Goal: Task Accomplishment & Management: Manage account settings

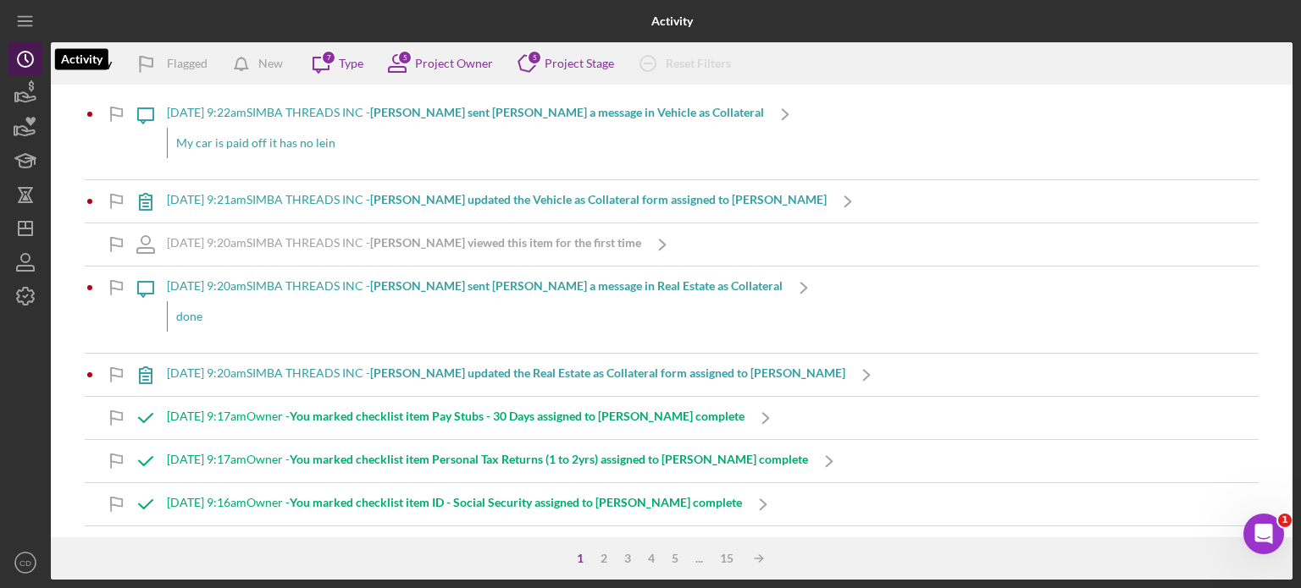
click at [19, 64] on circle "button" at bounding box center [25, 59] width 15 height 15
click at [465, 112] on b "[PERSON_NAME] sent [PERSON_NAME] a message in Vehicle as Collateral" at bounding box center [567, 112] width 394 height 14
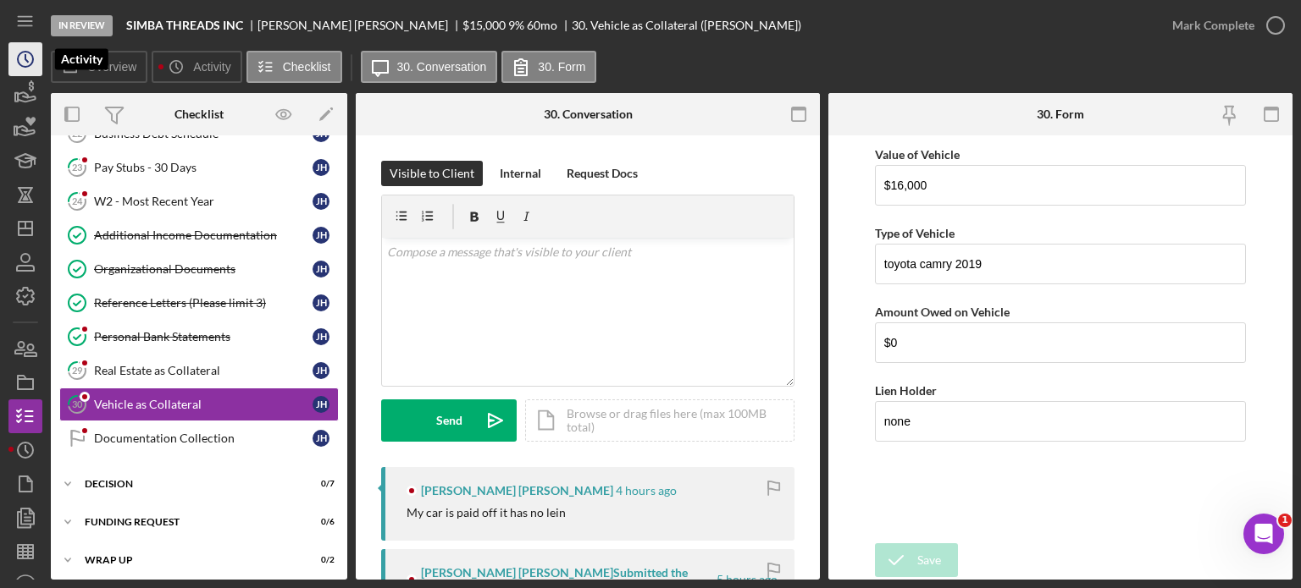
click at [34, 52] on icon "Icon/History" at bounding box center [25, 59] width 42 height 42
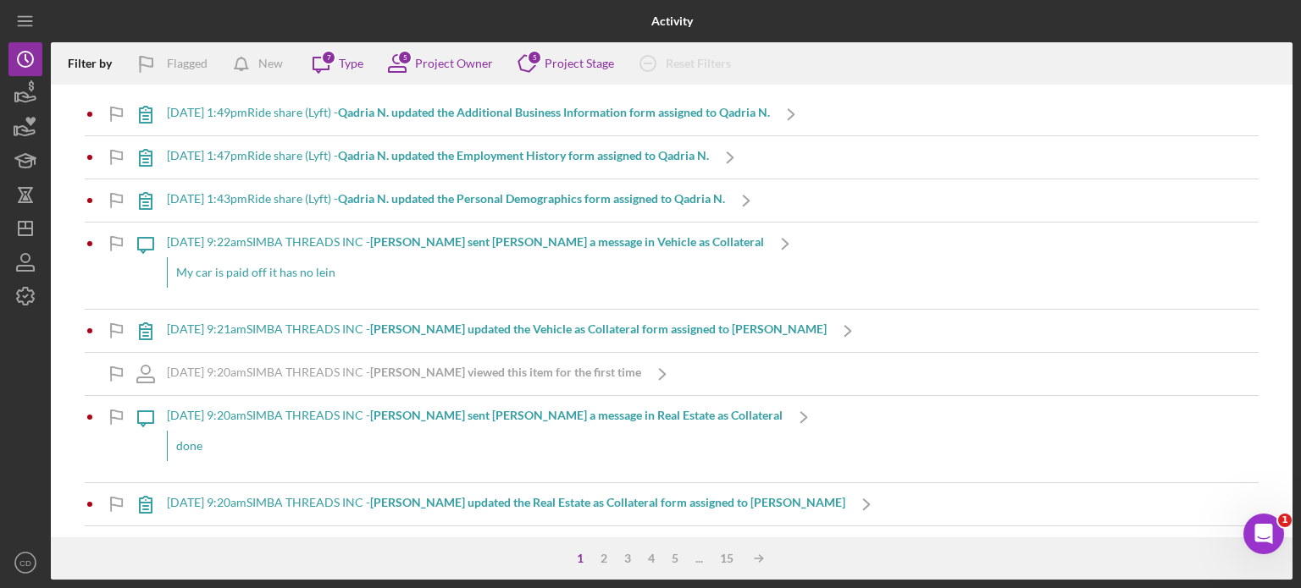
click at [456, 112] on b "Qadria N. updated the Additional Business Information form assigned to Qadria N." at bounding box center [554, 112] width 432 height 14
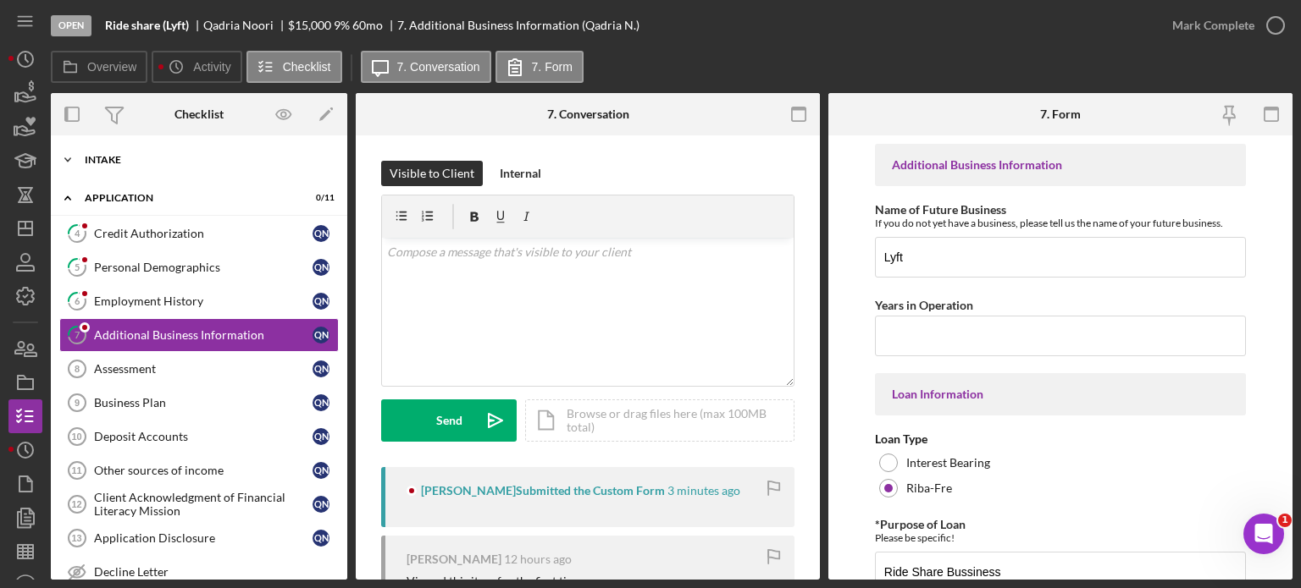
click at [112, 162] on div "Intake" at bounding box center [205, 160] width 241 height 10
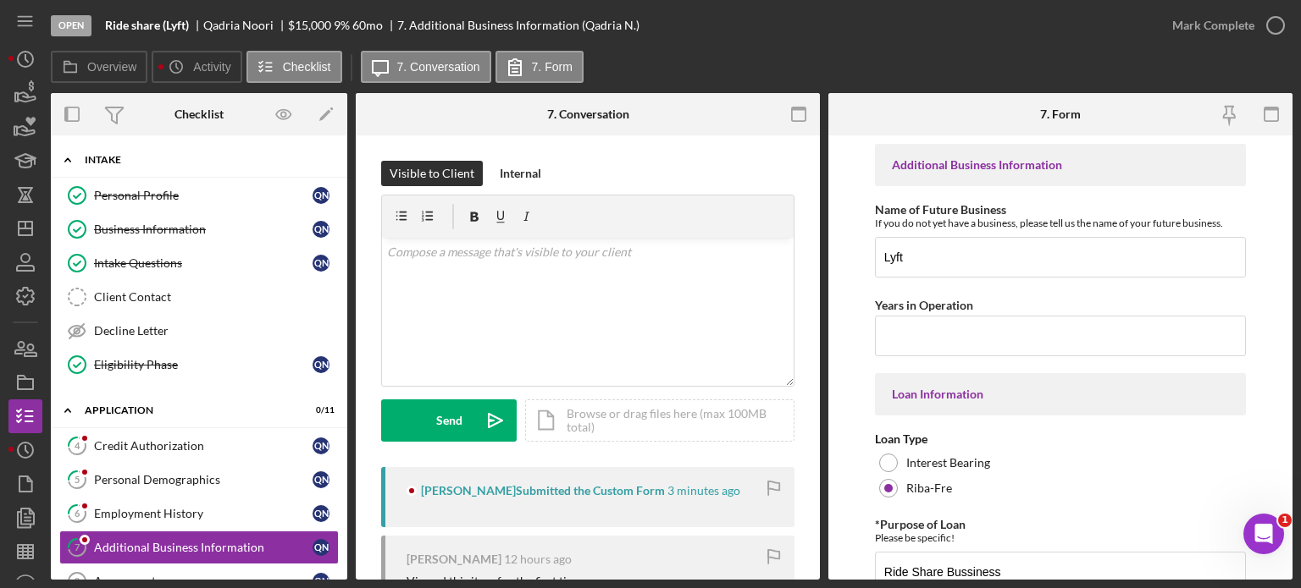
click at [112, 162] on div "Intake" at bounding box center [205, 160] width 241 height 10
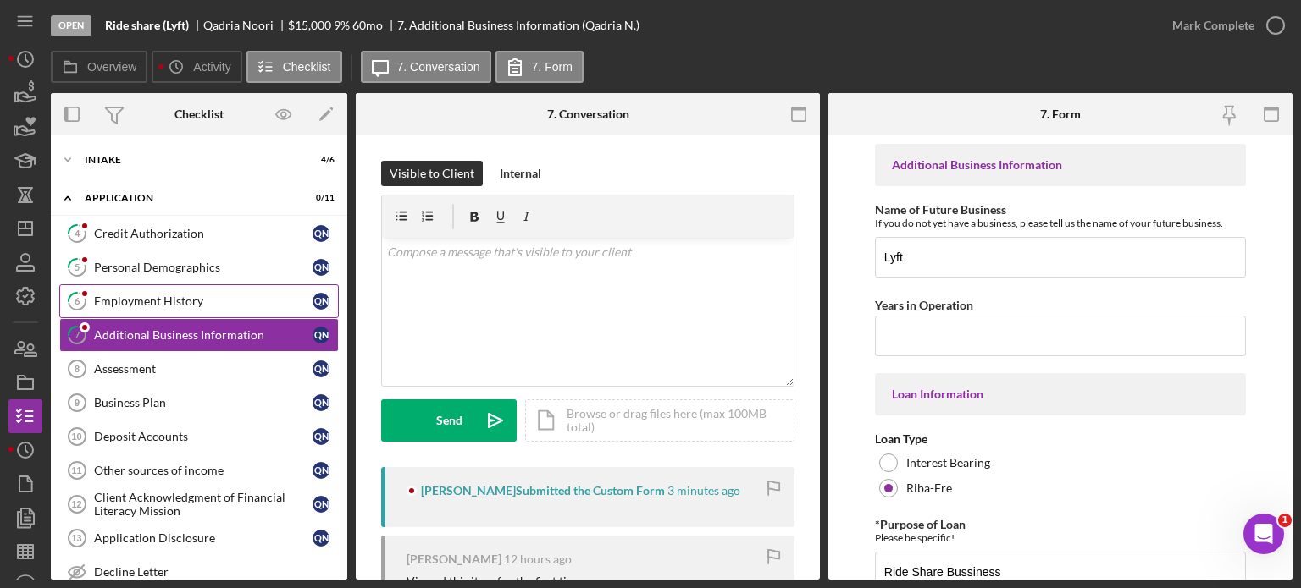
click at [132, 302] on div "Employment History" at bounding box center [203, 302] width 218 height 14
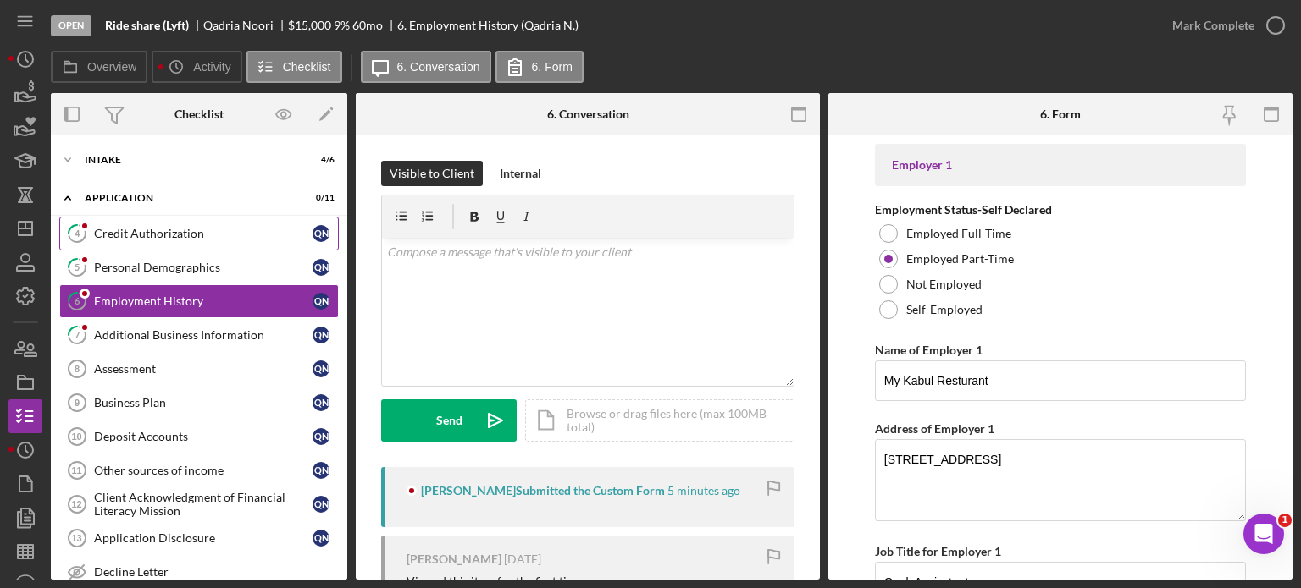
click at [152, 229] on div "Credit Authorization" at bounding box center [203, 234] width 218 height 14
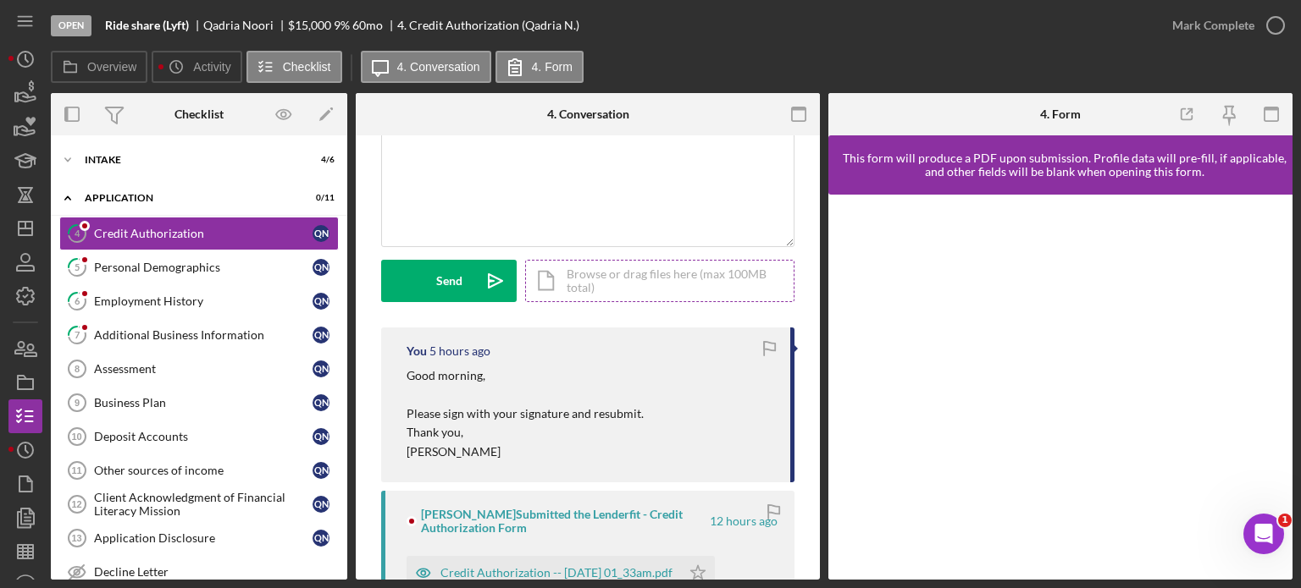
scroll to position [169, 0]
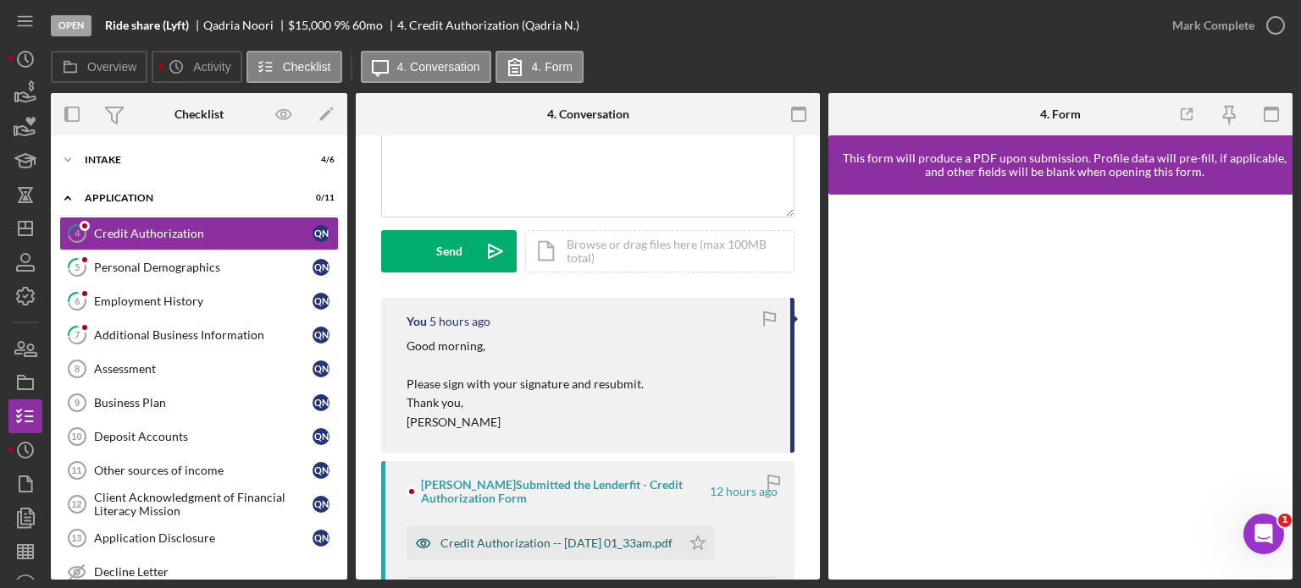
click at [598, 541] on div "Credit Authorization -- [DATE] 01_33am.pdf" at bounding box center [556, 544] width 232 height 14
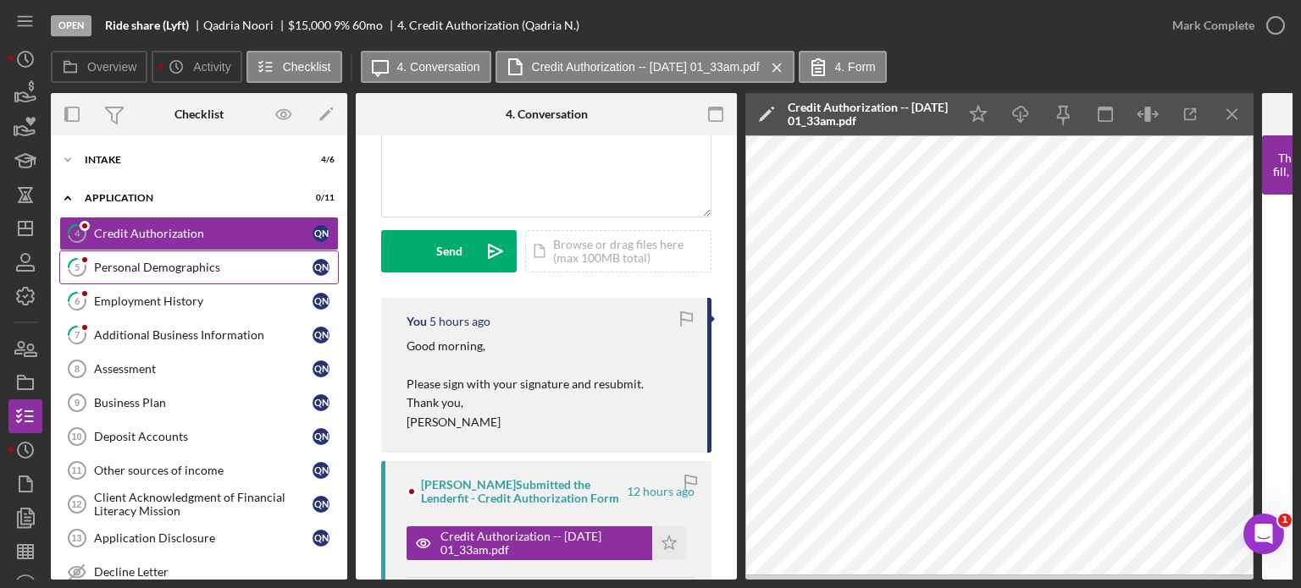
click at [231, 267] on div "Personal Demographics" at bounding box center [203, 268] width 218 height 14
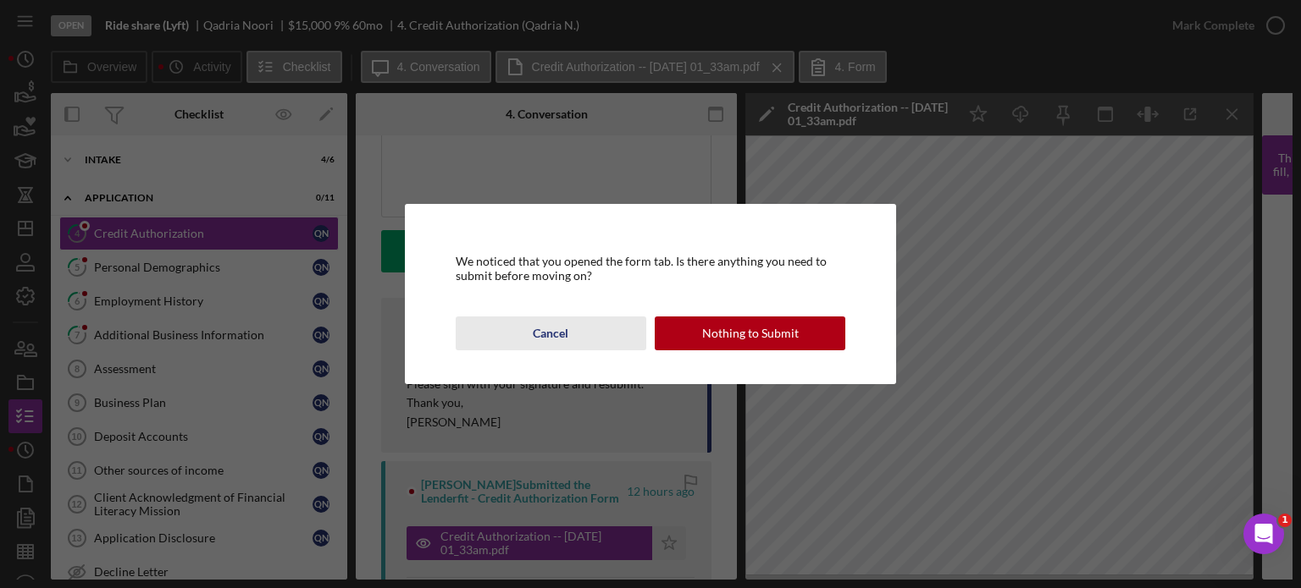
click at [568, 331] on button "Cancel" at bounding box center [551, 334] width 191 height 34
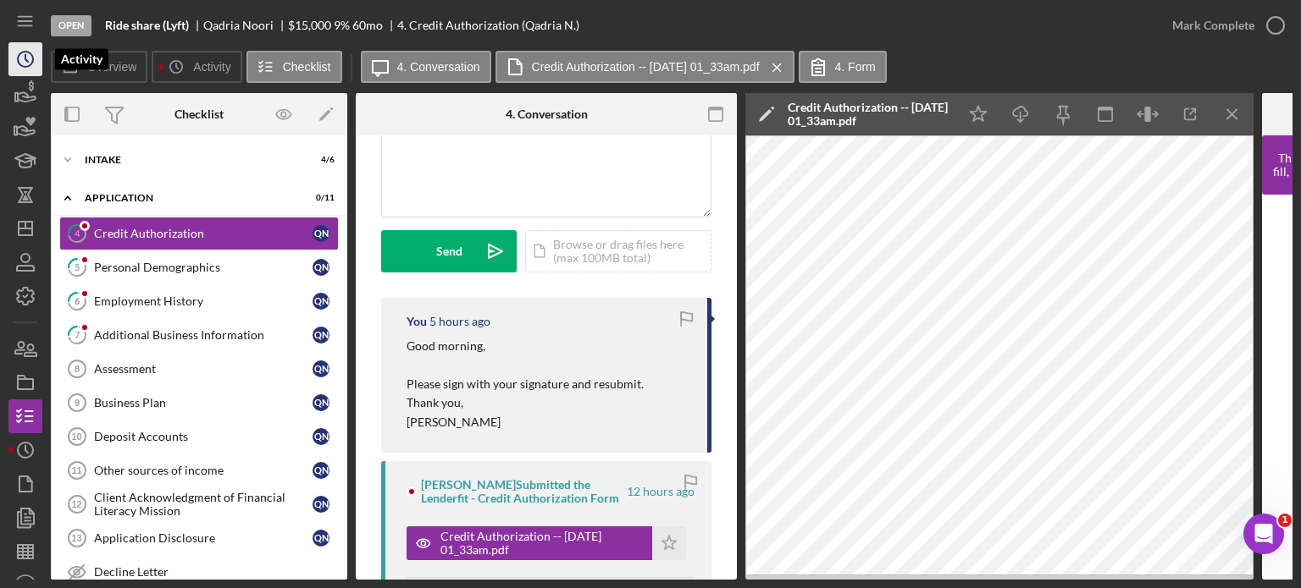
click at [28, 64] on icon "Icon/History" at bounding box center [25, 59] width 42 height 42
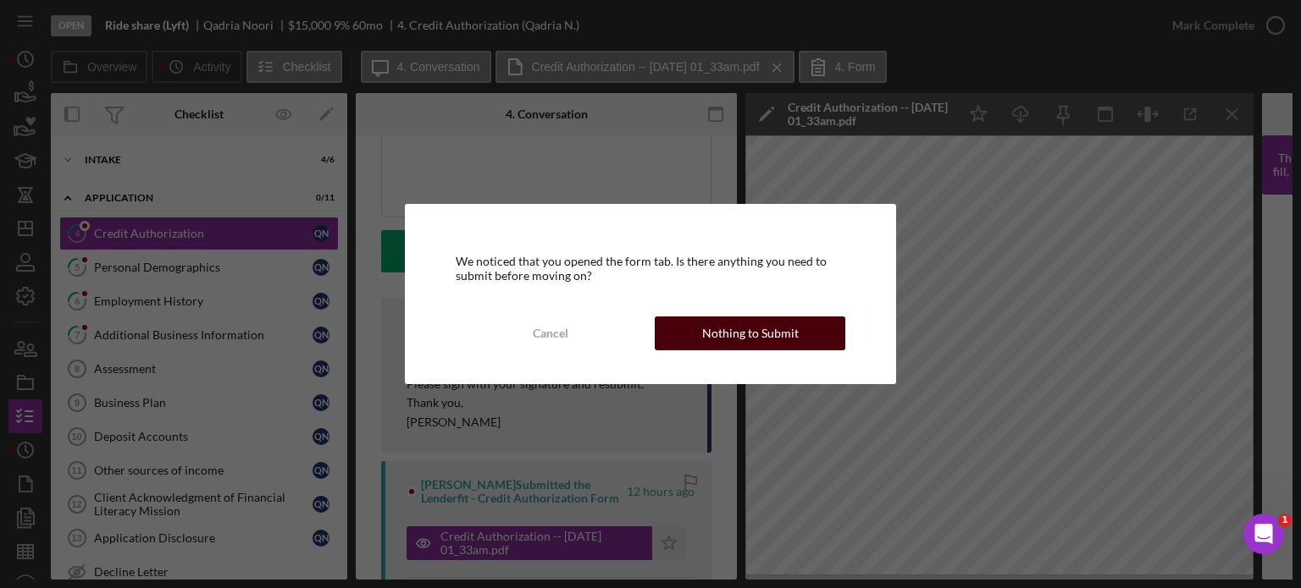
click at [747, 338] on div "Nothing to Submit" at bounding box center [750, 334] width 97 height 34
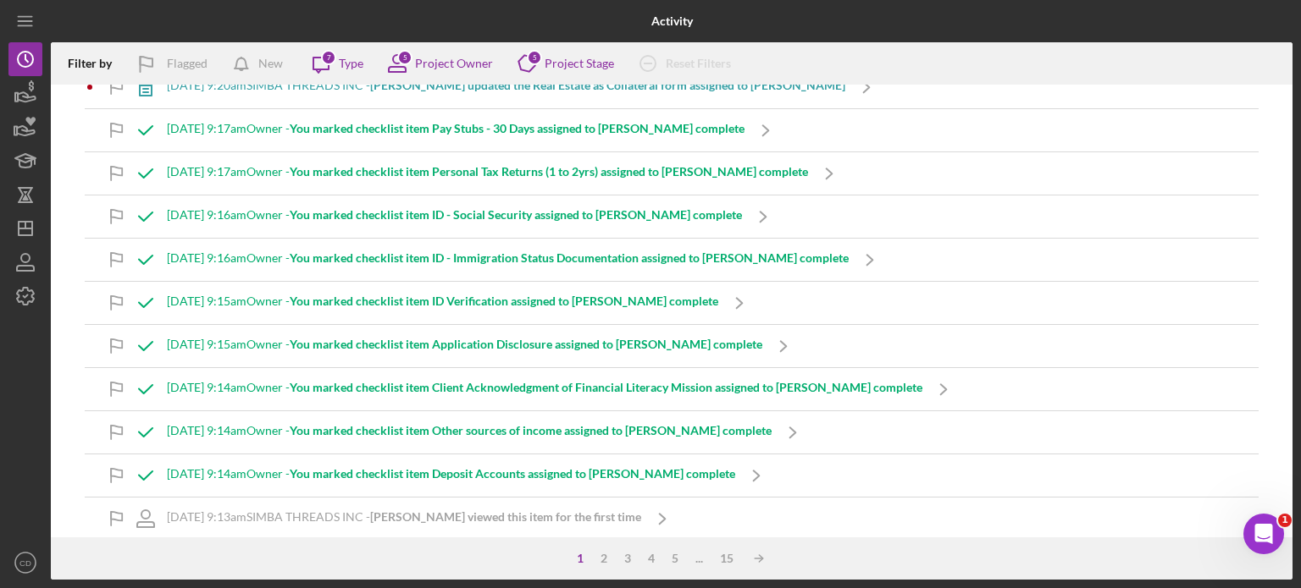
scroll to position [423, 0]
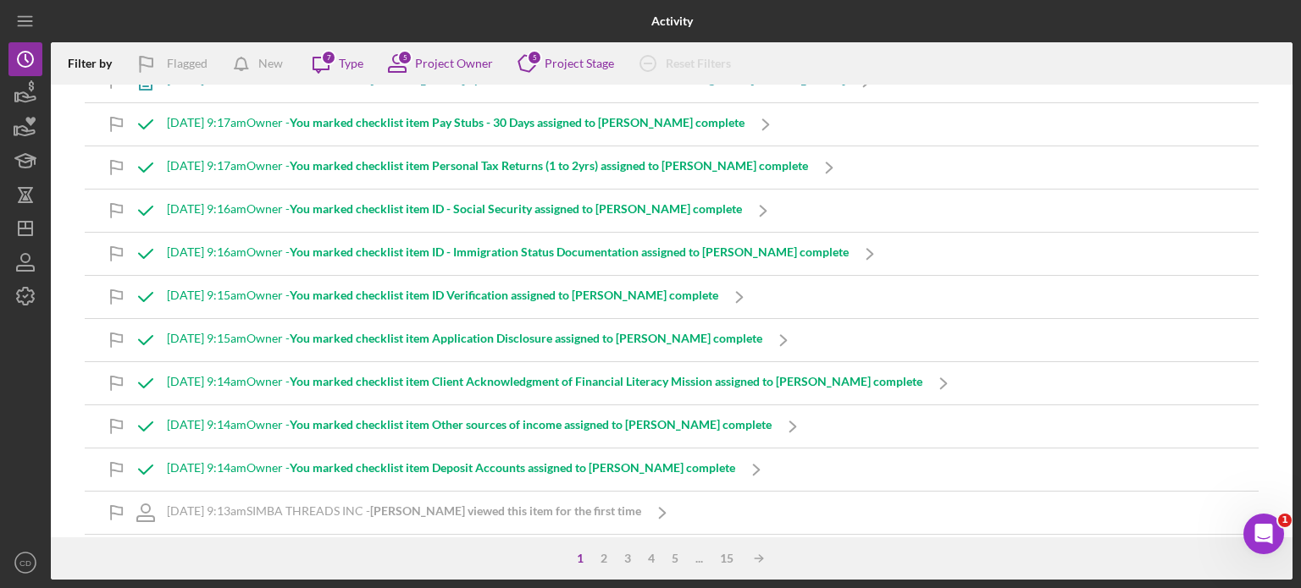
click at [535, 297] on b "You marked checklist item ID Verification assigned to [PERSON_NAME] complete" at bounding box center [504, 295] width 428 height 14
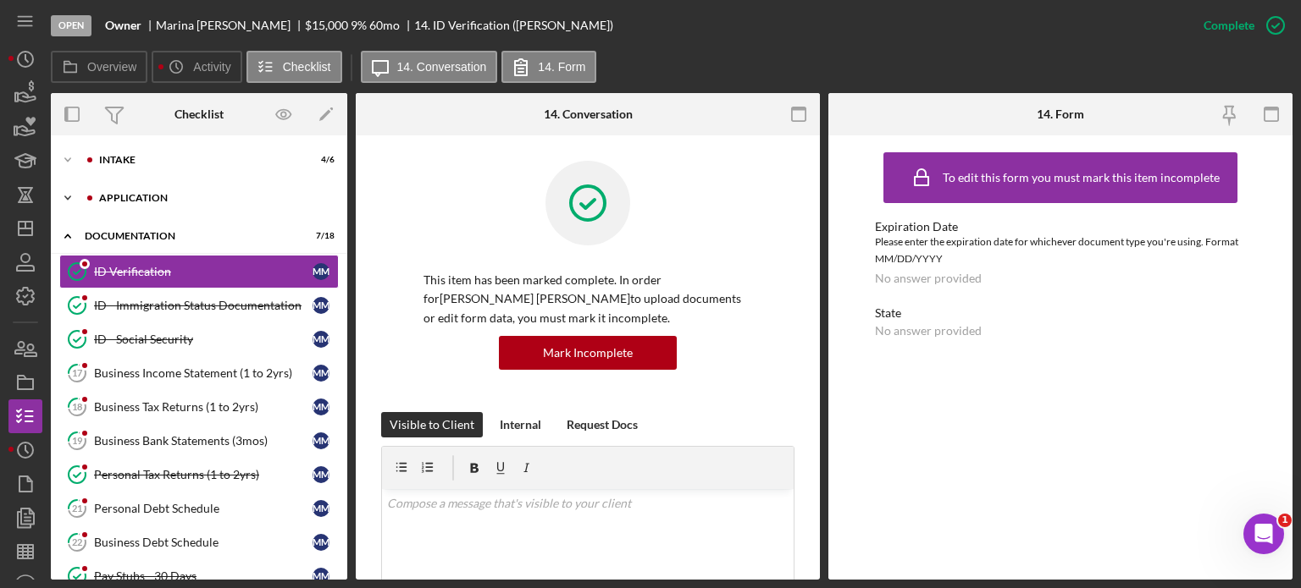
click at [128, 196] on div "Application" at bounding box center [212, 198] width 227 height 10
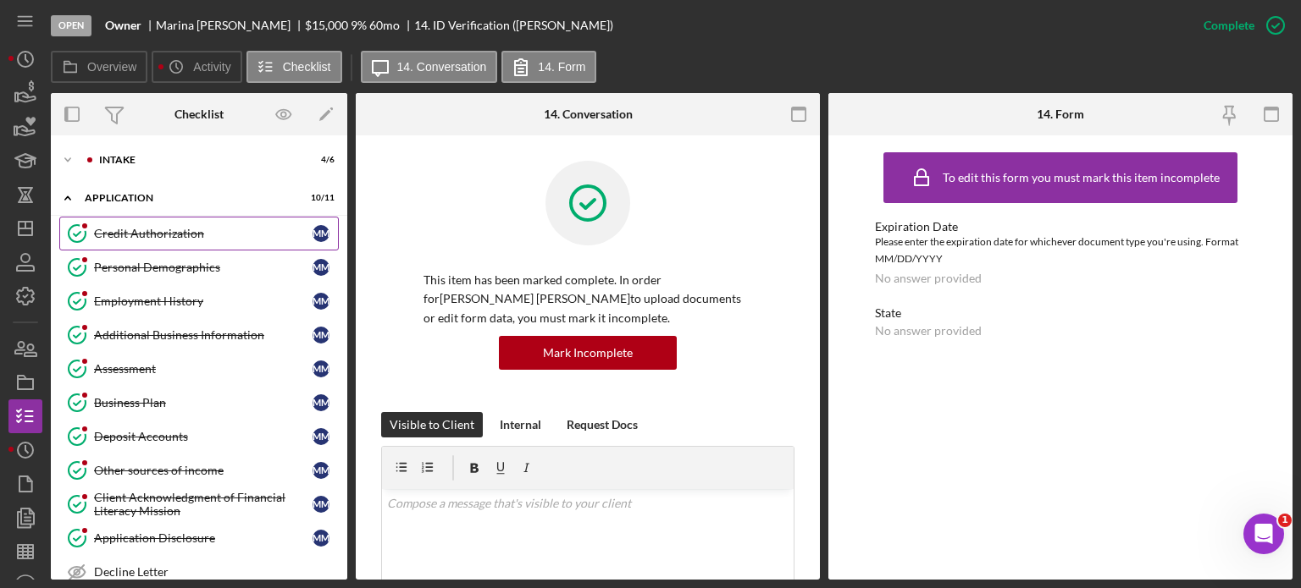
click at [128, 236] on div "Credit Authorization" at bounding box center [203, 234] width 218 height 14
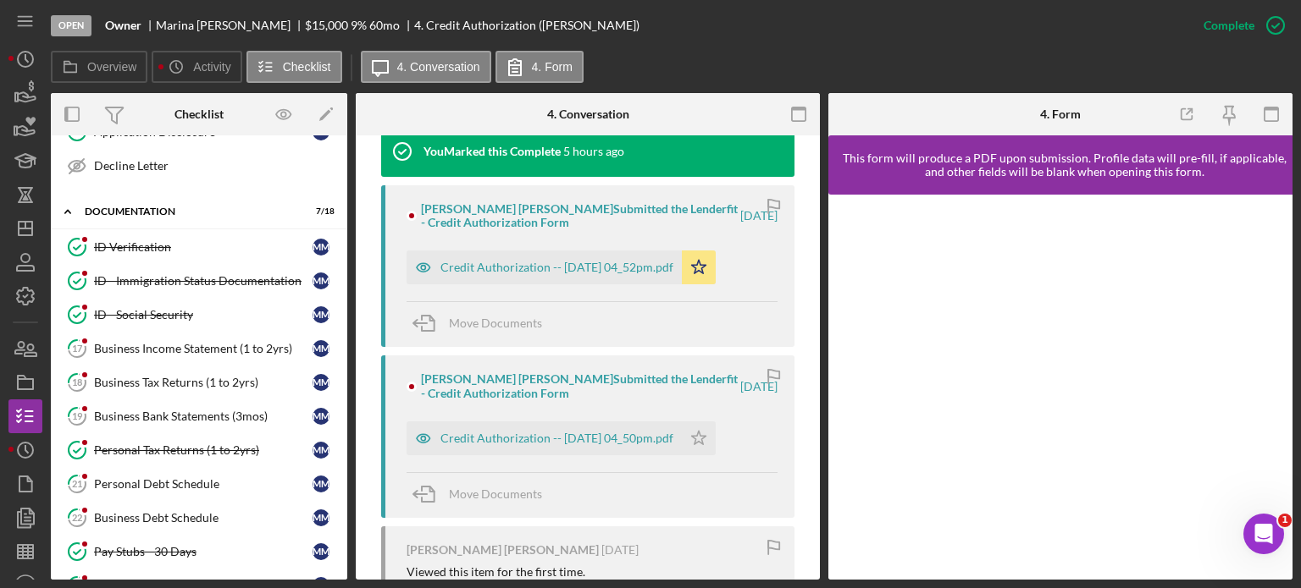
scroll to position [423, 0]
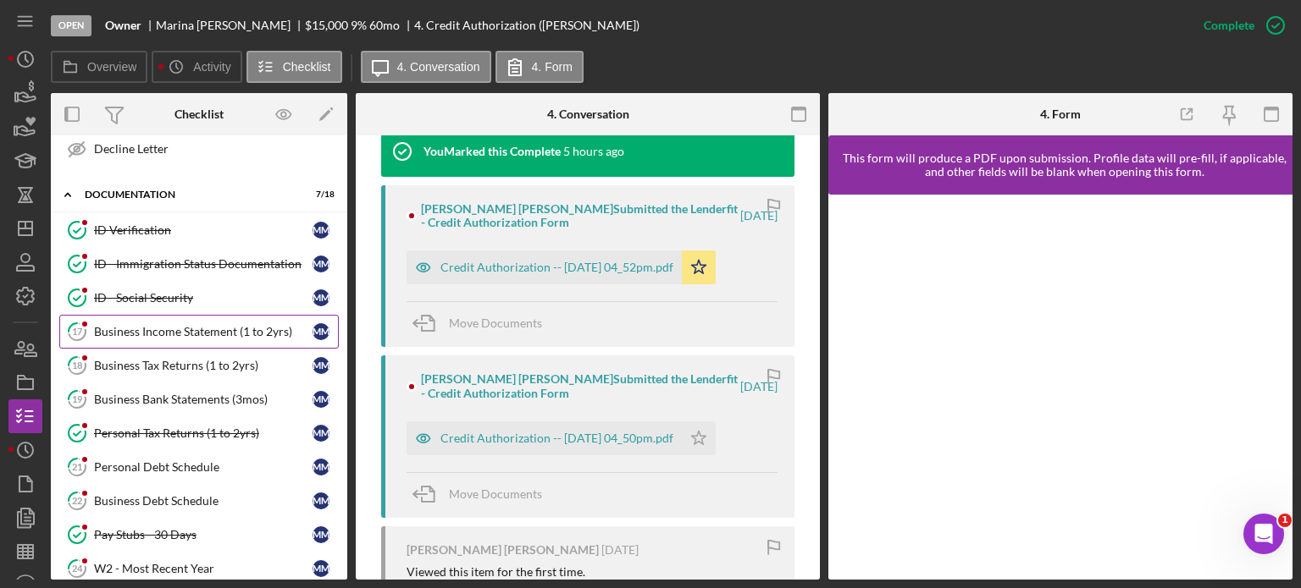
click at [174, 331] on div "Business Income Statement (1 to 2yrs)" at bounding box center [203, 332] width 218 height 14
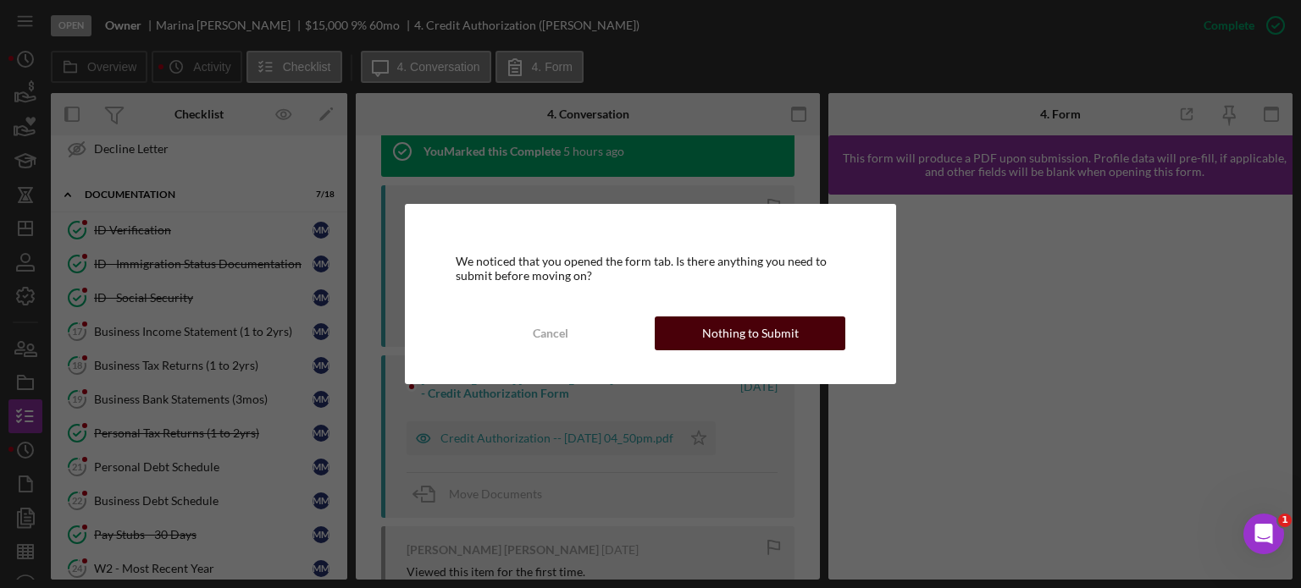
click at [815, 337] on button "Nothing to Submit" at bounding box center [750, 334] width 191 height 34
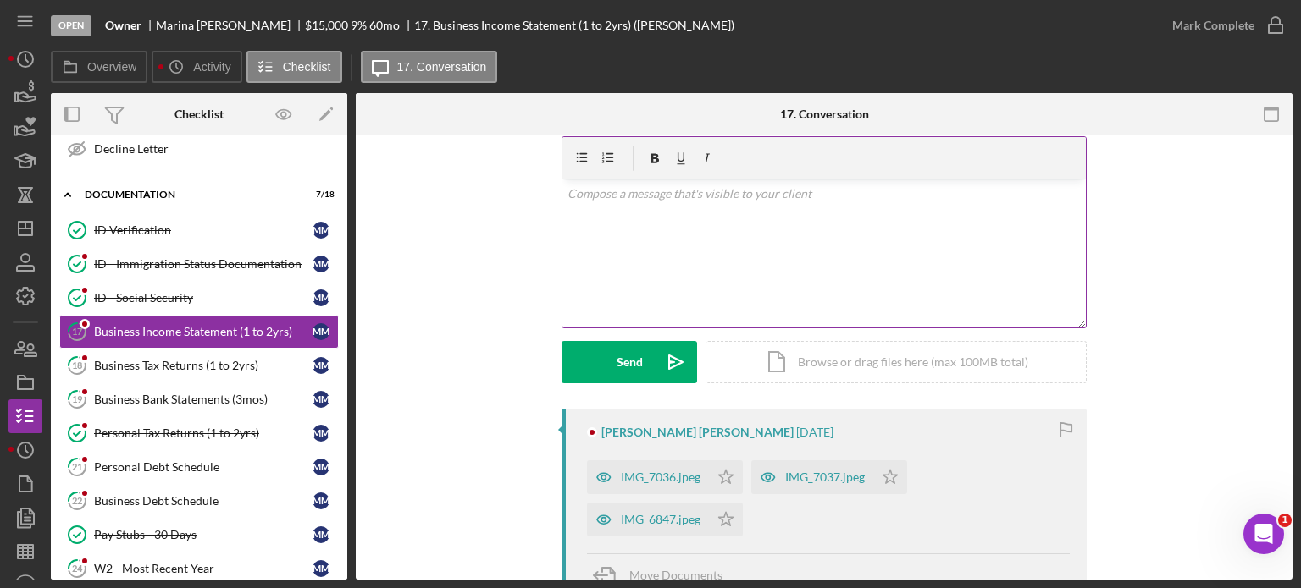
scroll to position [85, 0]
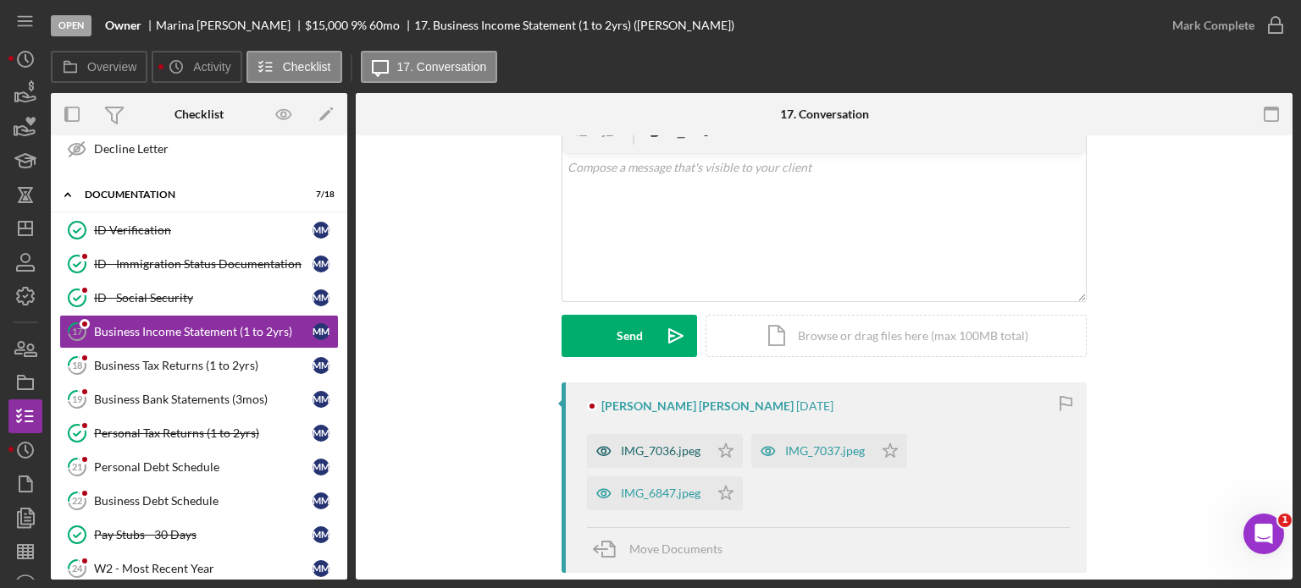
click at [647, 453] on div "IMG_7036.jpeg" at bounding box center [661, 452] width 80 height 14
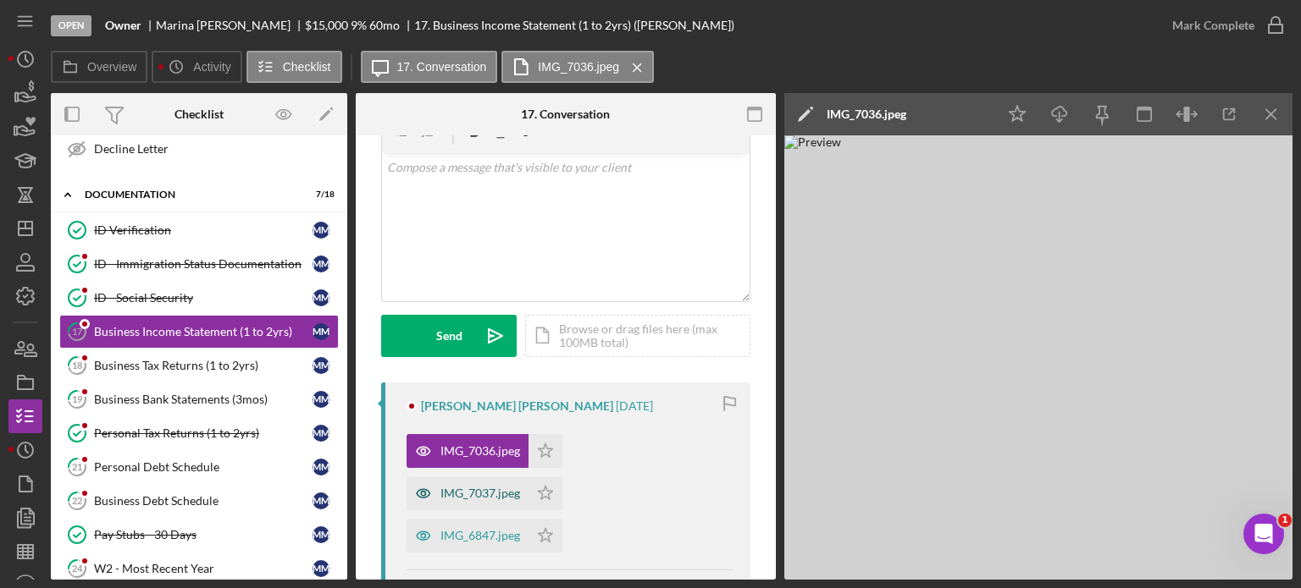
click at [472, 489] on div "IMG_7037.jpeg" at bounding box center [480, 494] width 80 height 14
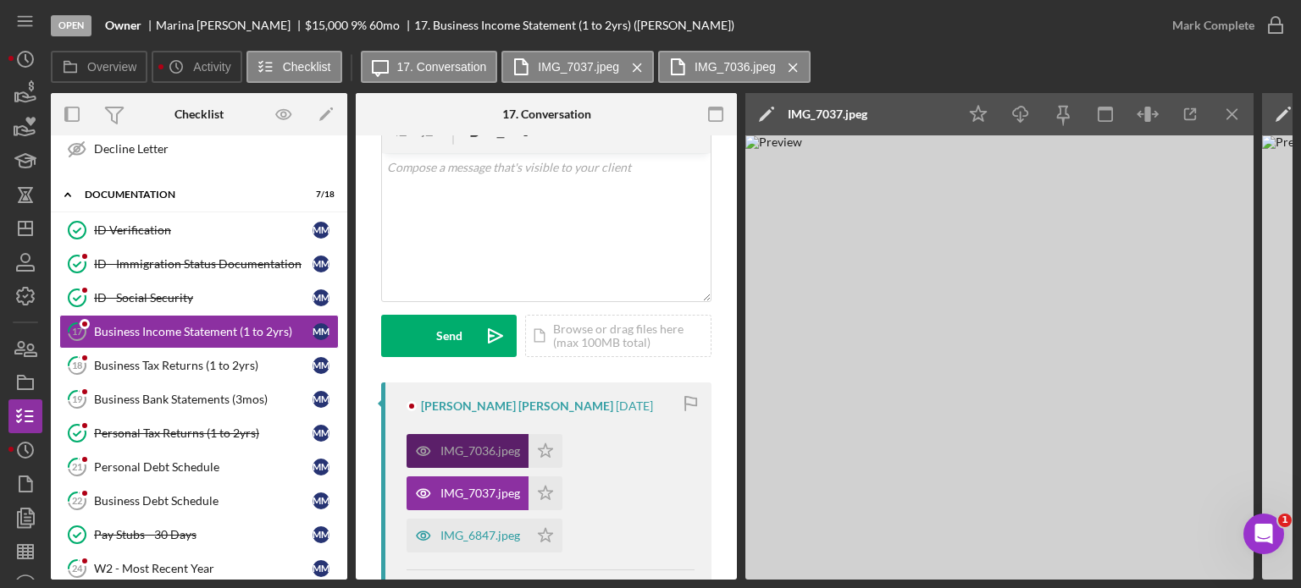
click at [464, 456] on div "IMG_7036.jpeg" at bounding box center [480, 452] width 80 height 14
click at [463, 523] on div "IMG_6847.jpeg" at bounding box center [467, 536] width 122 height 34
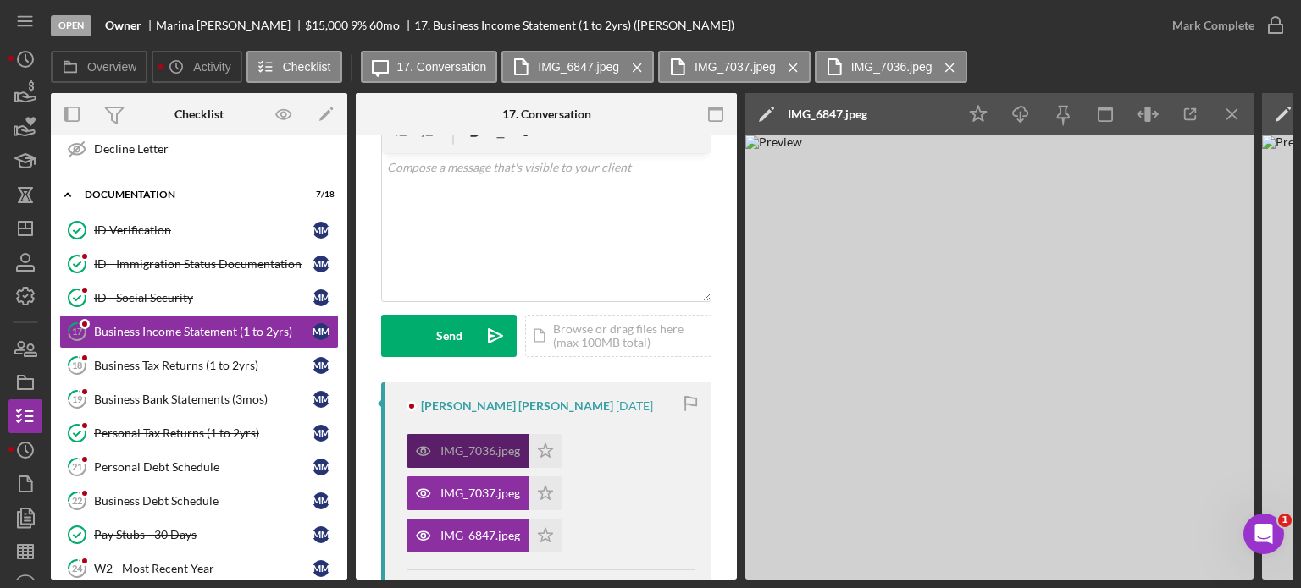
click at [486, 450] on div "IMG_7036.jpeg" at bounding box center [480, 452] width 80 height 14
click at [466, 450] on div "IMG_7036.jpeg" at bounding box center [480, 452] width 80 height 14
click at [484, 495] on div "IMG_7037.jpeg" at bounding box center [480, 494] width 80 height 14
click at [467, 446] on div "IMG_7036.jpeg" at bounding box center [480, 452] width 80 height 14
click at [464, 446] on div "IMG_7036.jpeg" at bounding box center [480, 452] width 80 height 14
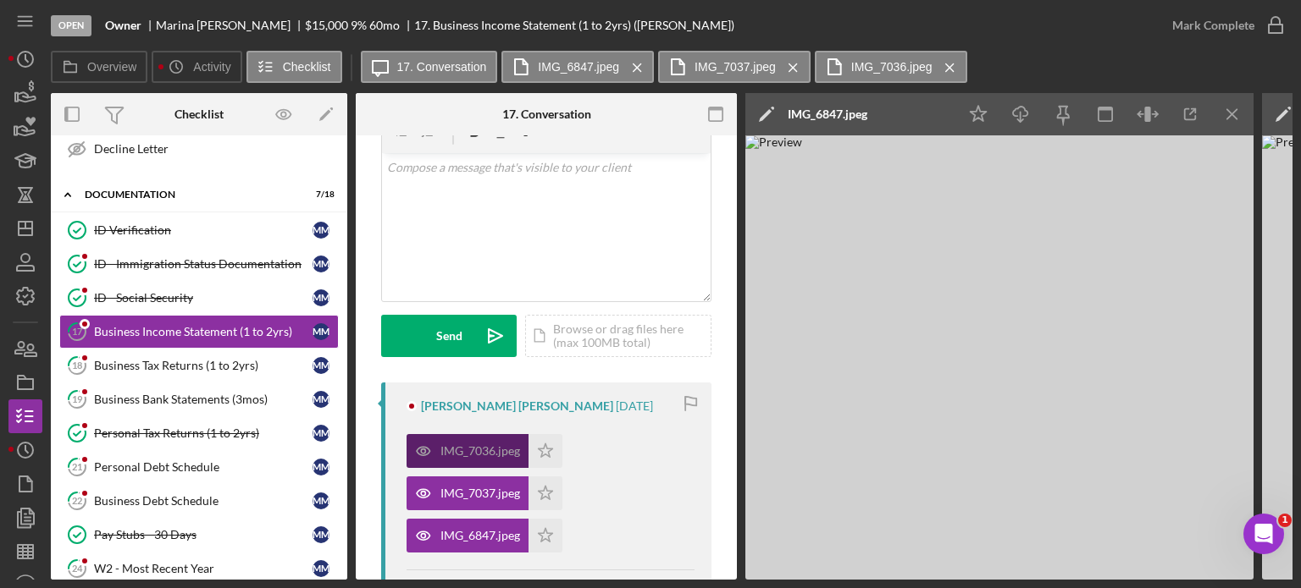
click at [441, 443] on div "IMG_7036.jpeg" at bounding box center [467, 451] width 122 height 34
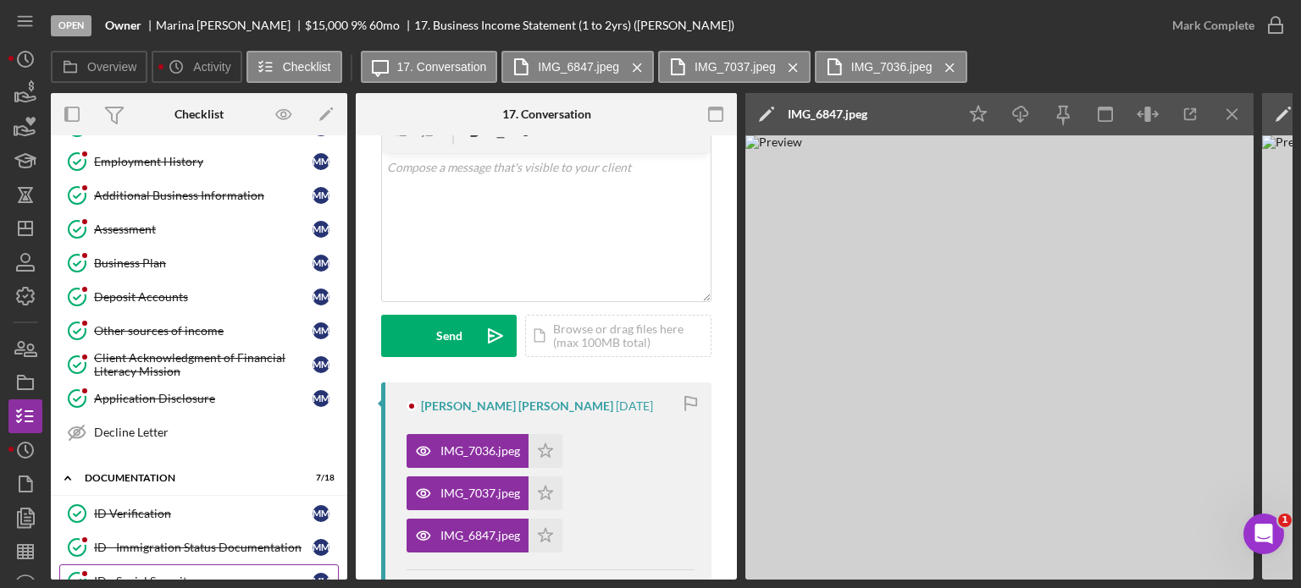
scroll to position [0, 0]
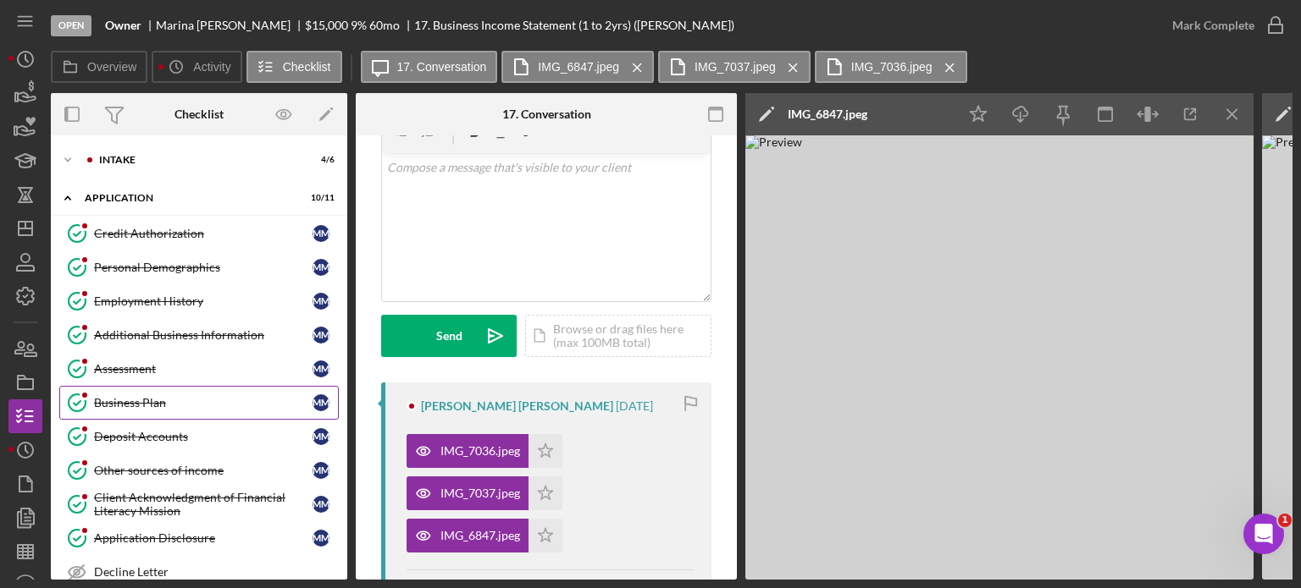
click at [148, 396] on div "Business Plan" at bounding box center [203, 403] width 218 height 14
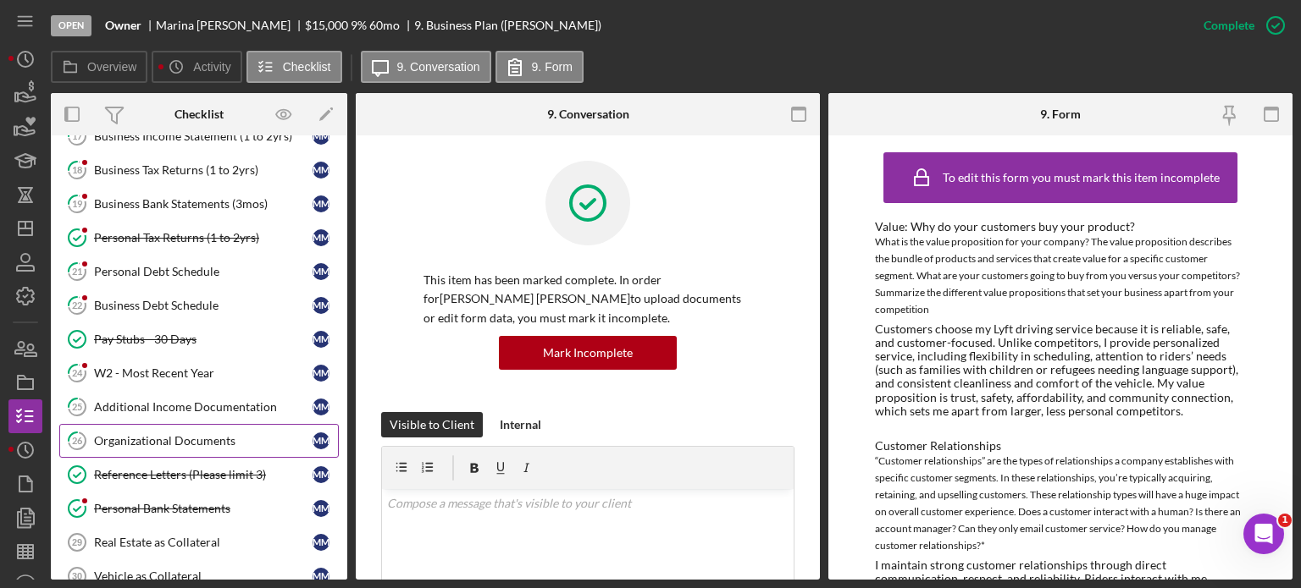
scroll to position [593, 0]
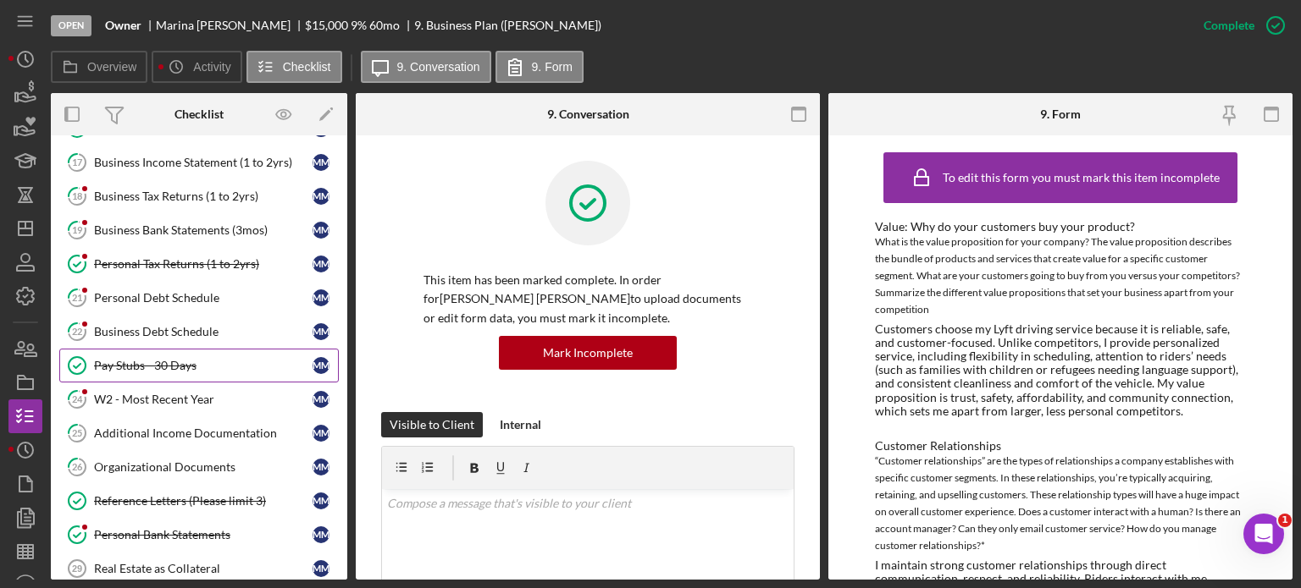
click at [157, 359] on div "Pay Stubs - 30 Days" at bounding box center [203, 366] width 218 height 14
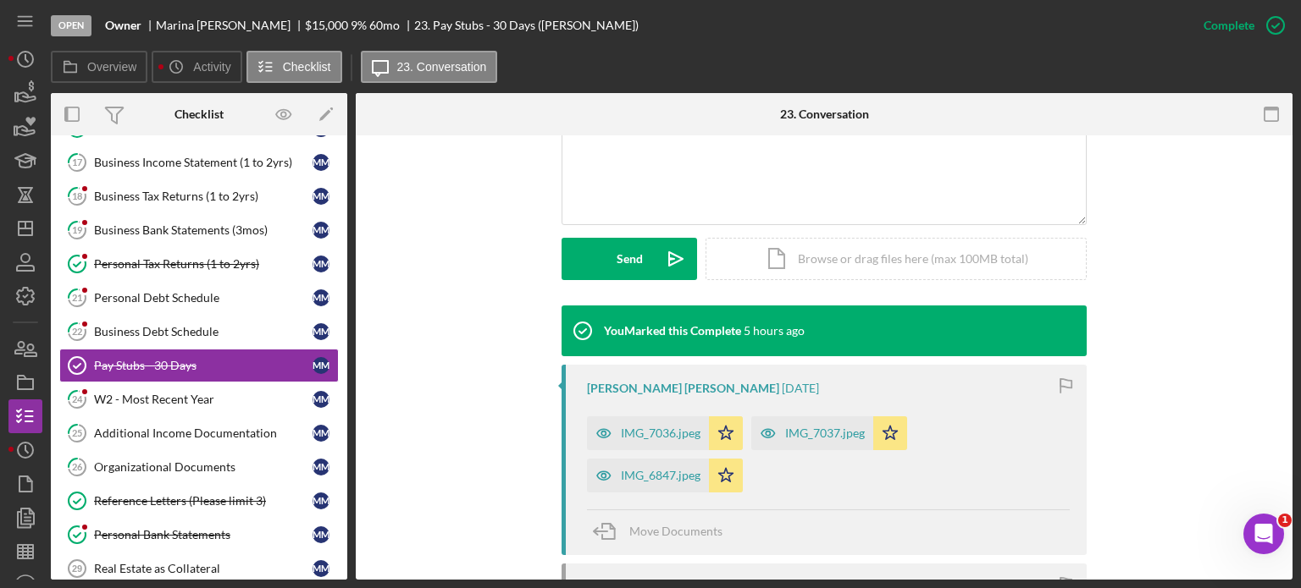
scroll to position [423, 0]
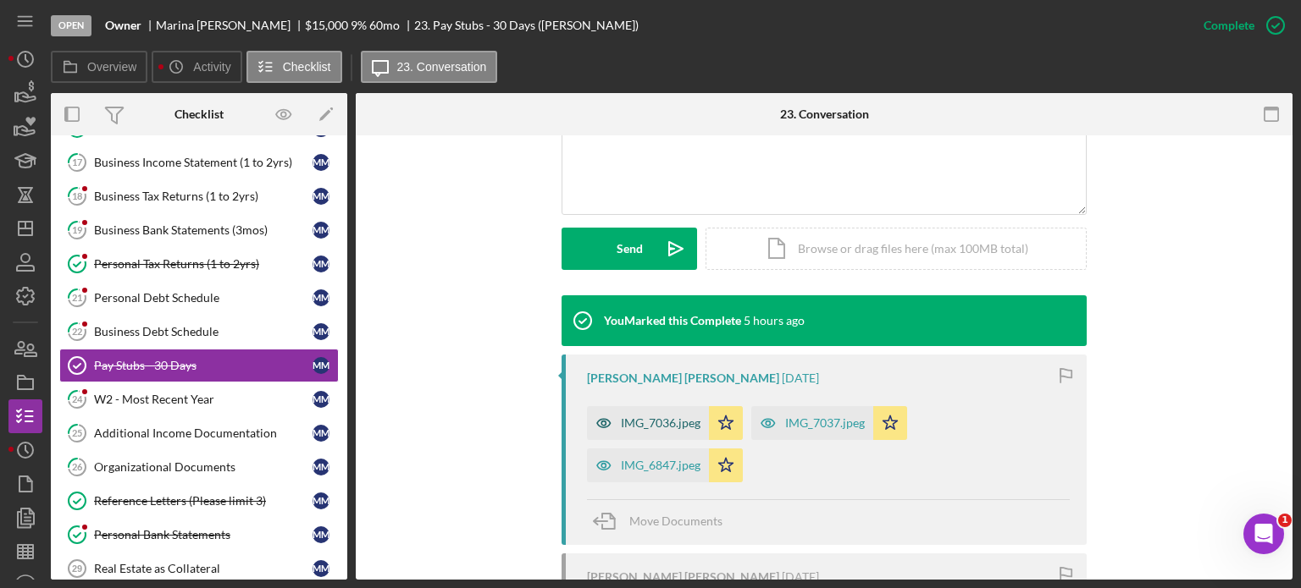
click at [652, 417] on div "IMG_7036.jpeg" at bounding box center [661, 424] width 80 height 14
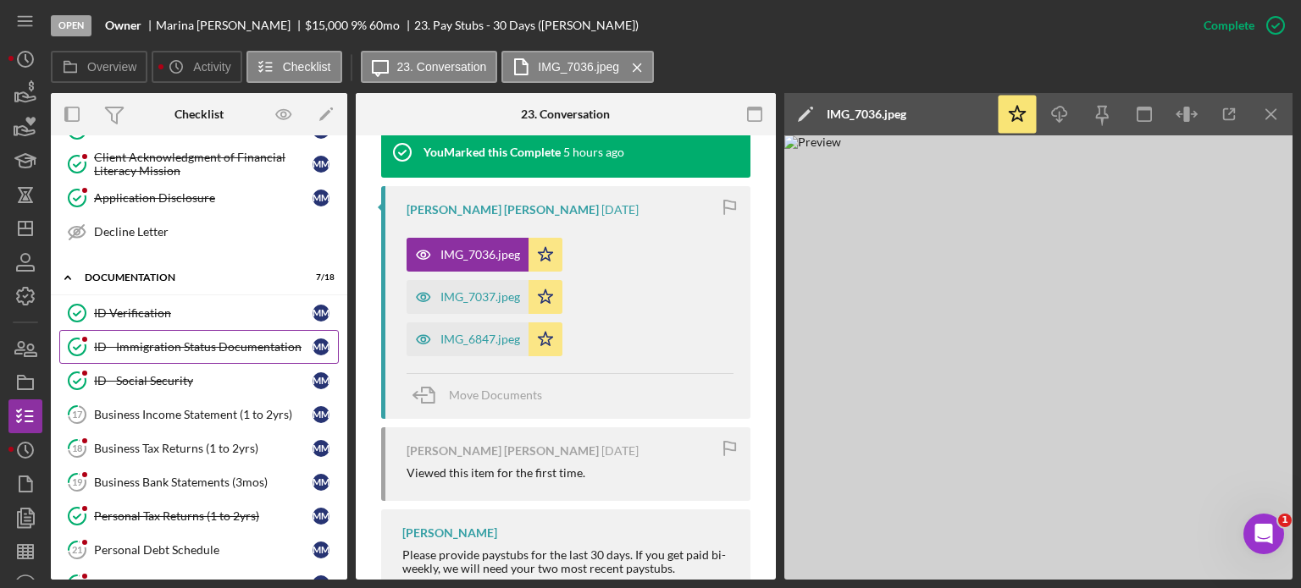
scroll to position [339, 0]
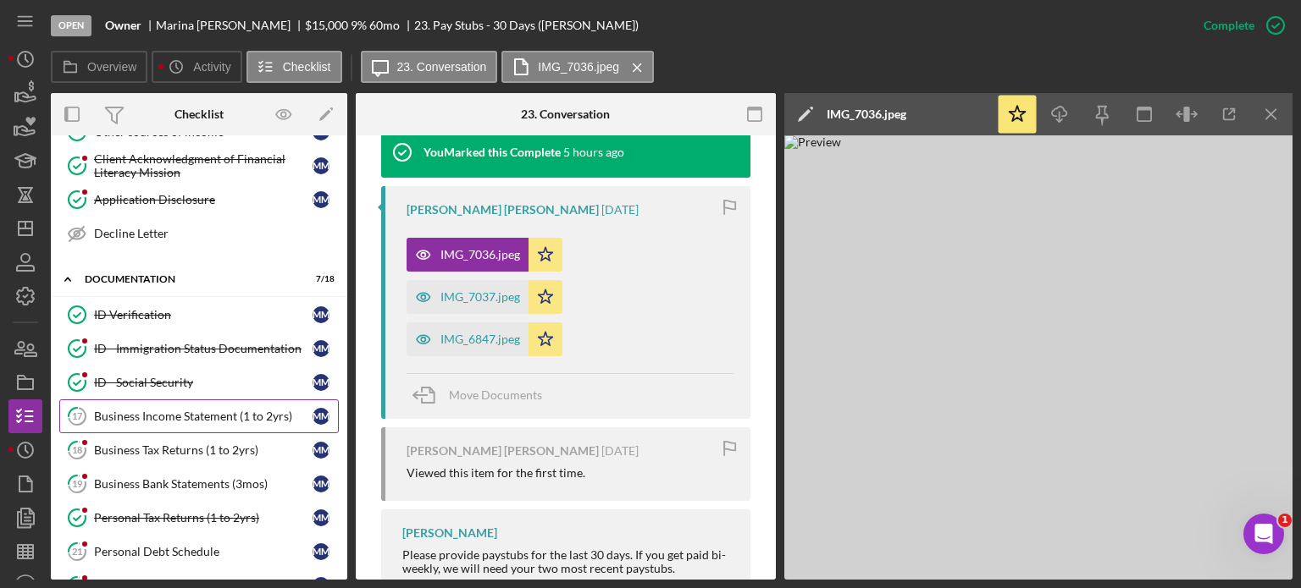
click at [163, 410] on div "Business Income Statement (1 to 2yrs)" at bounding box center [203, 417] width 218 height 14
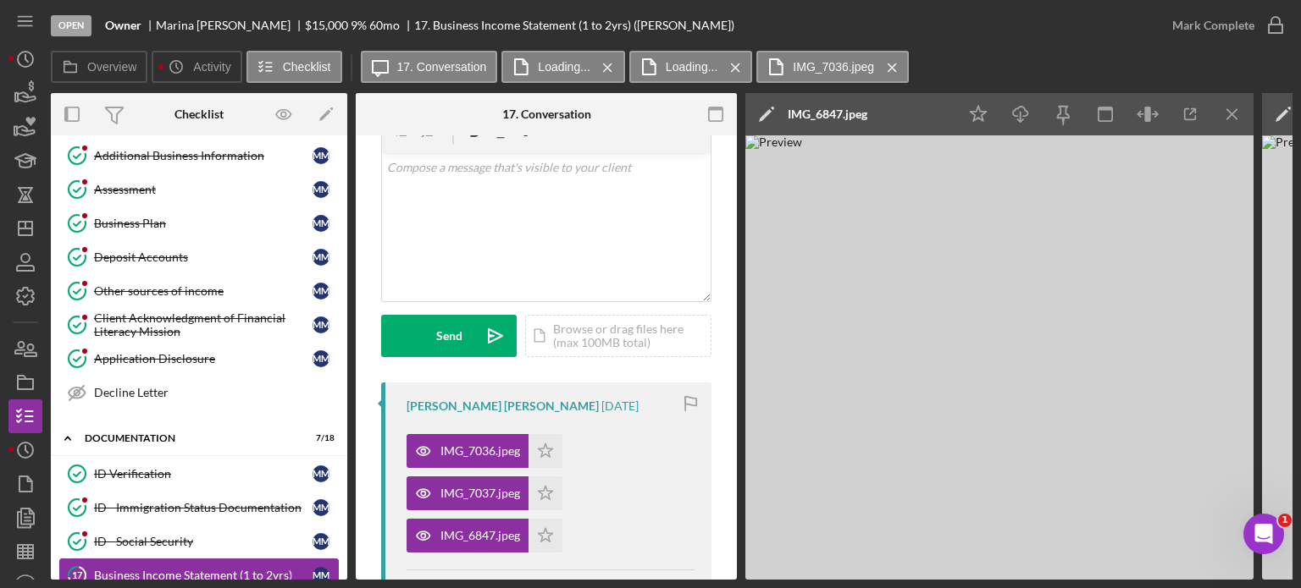
scroll to position [169, 0]
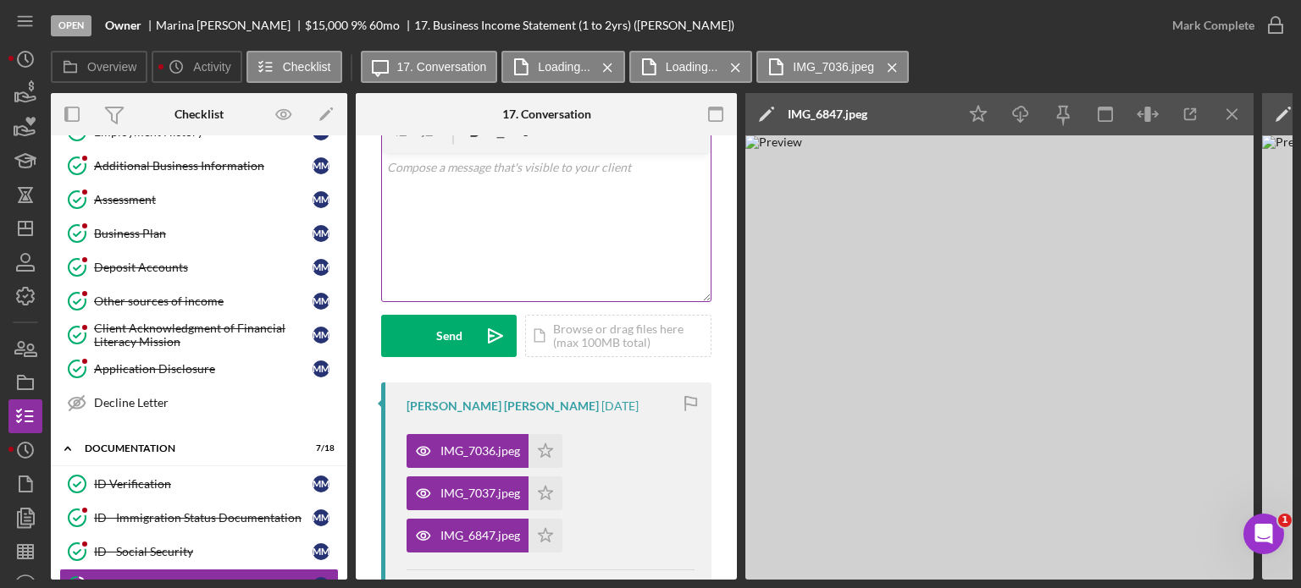
click at [506, 175] on p at bounding box center [546, 167] width 319 height 19
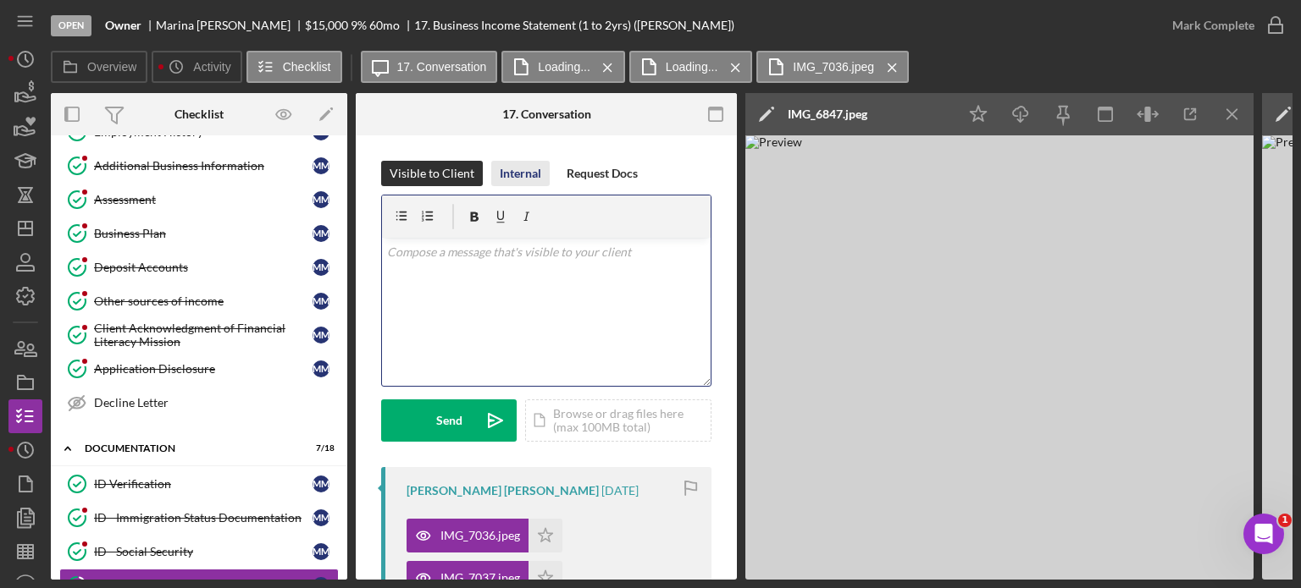
click at [531, 175] on div "Internal" at bounding box center [520, 173] width 41 height 25
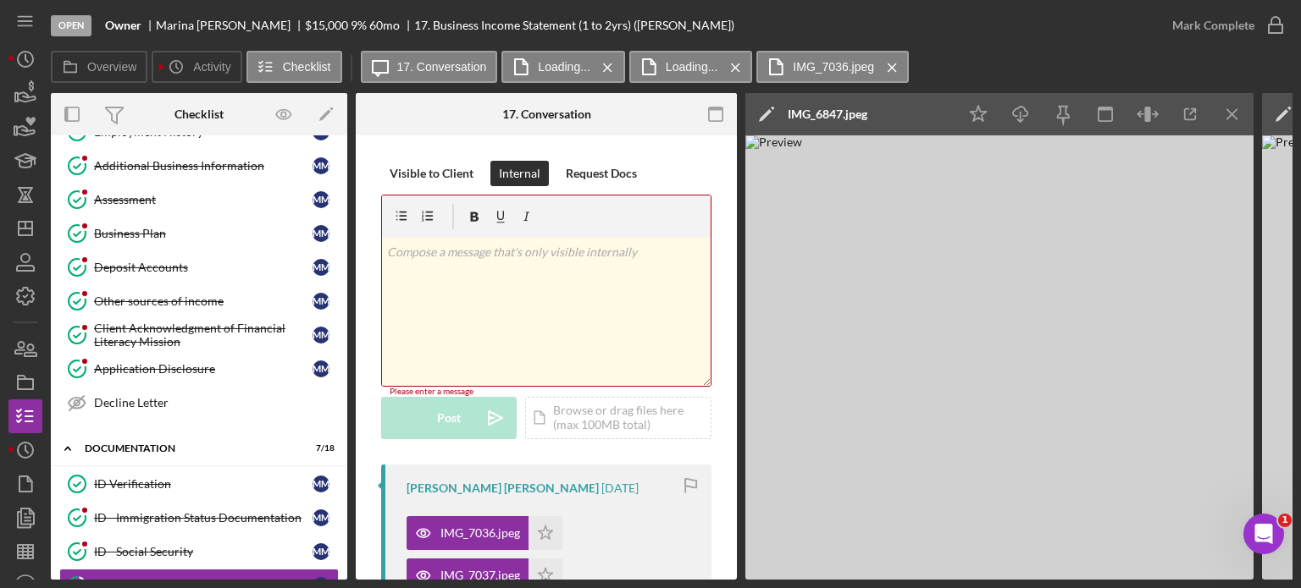
click at [477, 259] on p at bounding box center [546, 252] width 319 height 19
click at [641, 256] on p at bounding box center [546, 252] width 319 height 19
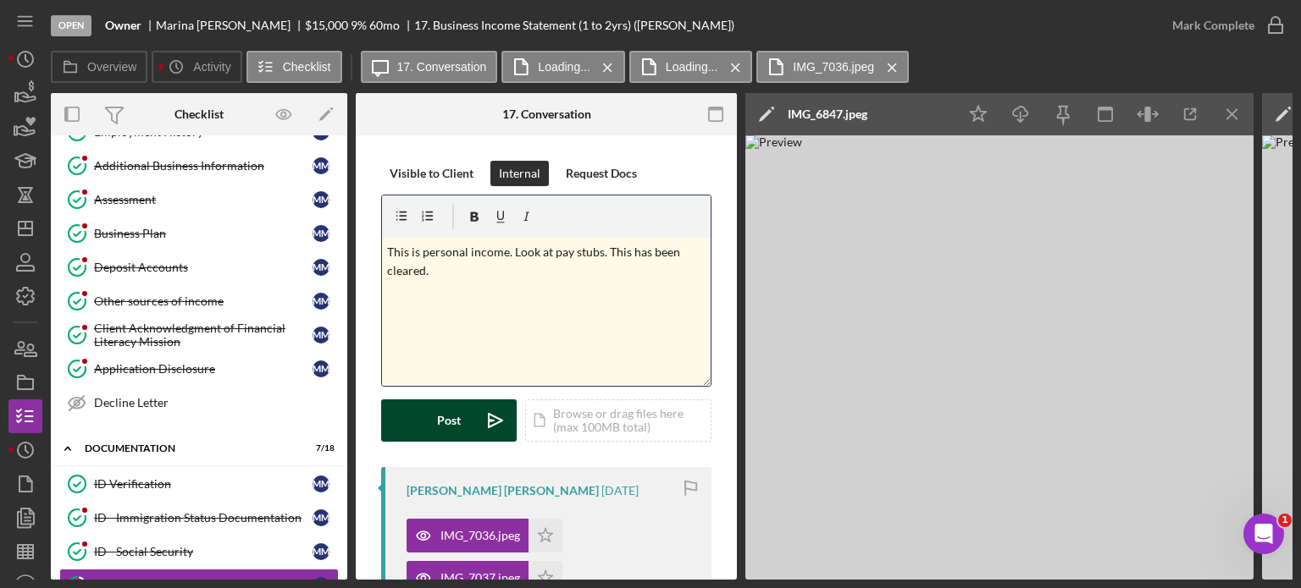
click at [461, 426] on div "Post" at bounding box center [449, 421] width 24 height 42
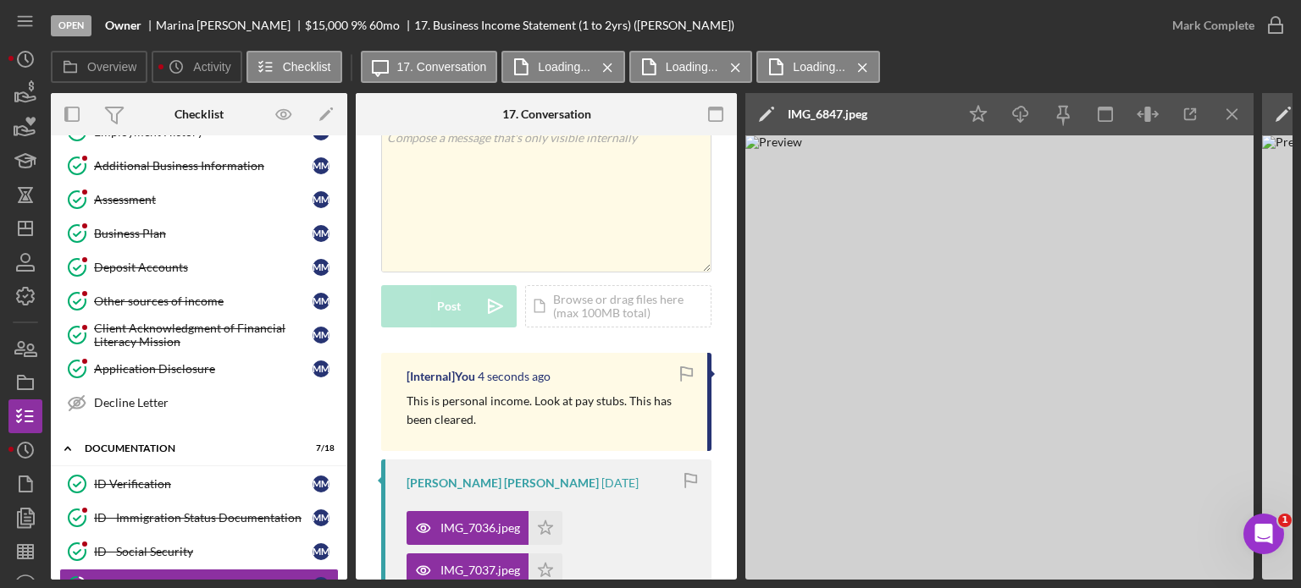
scroll to position [85, 0]
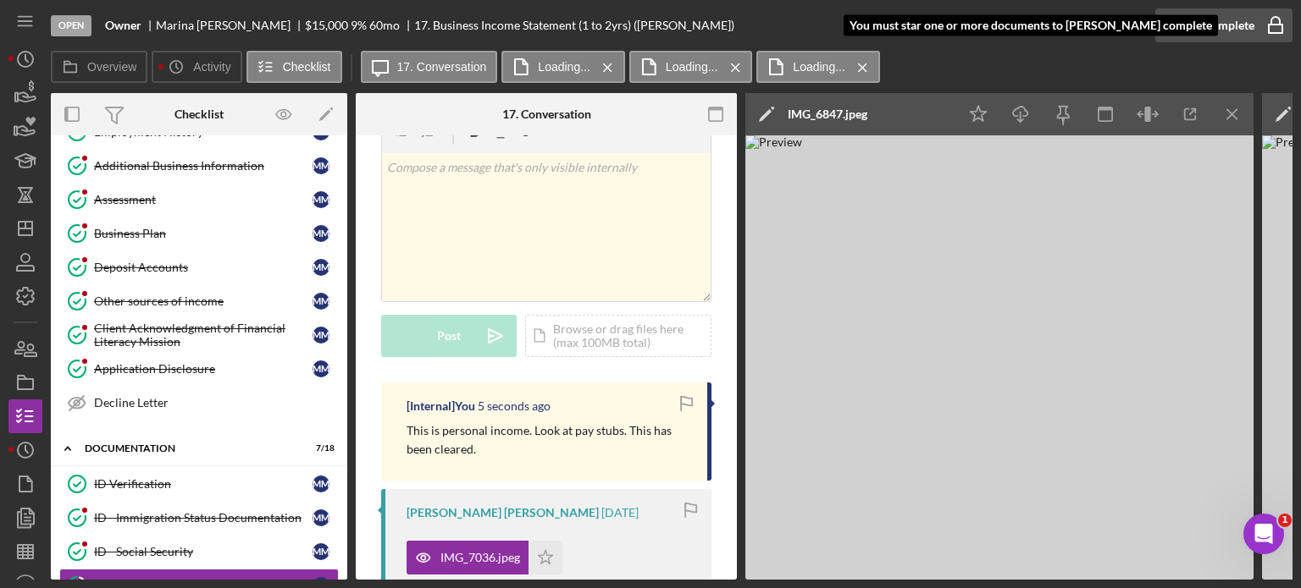
click at [1257, 28] on icon "button" at bounding box center [1275, 25] width 42 height 42
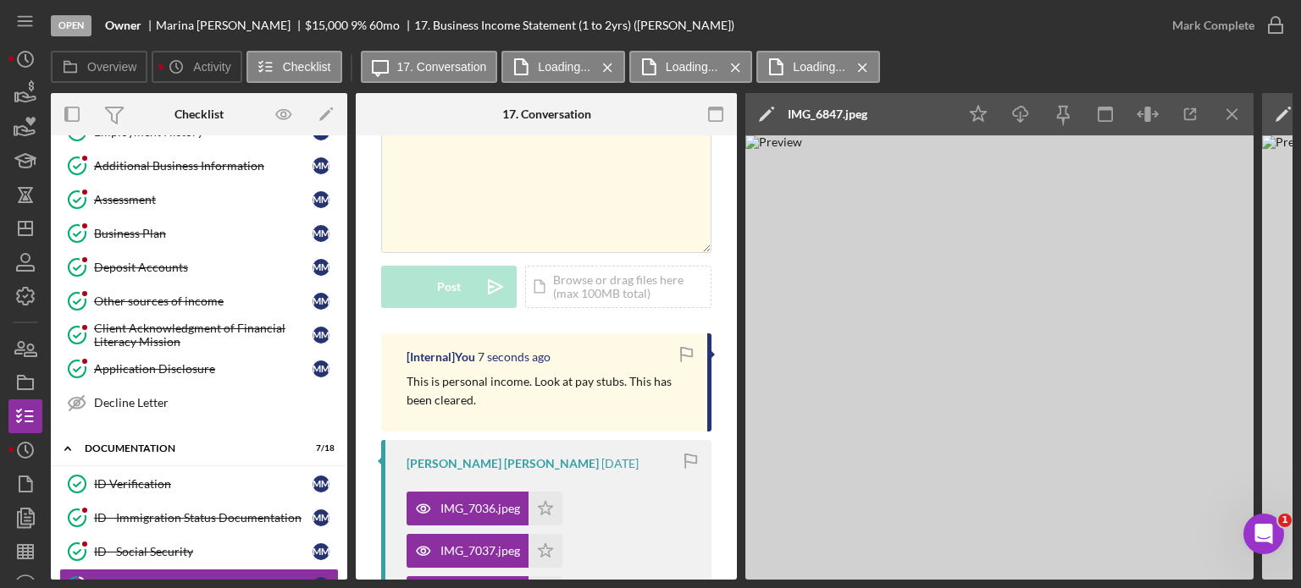
scroll to position [254, 0]
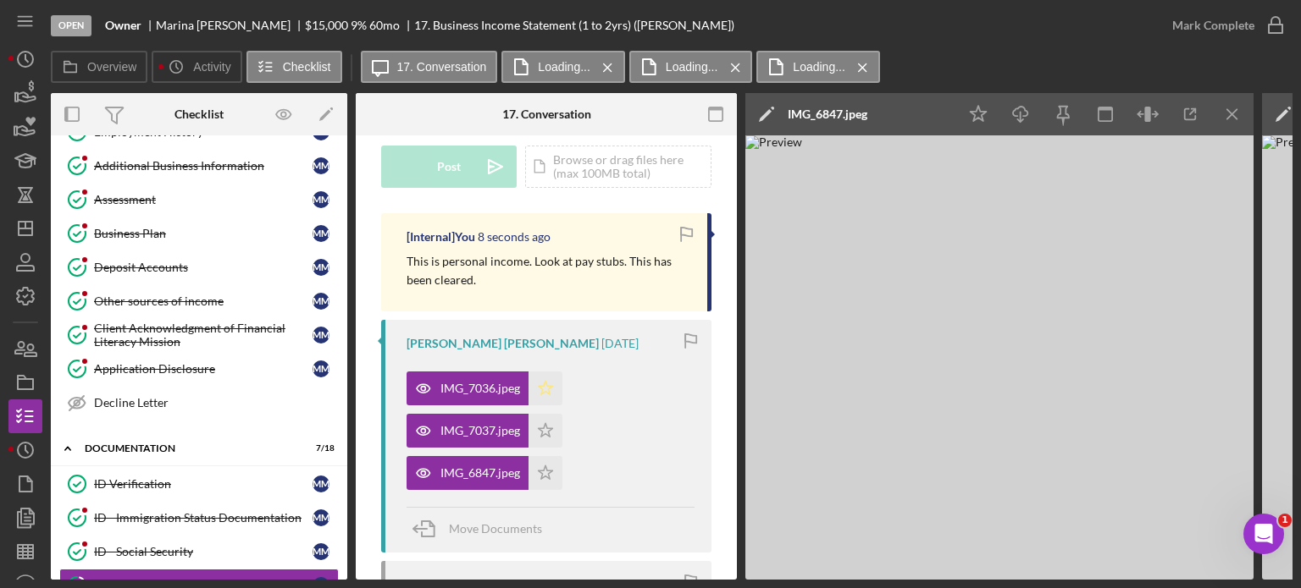
click at [537, 384] on icon "Icon/Star" at bounding box center [545, 389] width 34 height 34
click at [551, 432] on icon "Icon/Star" at bounding box center [545, 431] width 34 height 34
click at [549, 470] on polygon "button" at bounding box center [546, 473] width 14 height 14
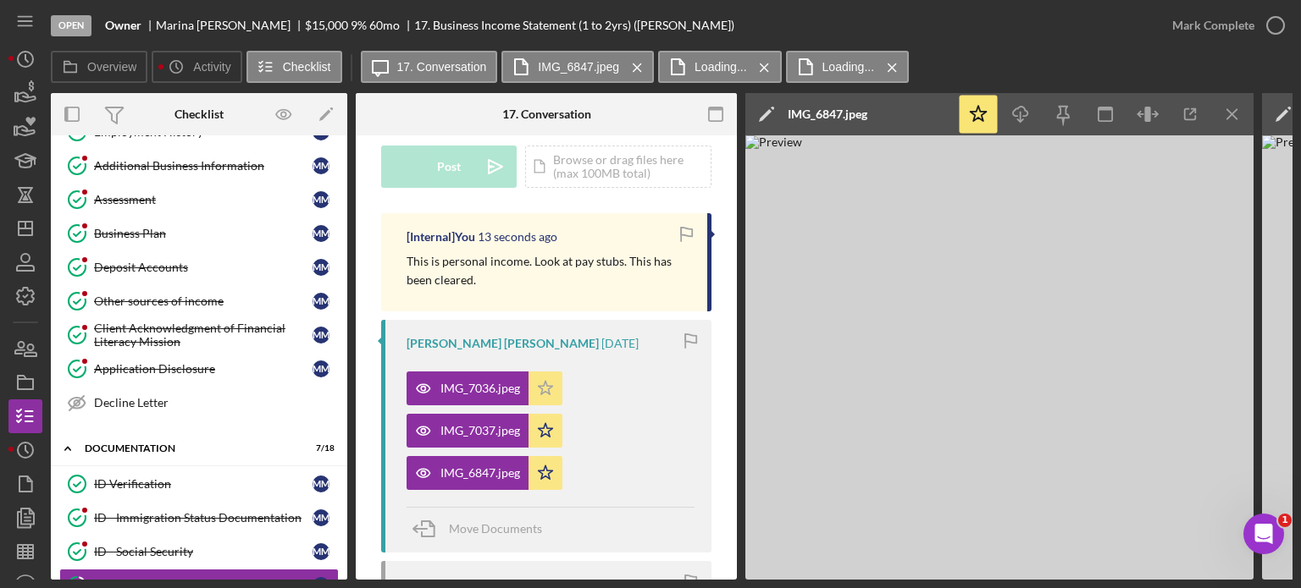
click at [544, 382] on icon "Icon/Star" at bounding box center [545, 389] width 34 height 34
click at [546, 432] on icon "Icon/Star" at bounding box center [545, 431] width 34 height 34
click at [546, 469] on polygon "button" at bounding box center [546, 473] width 14 height 14
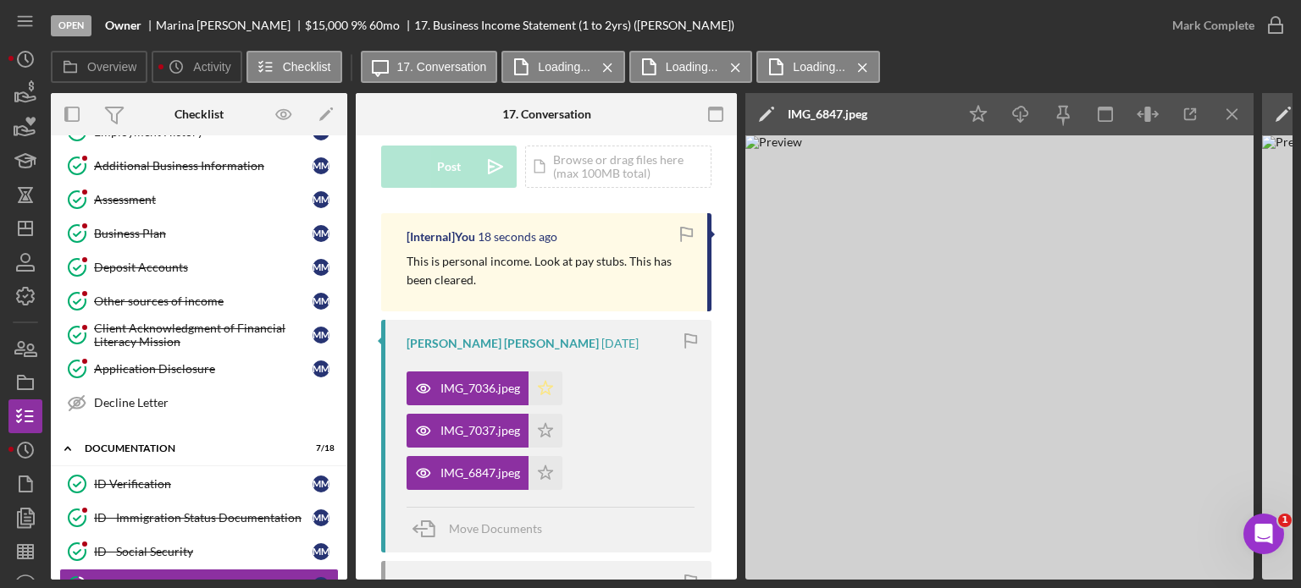
click at [549, 390] on icon "Icon/Star" at bounding box center [545, 389] width 34 height 34
click at [1219, 30] on div "Mark Complete" at bounding box center [1213, 25] width 82 height 34
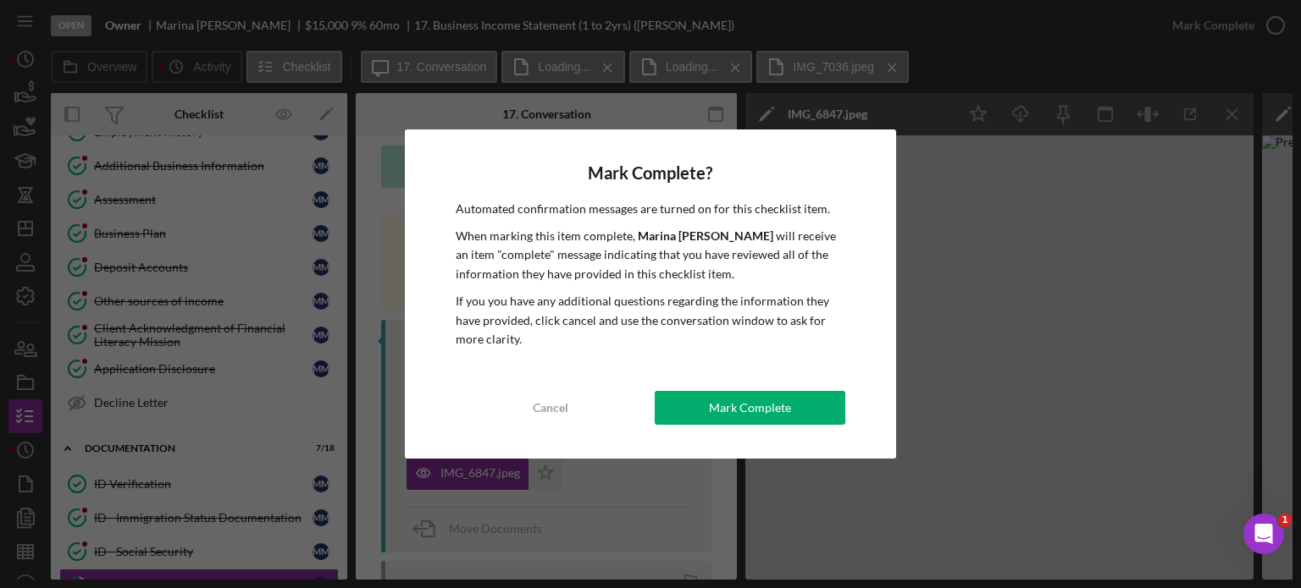
click at [760, 410] on div "Mark Complete" at bounding box center [750, 408] width 82 height 34
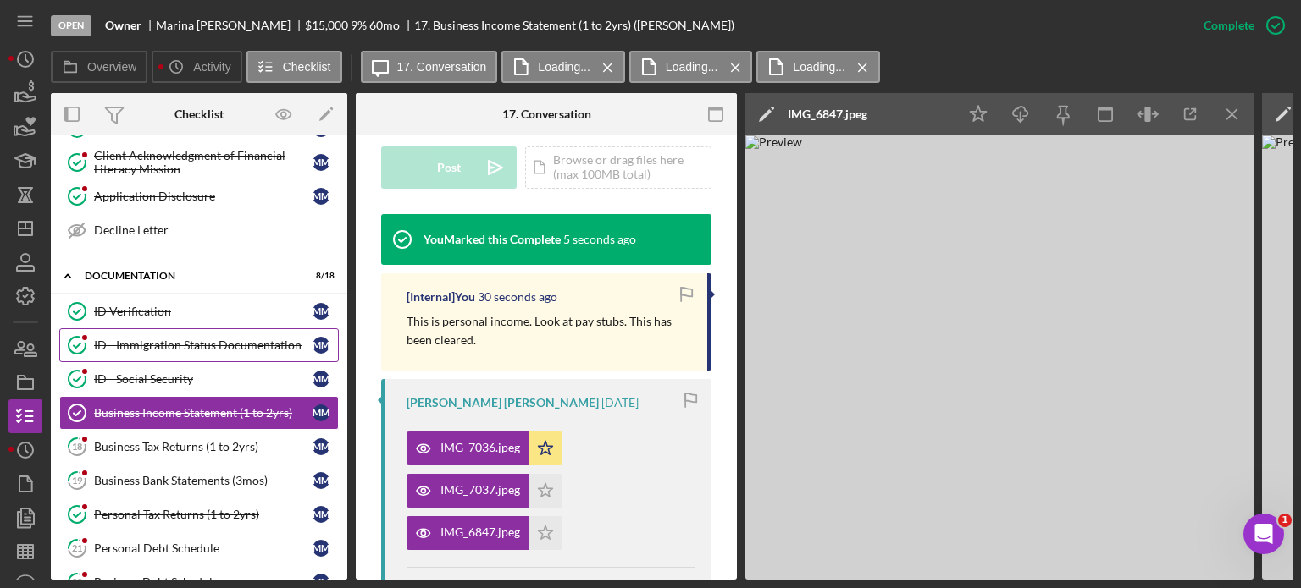
scroll to position [423, 0]
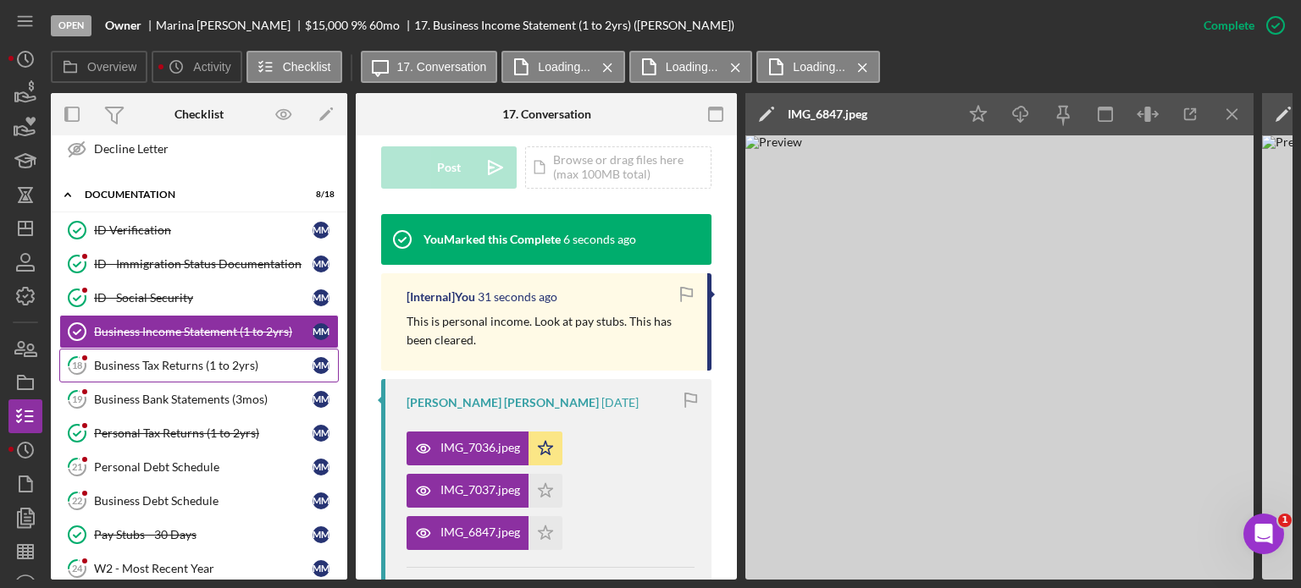
drag, startPoint x: 156, startPoint y: 365, endPoint x: 188, endPoint y: 365, distance: 32.2
click at [156, 365] on div "Business Tax Returns (1 to 2yrs)" at bounding box center [203, 366] width 218 height 14
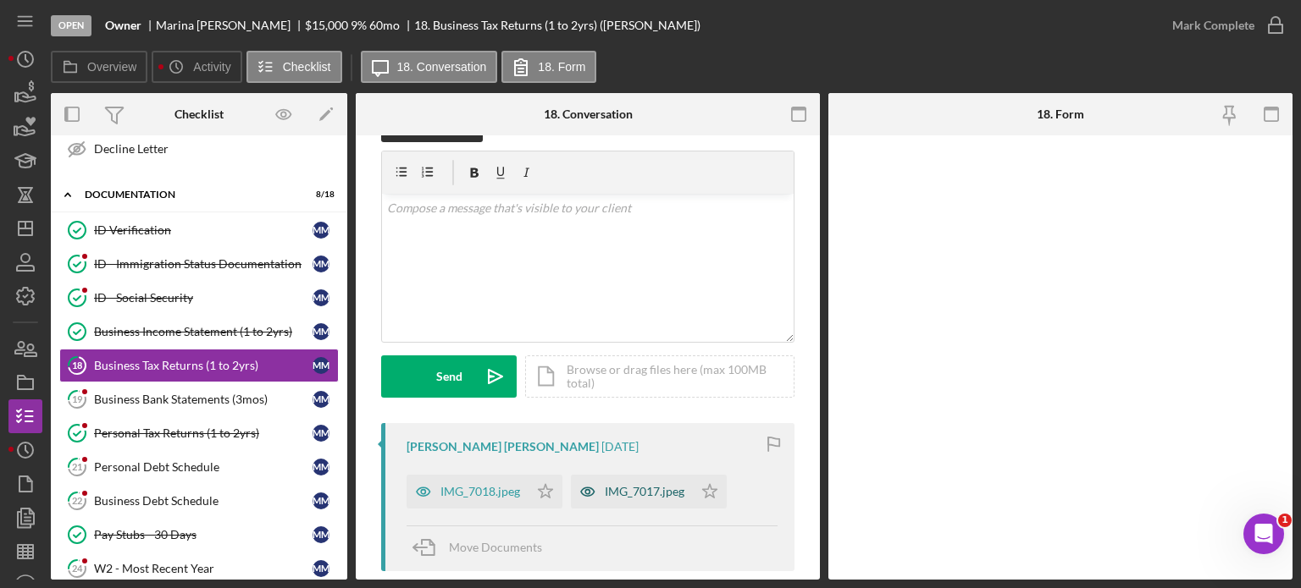
scroll to position [85, 0]
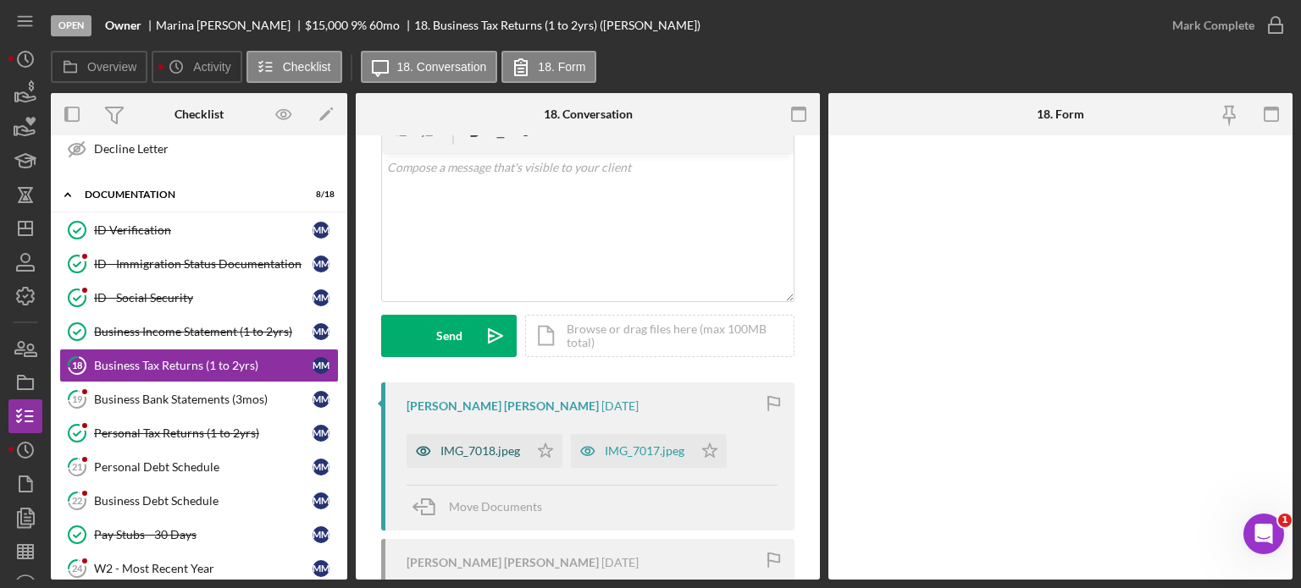
click at [450, 448] on div "IMG_7018.jpeg" at bounding box center [480, 452] width 80 height 14
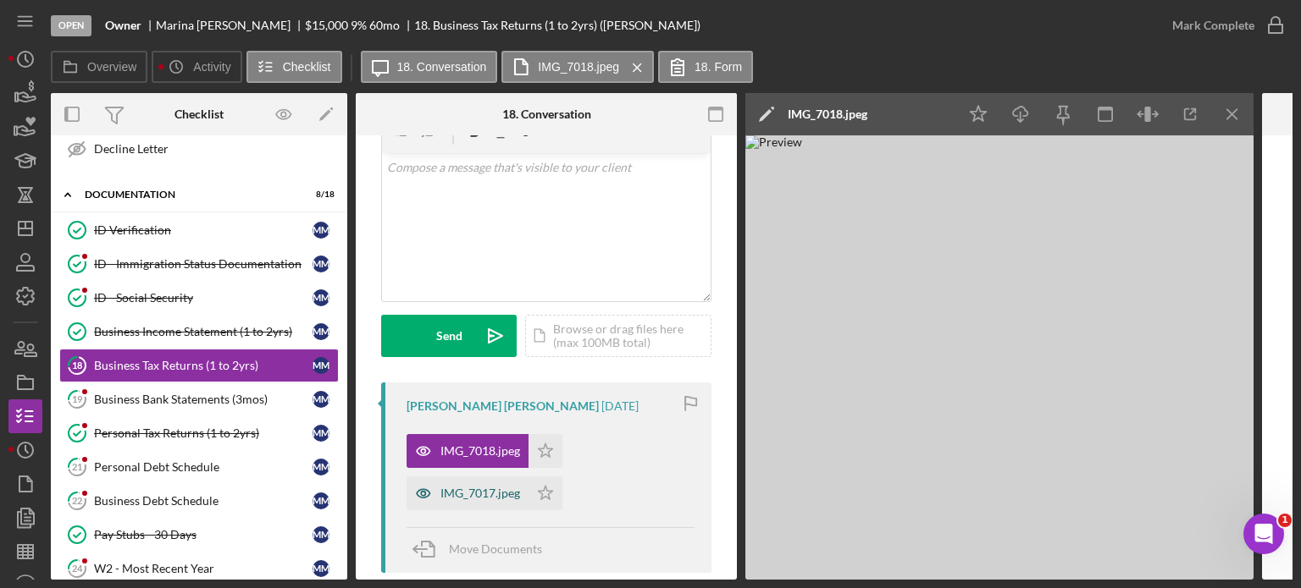
click at [481, 490] on div "IMG_7017.jpeg" at bounding box center [480, 494] width 80 height 14
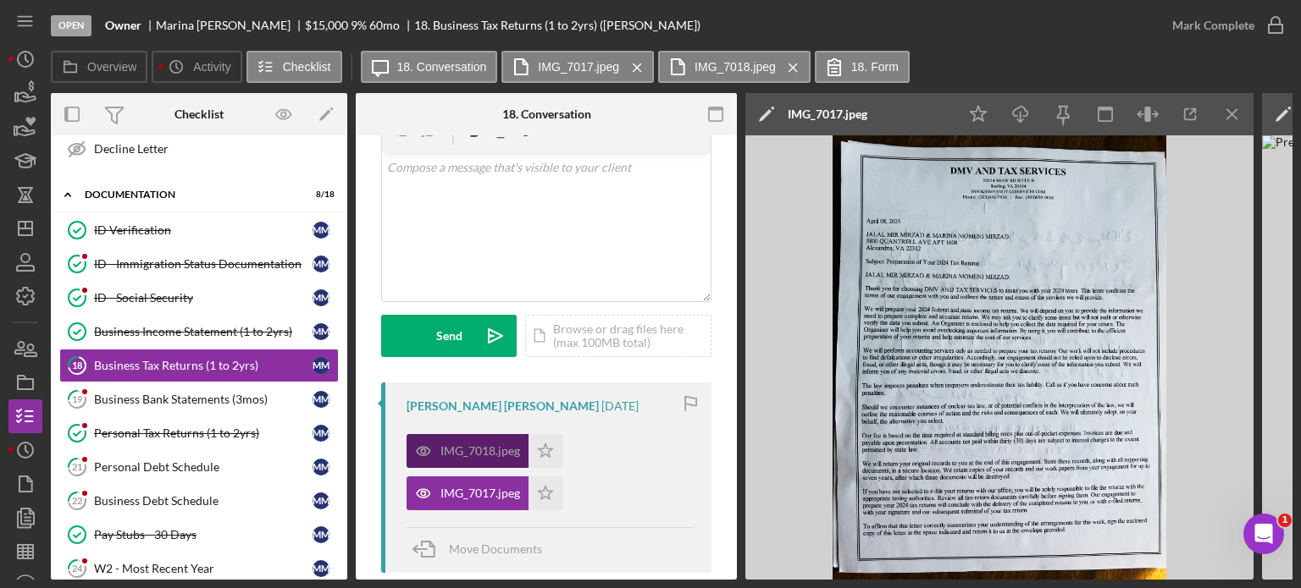
click at [485, 445] on div "IMG_7018.jpeg" at bounding box center [480, 452] width 80 height 14
click at [481, 494] on div "IMG_7017.jpeg" at bounding box center [480, 494] width 80 height 14
click at [489, 458] on div "IMG_7018.jpeg" at bounding box center [467, 451] width 122 height 34
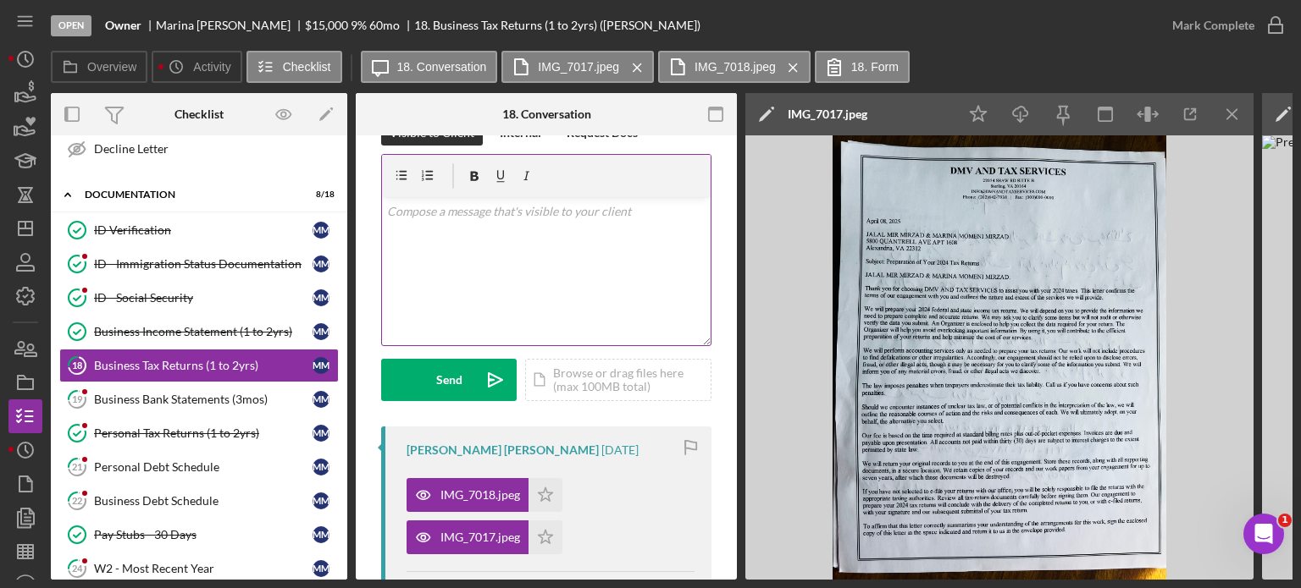
scroll to position [0, 0]
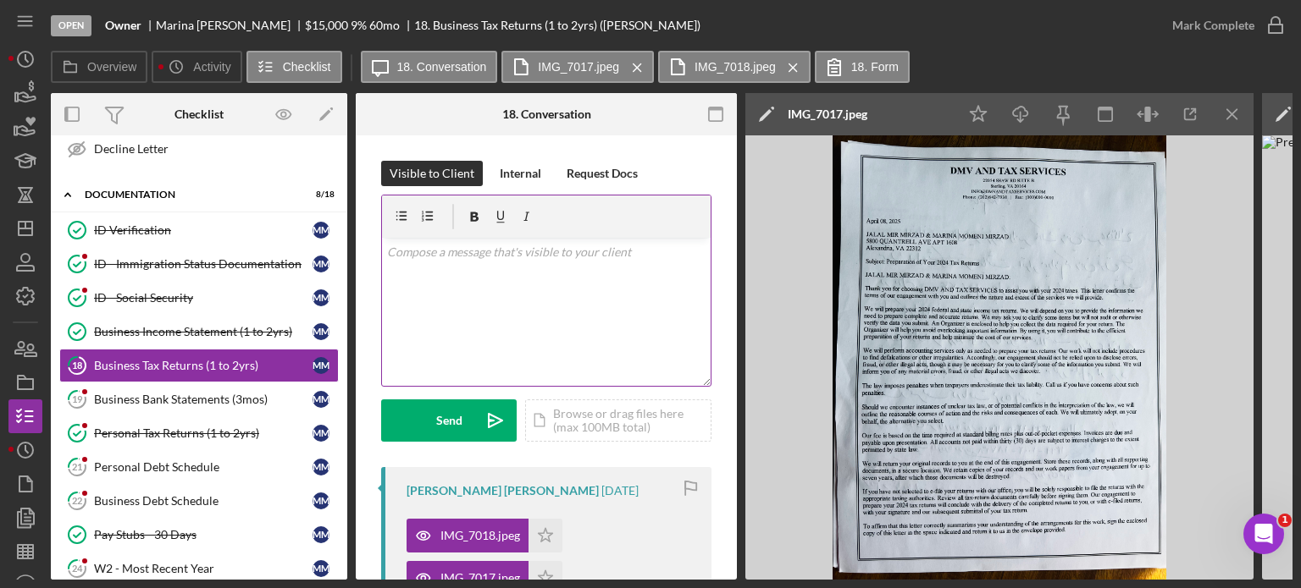
click at [449, 276] on div "v Color teal Color pink Remove color Add row above Add row below Add column bef…" at bounding box center [546, 312] width 329 height 148
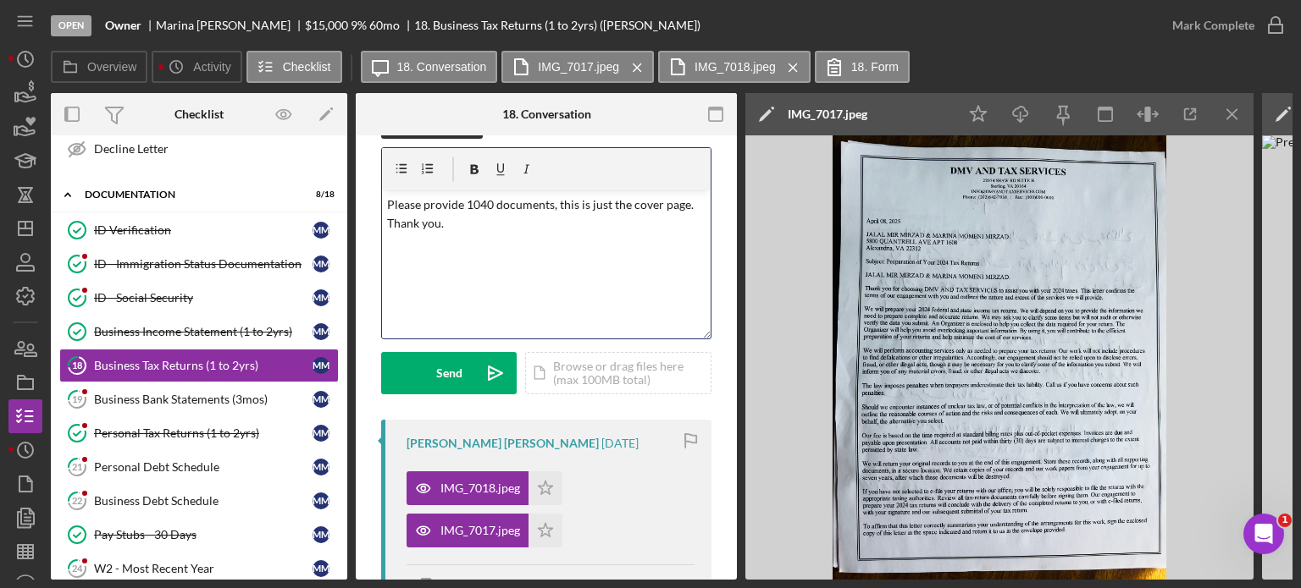
scroll to position [85, 0]
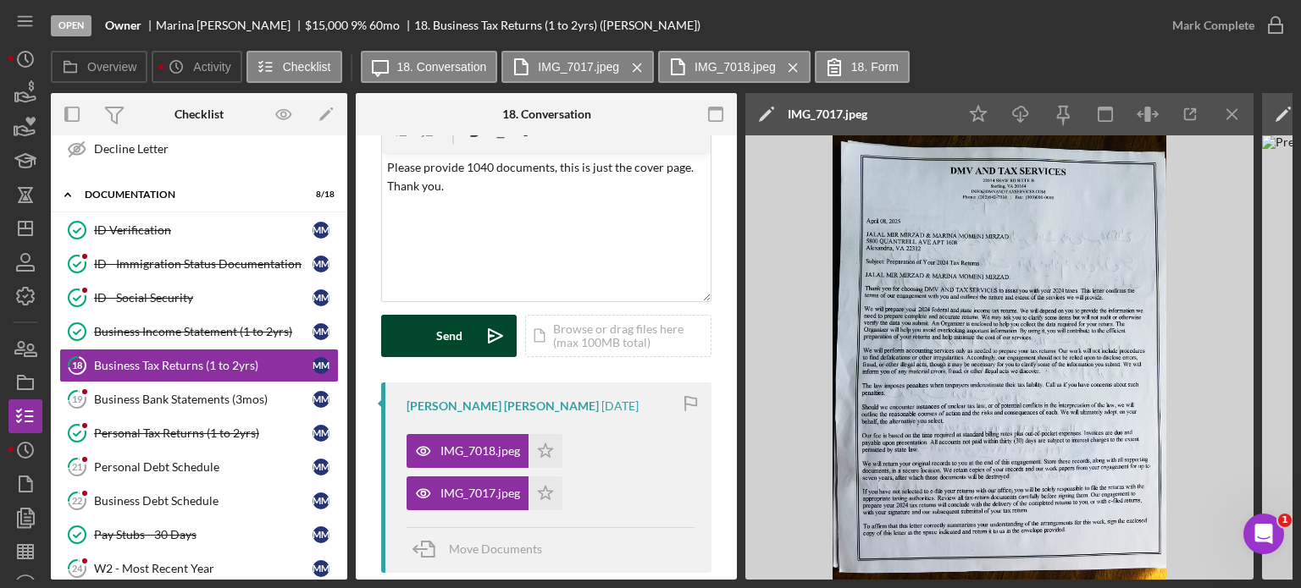
click at [444, 340] on div "Send" at bounding box center [449, 336] width 26 height 42
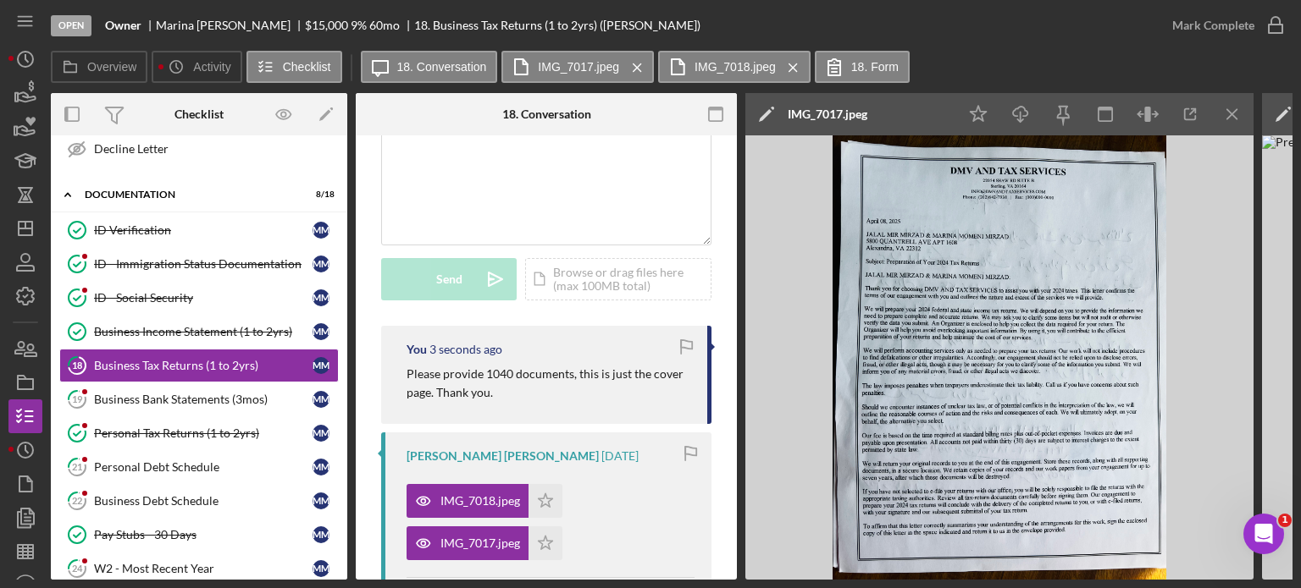
scroll to position [169, 0]
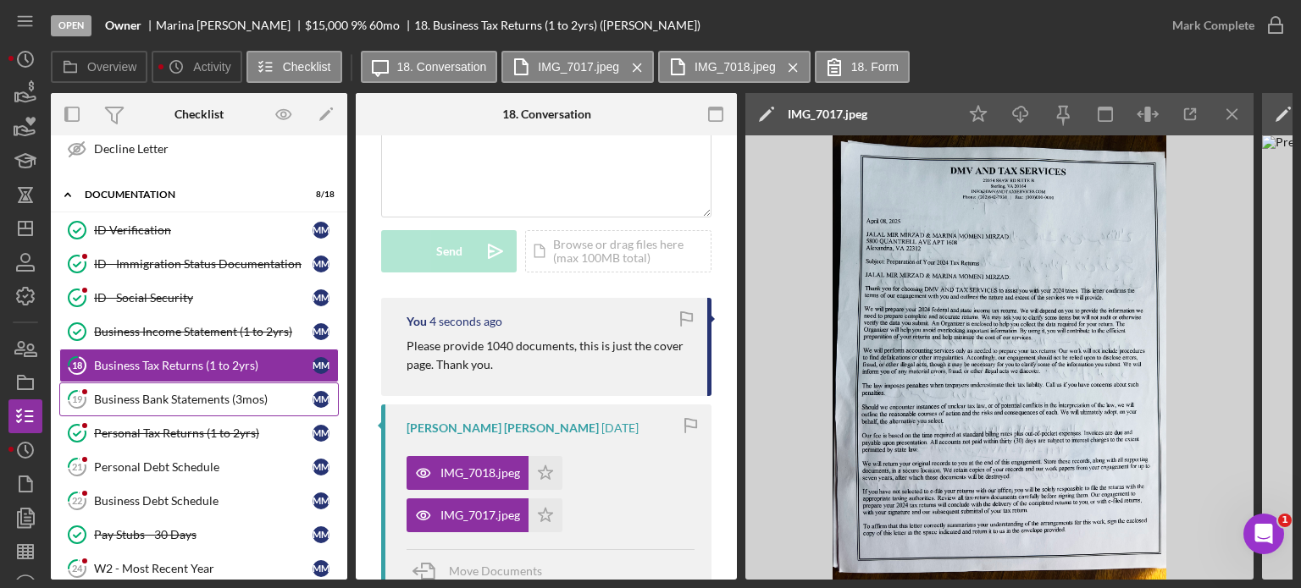
click at [176, 393] on div "Business Bank Statements (3mos)" at bounding box center [203, 400] width 218 height 14
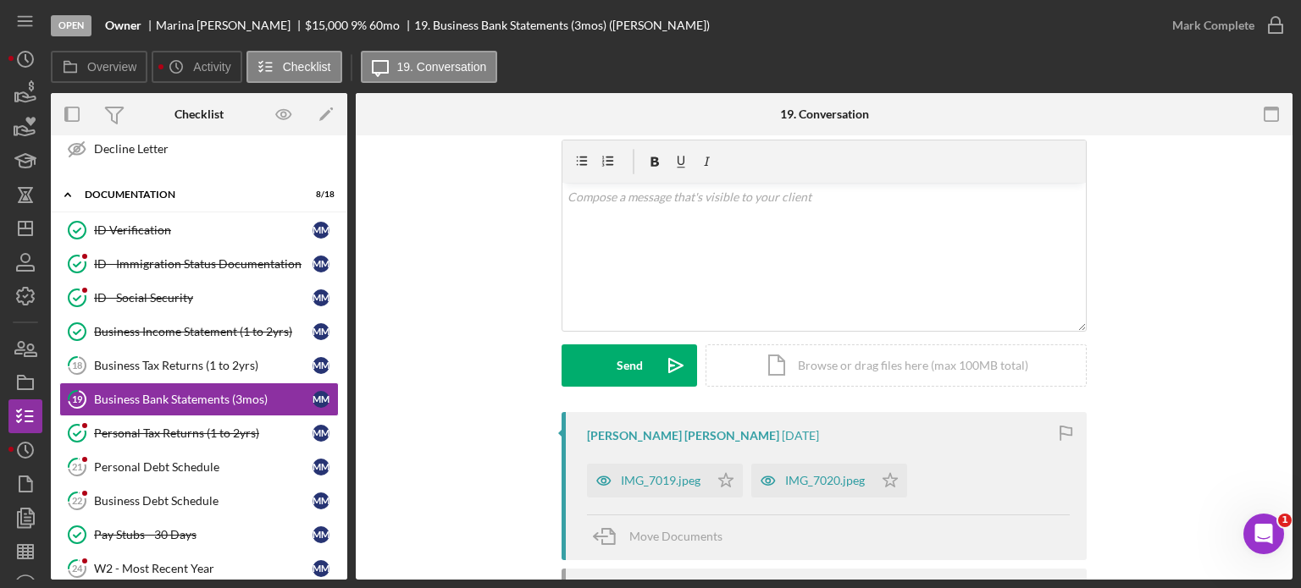
scroll to position [85, 0]
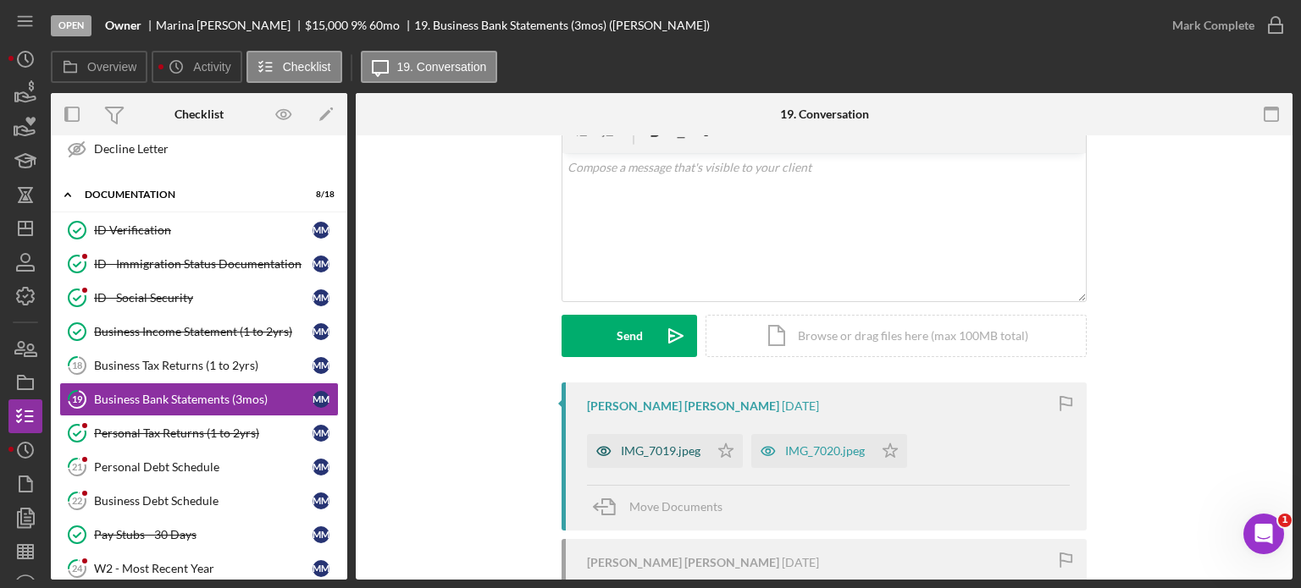
click at [665, 451] on div "IMG_7019.jpeg" at bounding box center [661, 452] width 80 height 14
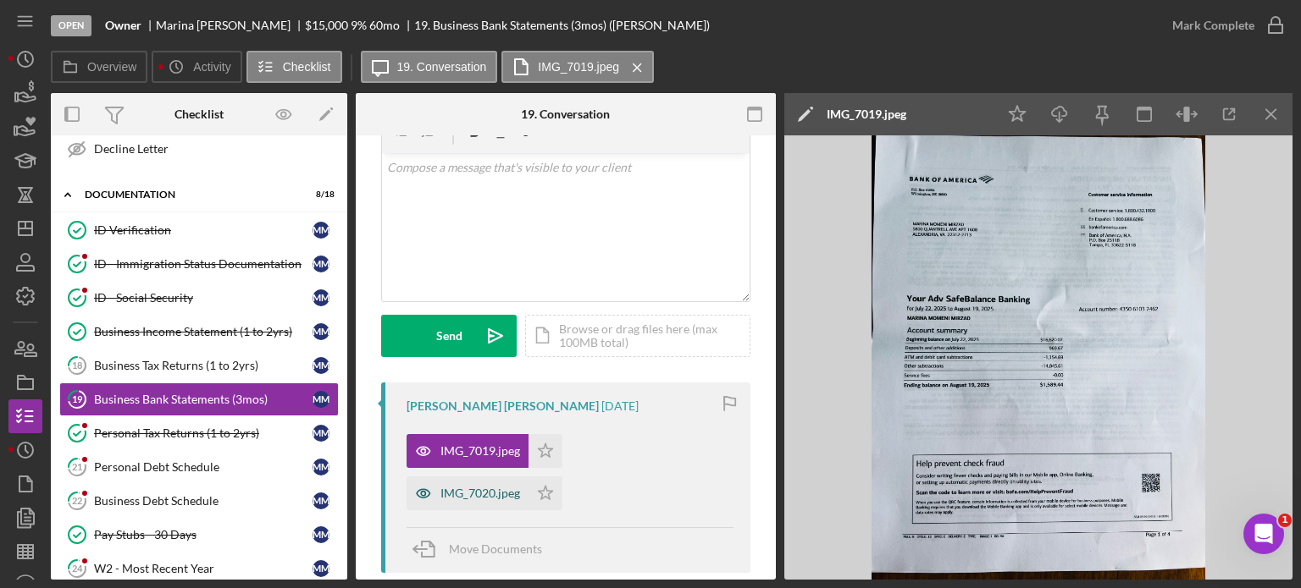
click at [494, 494] on div "IMG_7020.jpeg" at bounding box center [480, 494] width 80 height 14
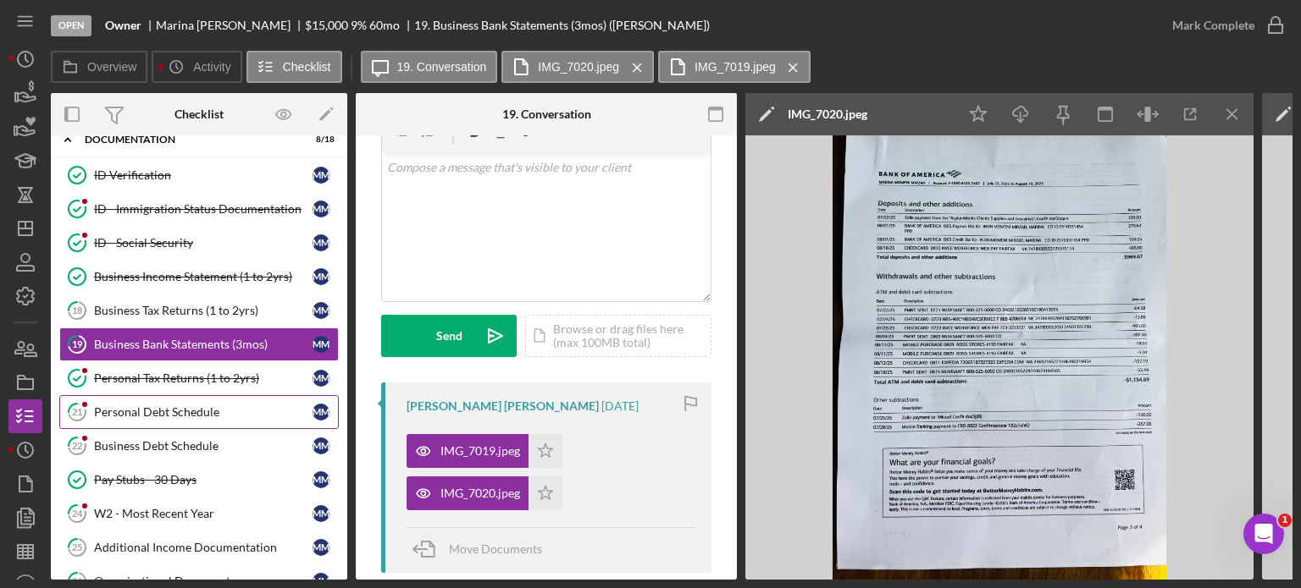
scroll to position [508, 0]
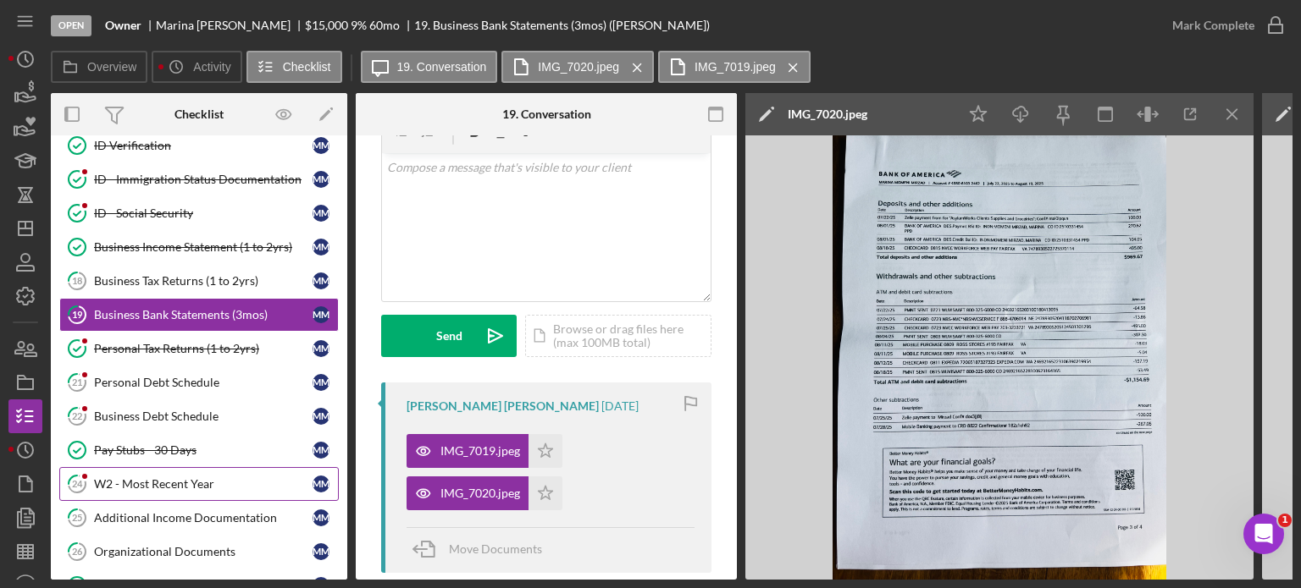
click at [190, 467] on link "24 W2 - Most Recent Year M M" at bounding box center [198, 484] width 279 height 34
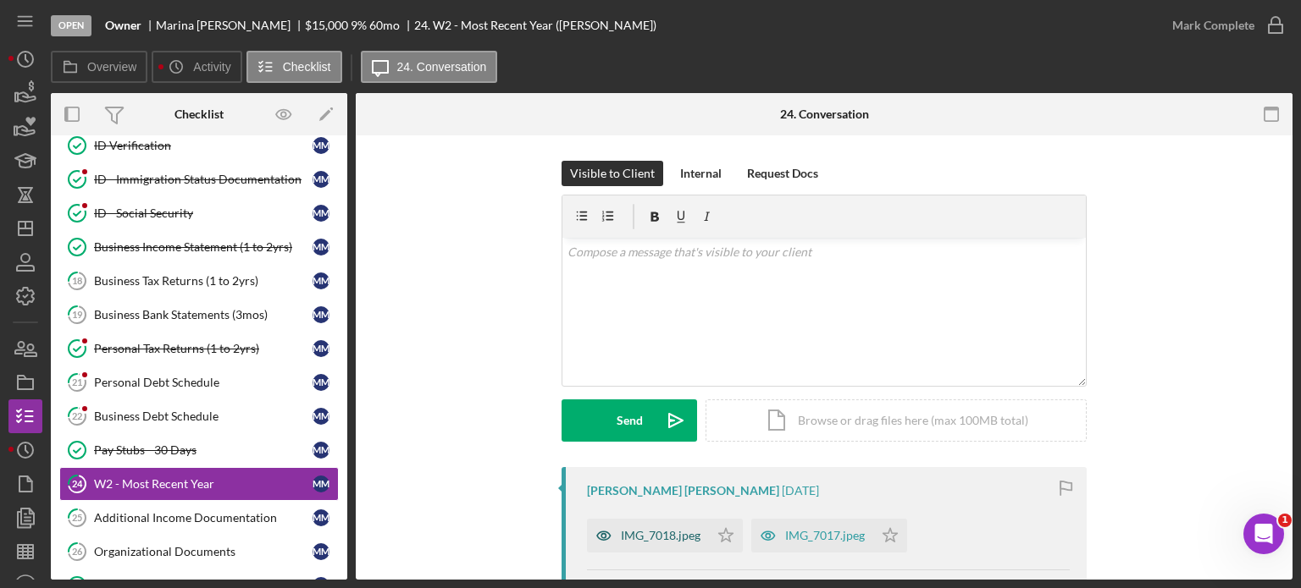
click at [664, 530] on div "IMG_7018.jpeg" at bounding box center [661, 536] width 80 height 14
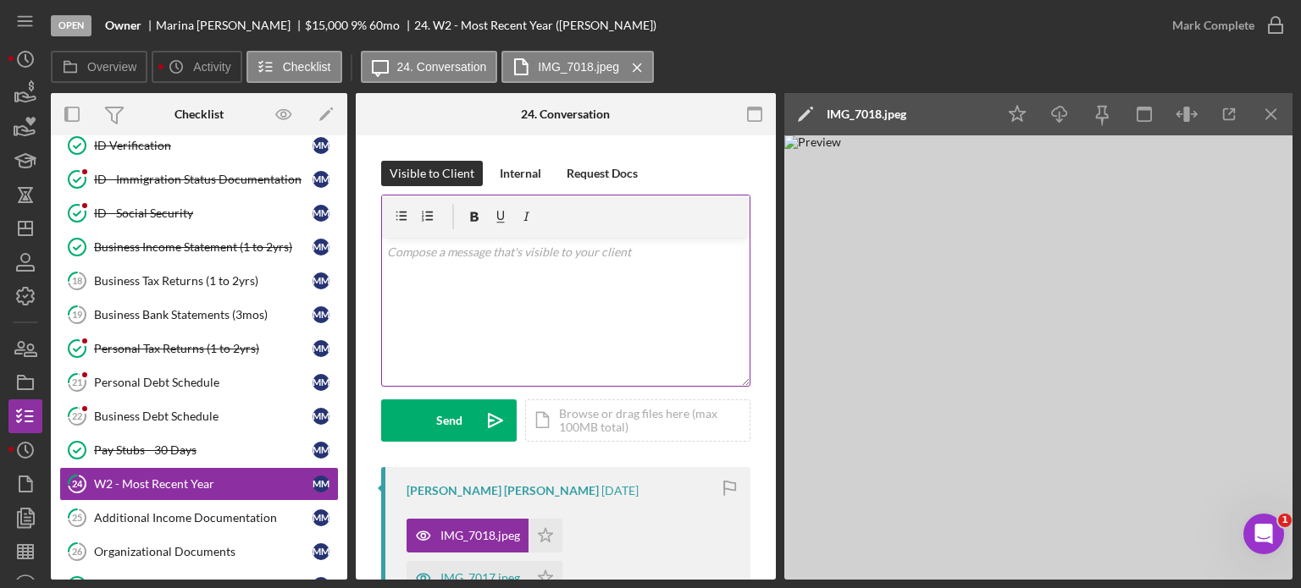
click at [593, 262] on div "v Color teal Color pink Remove color Add row above Add row below Add column bef…" at bounding box center [565, 312] width 367 height 148
click at [437, 266] on div "v Color teal Color pink Remove color Add row above Add row below Add column bef…" at bounding box center [565, 312] width 367 height 148
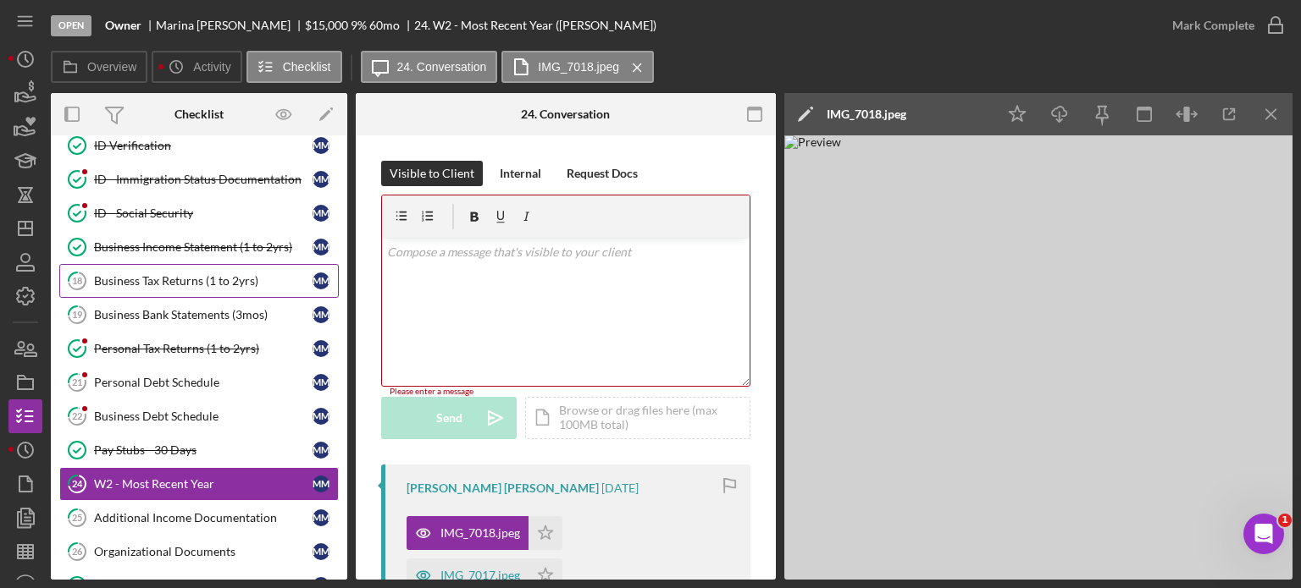
click at [196, 274] on div "Business Tax Returns (1 to 2yrs)" at bounding box center [203, 281] width 218 height 14
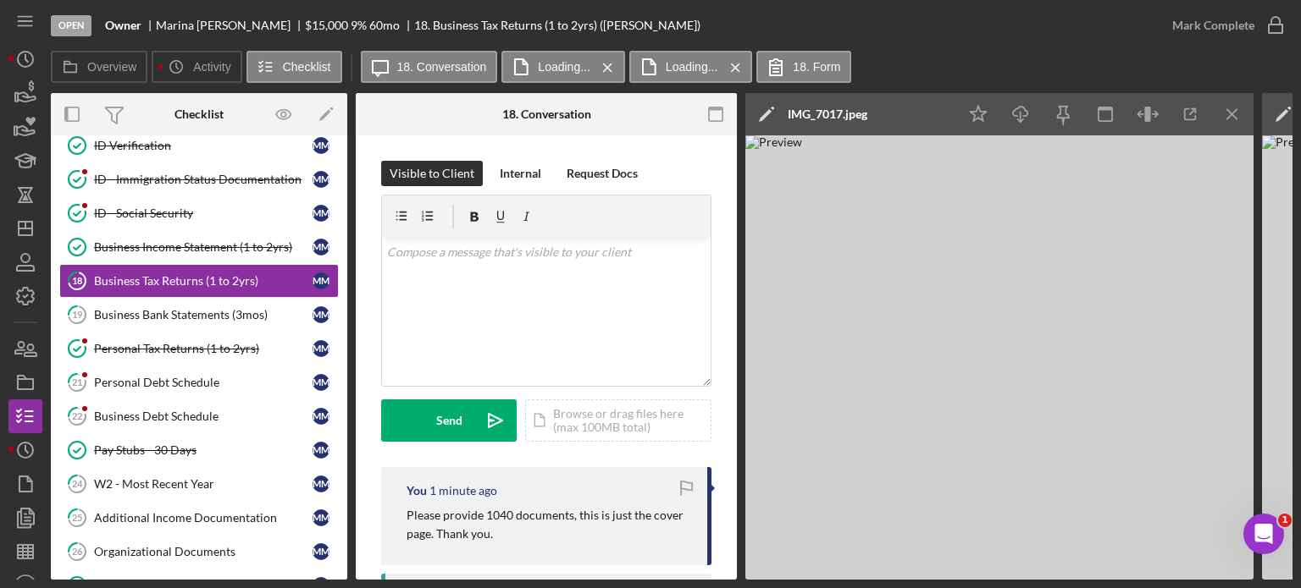
scroll to position [85, 0]
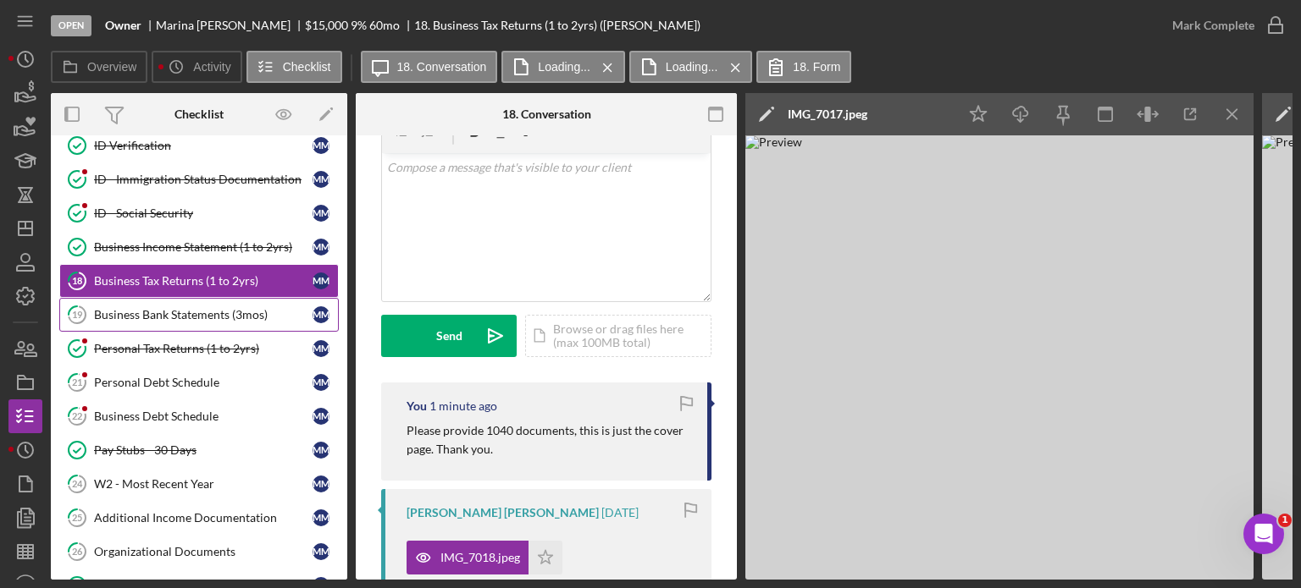
click at [139, 308] on div "Business Bank Statements (3mos)" at bounding box center [203, 315] width 218 height 14
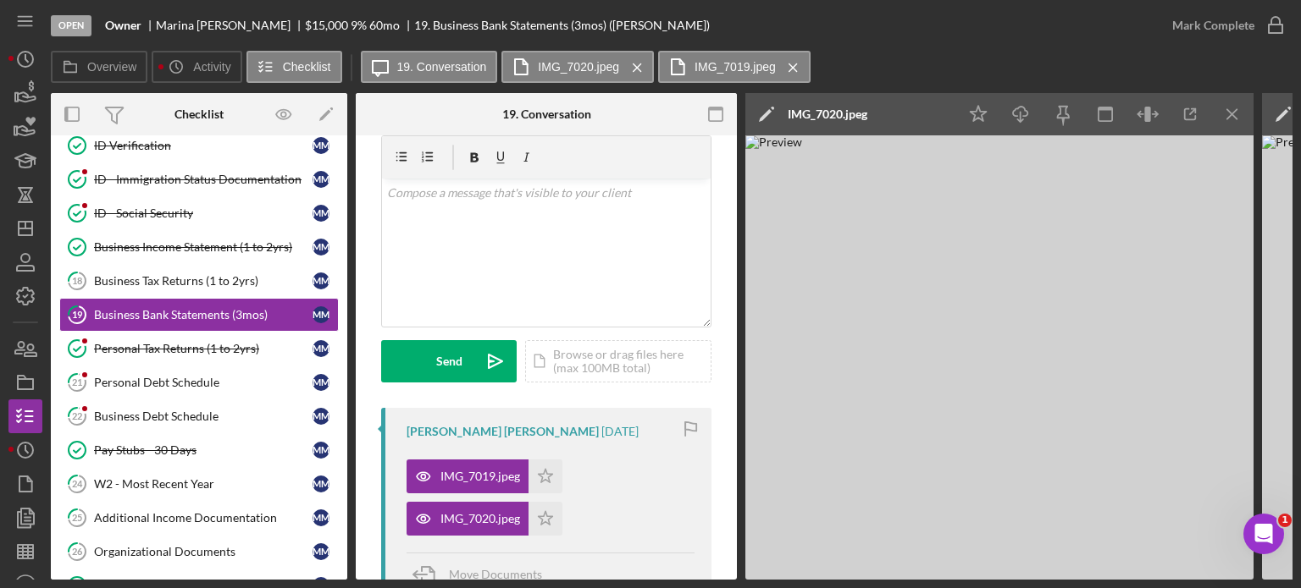
scroll to position [85, 0]
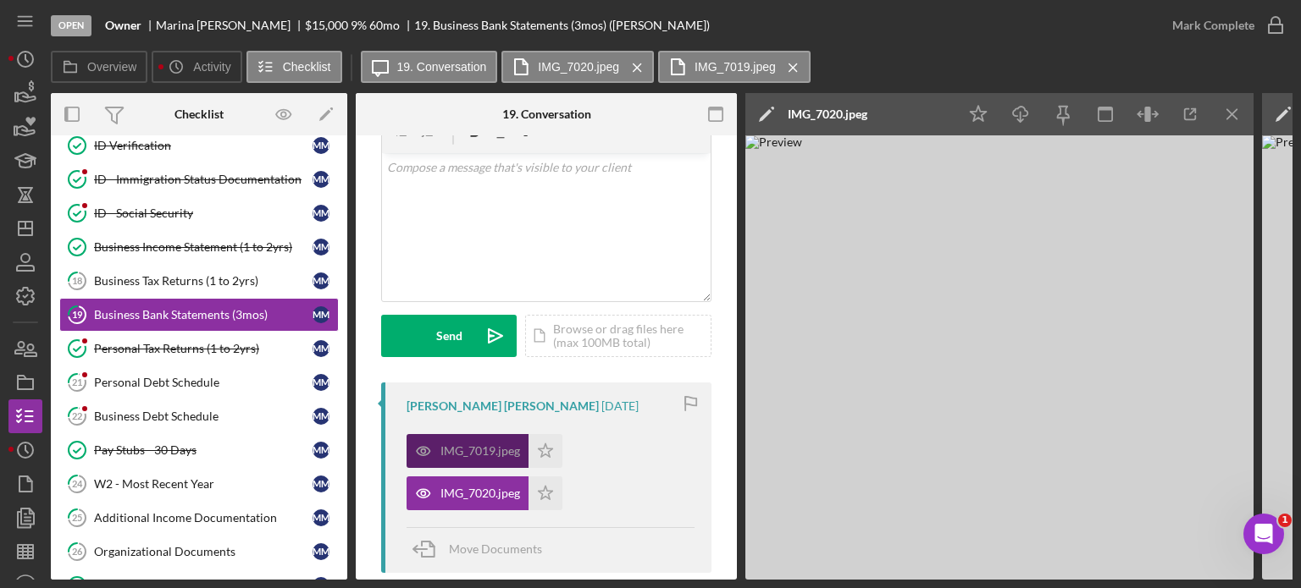
click at [436, 452] on icon "button" at bounding box center [423, 451] width 34 height 34
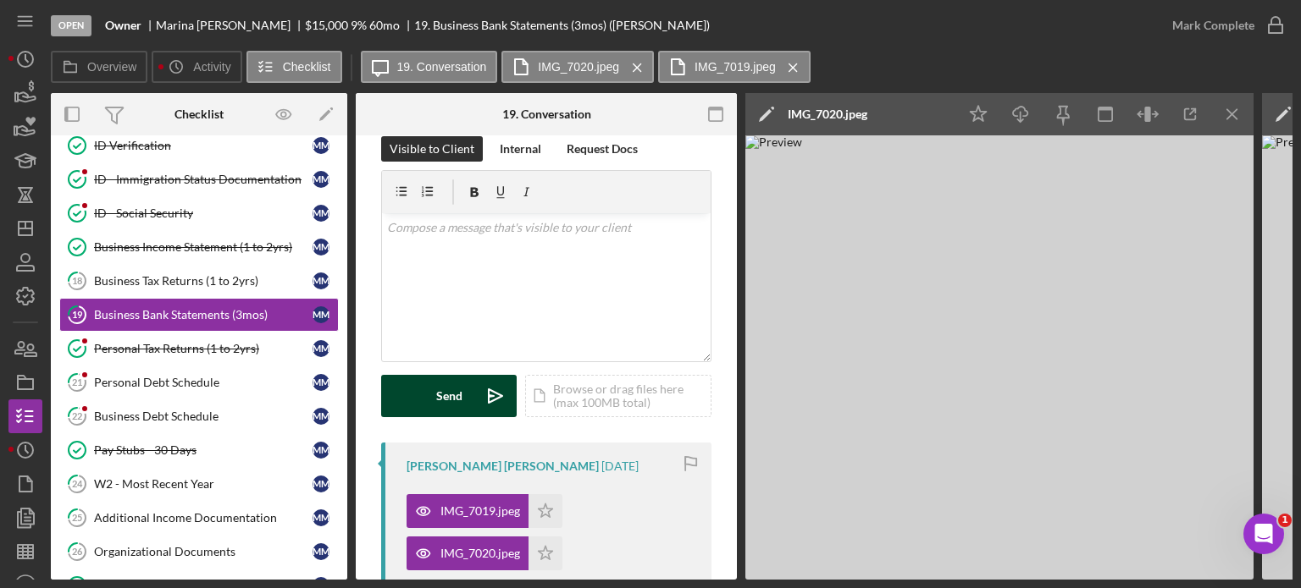
scroll to position [0, 0]
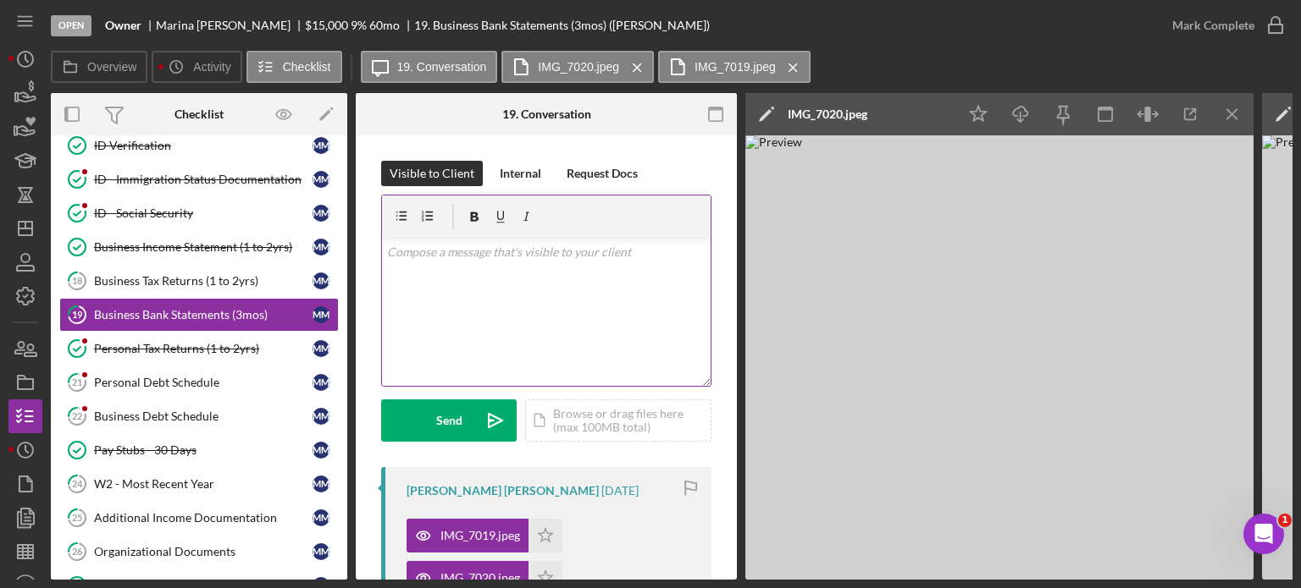
click at [436, 250] on p at bounding box center [546, 252] width 319 height 19
click at [598, 252] on p "Please provide all numbered pages, 1-4." at bounding box center [546, 252] width 319 height 19
drag, startPoint x: 562, startPoint y: 252, endPoint x: 627, endPoint y: 256, distance: 65.3
click at [627, 256] on p "Please provide all numbered pages, 1-4." at bounding box center [546, 252] width 319 height 19
drag, startPoint x: 478, startPoint y: 251, endPoint x: 465, endPoint y: 254, distance: 13.0
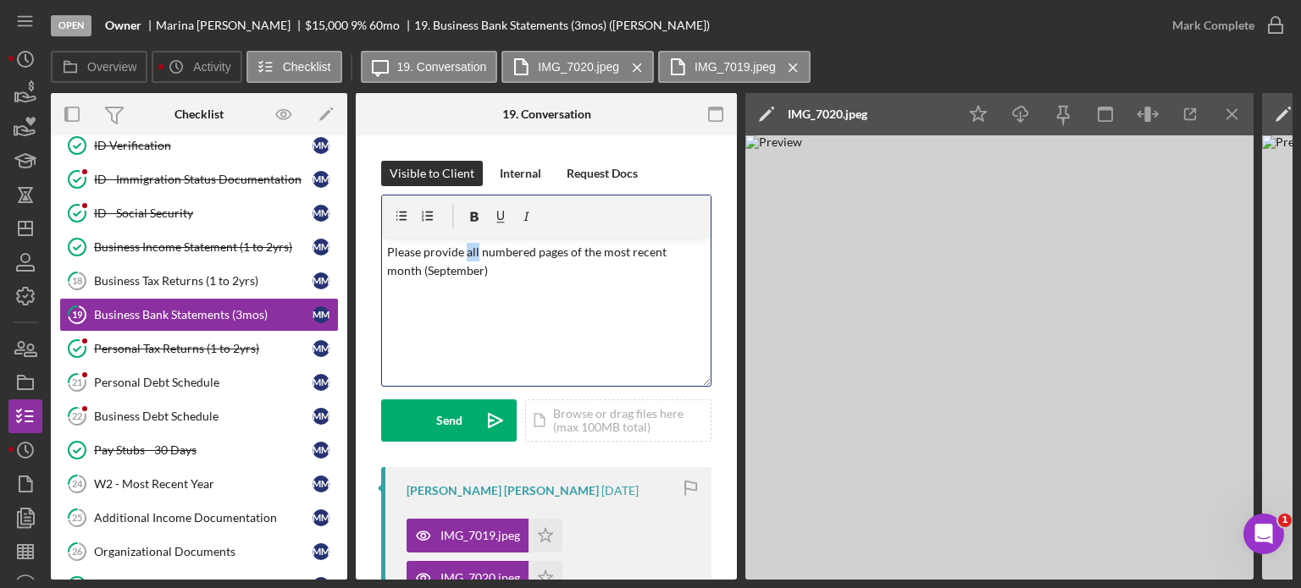
click at [465, 254] on p "Please provide all numbered pages of the most recent month (September)" at bounding box center [546, 262] width 319 height 38
click at [472, 218] on icon "button" at bounding box center [475, 217] width 8 height 9
click at [505, 270] on p "Please provide all numbered pages of the most recent month (September)" at bounding box center [546, 262] width 319 height 38
click at [425, 268] on p "Please provide all numbered pages of the most recent month (September)" at bounding box center [546, 262] width 319 height 38
click at [555, 273] on p "Please provide all numbered pages of the most recent month ([DATE] - September)" at bounding box center [546, 262] width 319 height 38
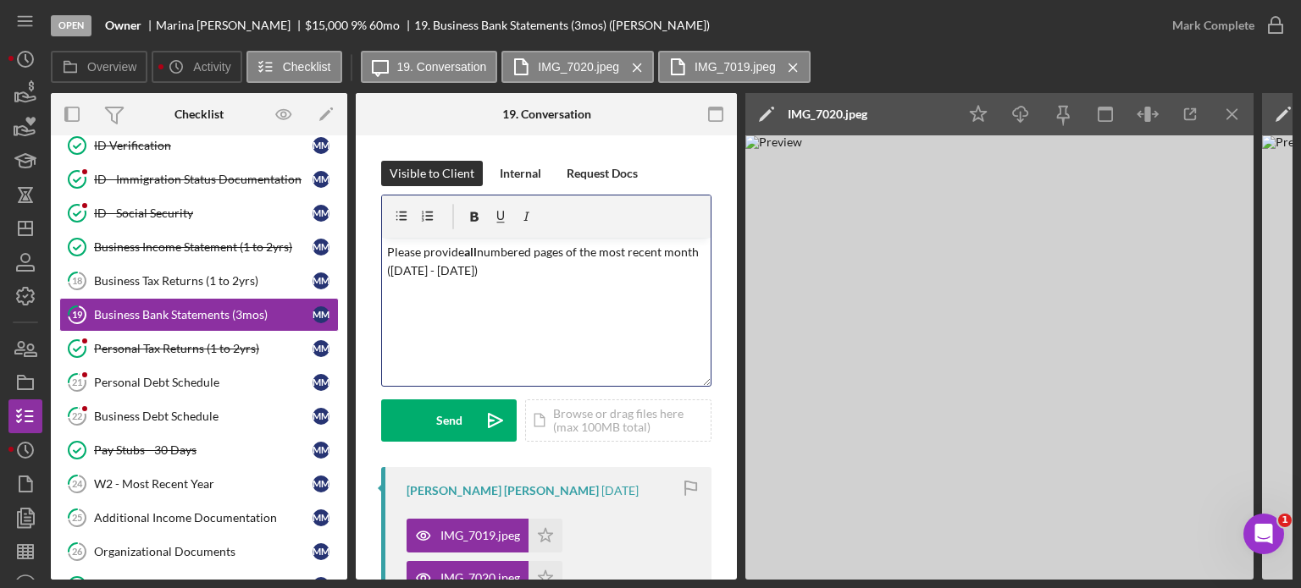
click at [620, 278] on p "Please provide all numbered pages of the most recent month ([DATE] - [DATE])" at bounding box center [546, 262] width 319 height 38
click at [421, 436] on button "Send Icon/icon-invite-send" at bounding box center [448, 421] width 135 height 42
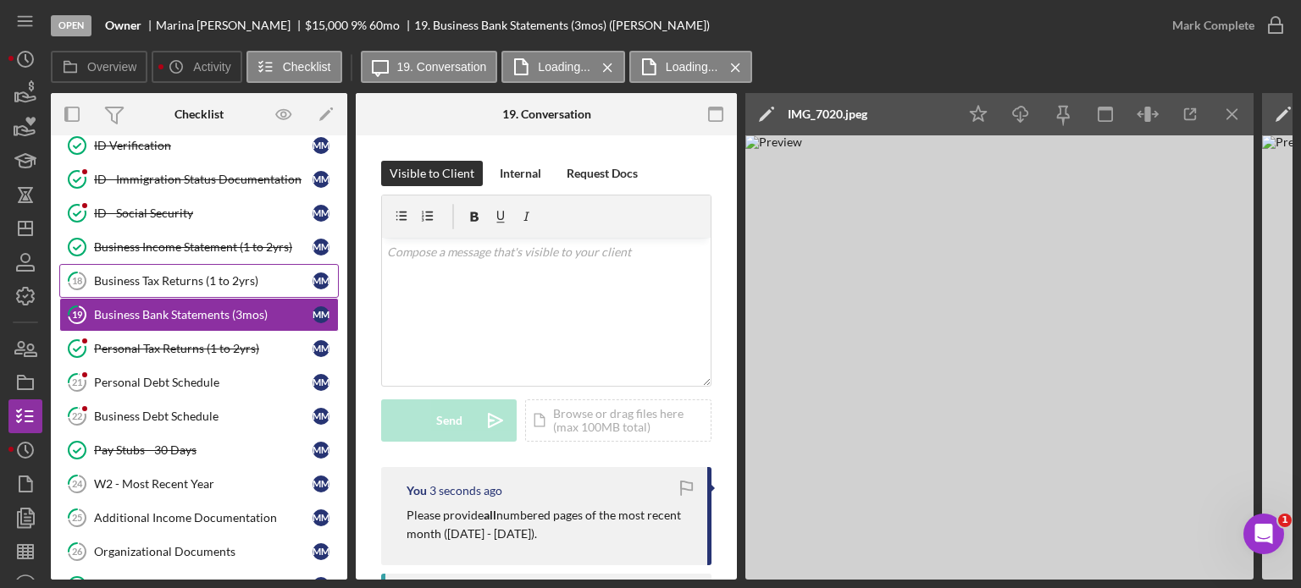
click at [177, 279] on div "Business Tax Returns (1 to 2yrs)" at bounding box center [203, 281] width 218 height 14
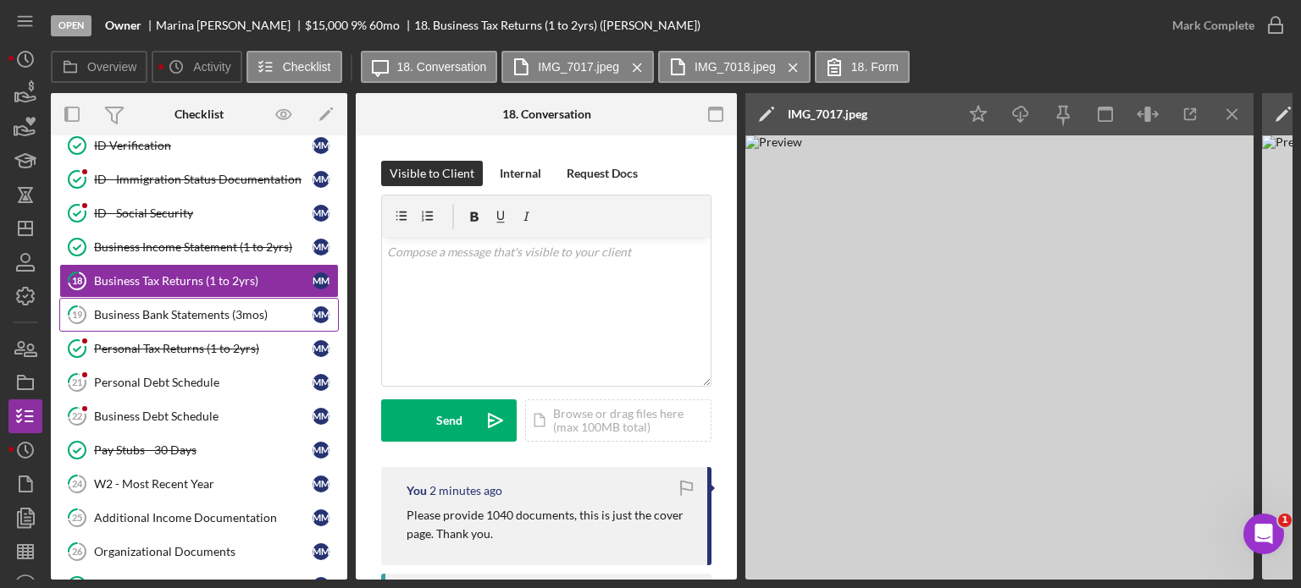
click at [188, 298] on link "19 Business Bank Statements (3mos) M M" at bounding box center [198, 315] width 279 height 34
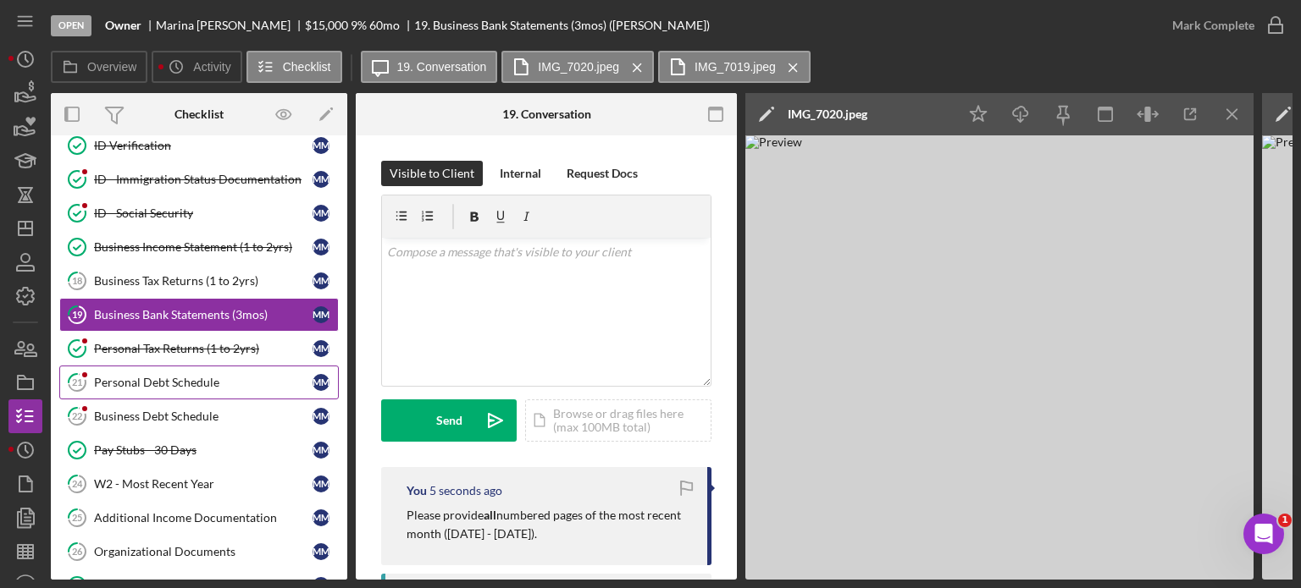
click at [185, 376] on div "Personal Debt Schedule" at bounding box center [203, 383] width 218 height 14
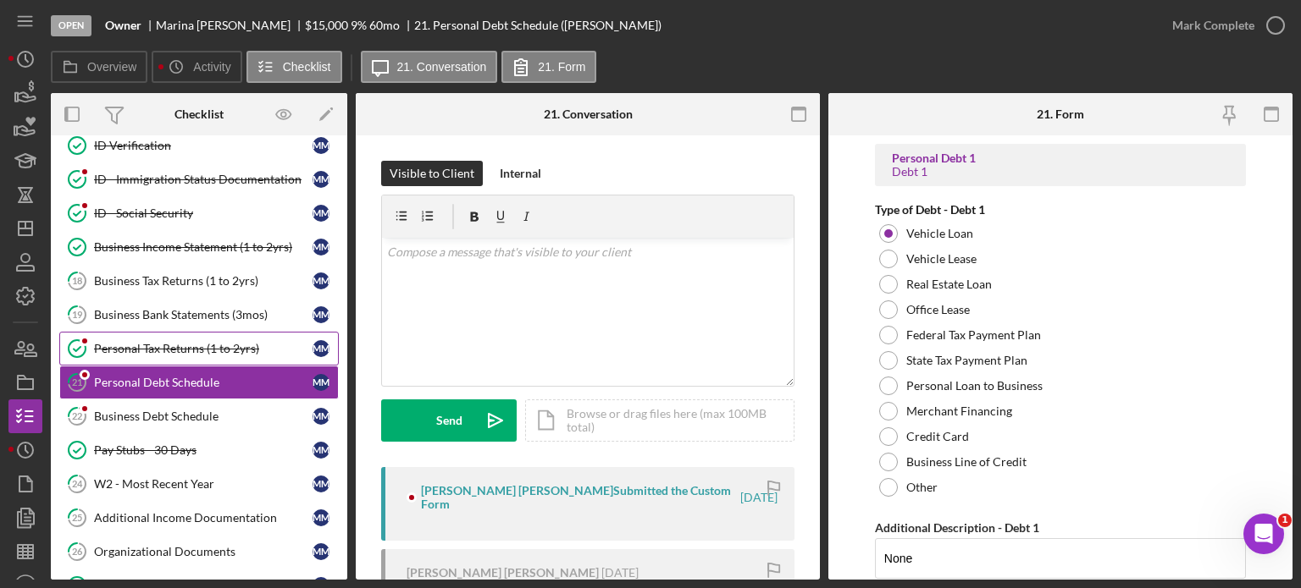
click at [221, 342] on div "Personal Tax Returns (1 to 2yrs)" at bounding box center [203, 349] width 218 height 14
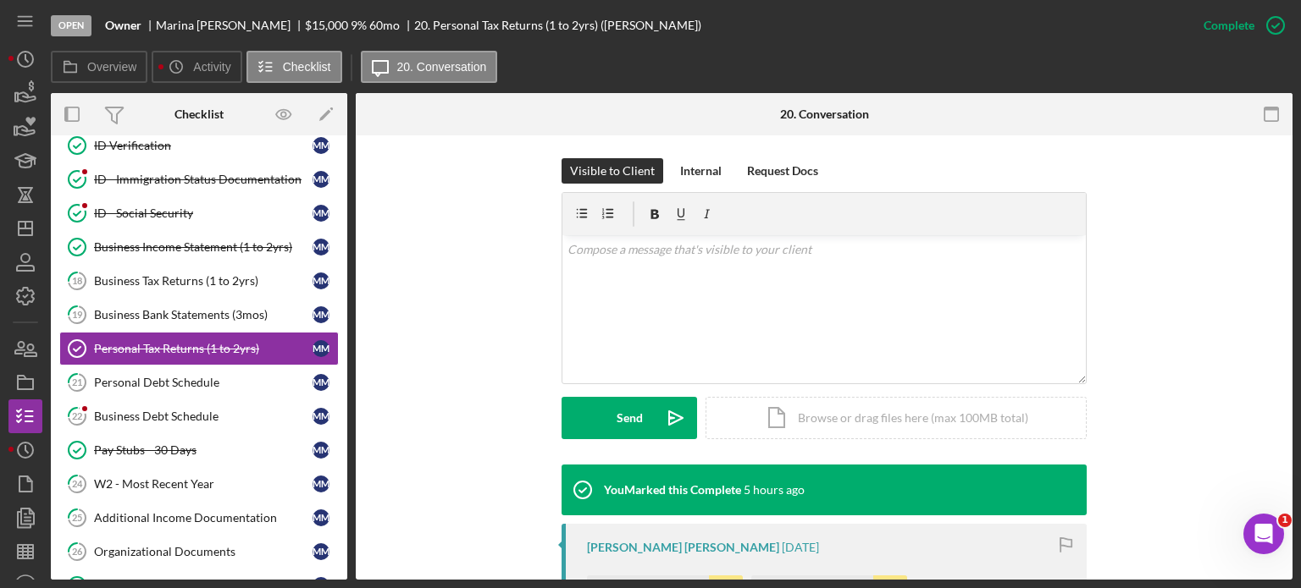
scroll to position [339, 0]
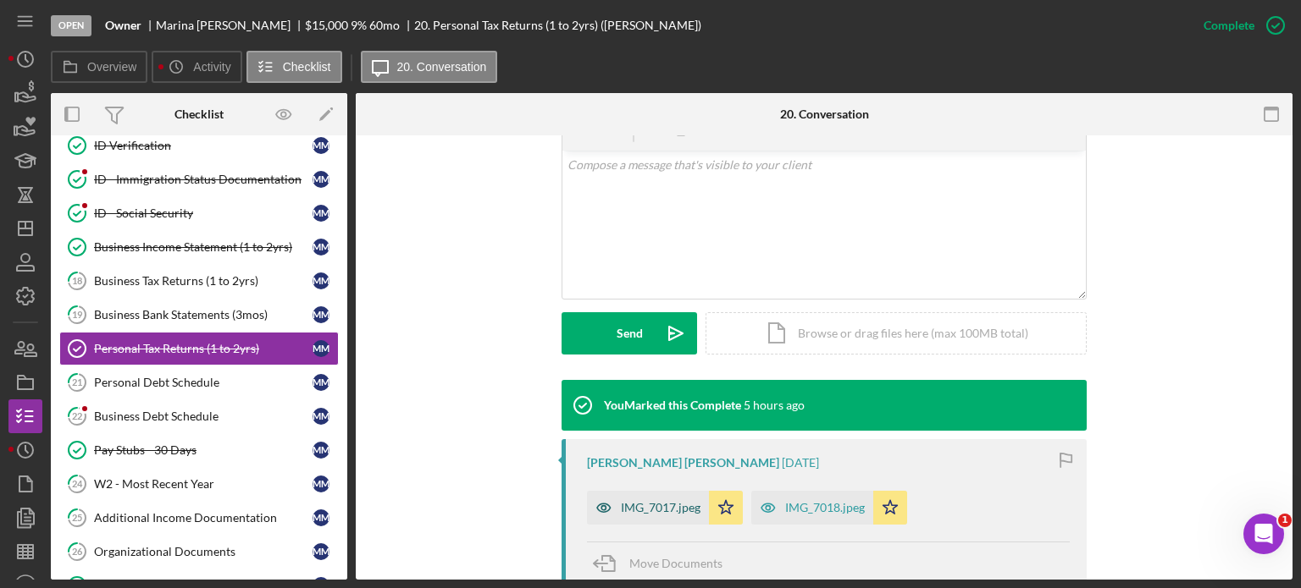
click at [653, 501] on div "IMG_7017.jpeg" at bounding box center [661, 508] width 80 height 14
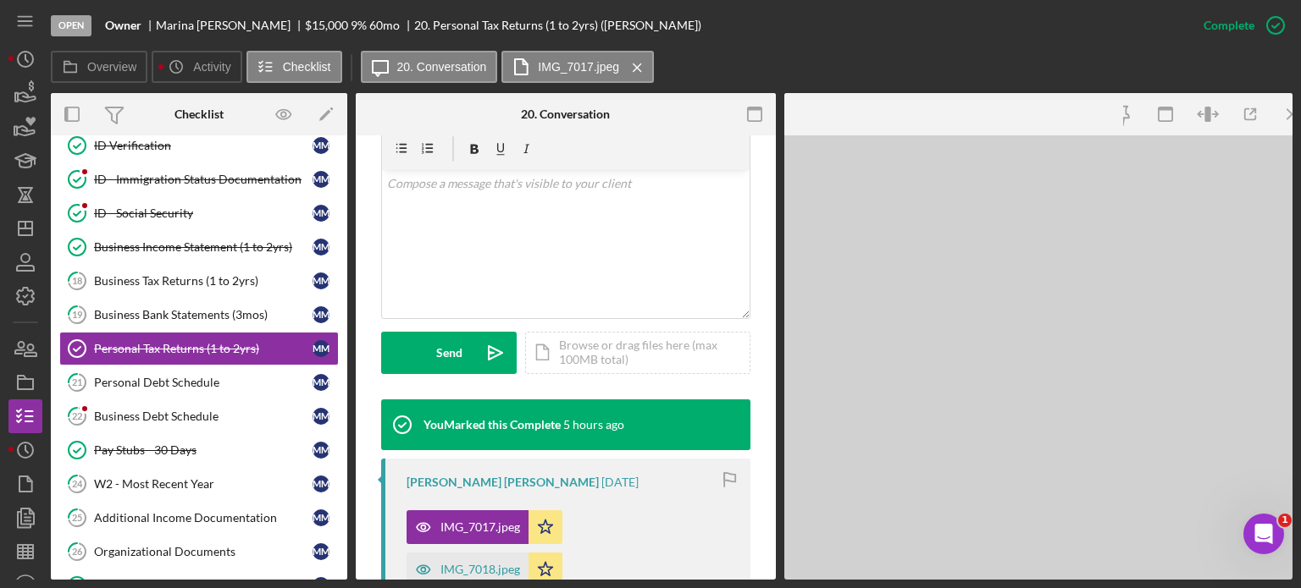
scroll to position [357, 0]
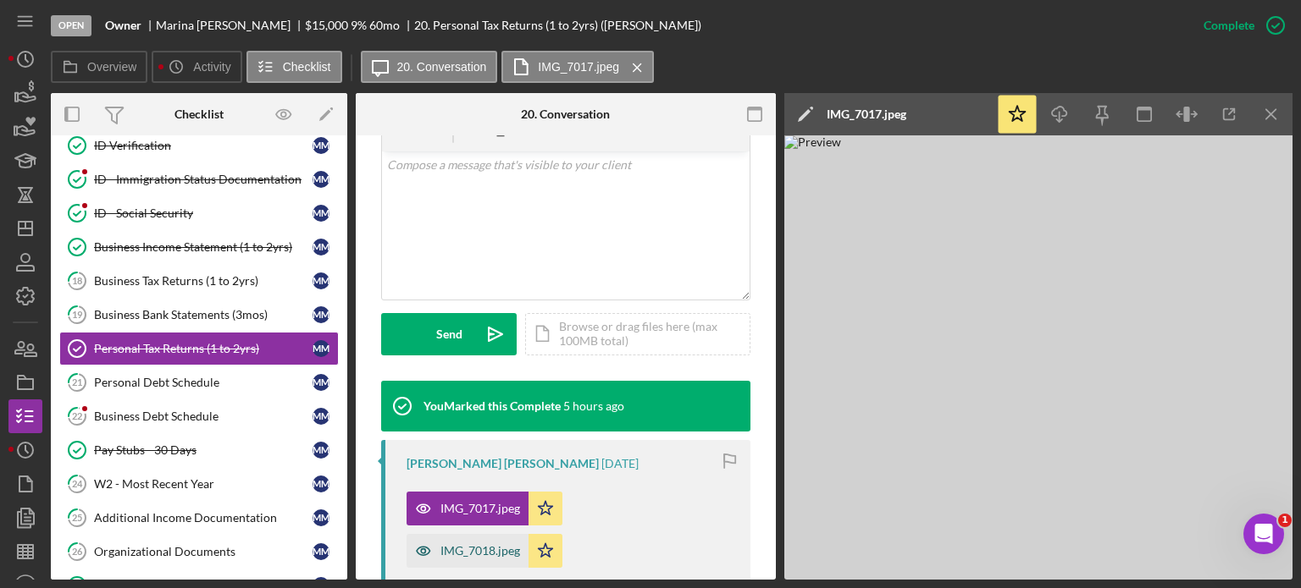
click at [450, 544] on div "IMG_7018.jpeg" at bounding box center [480, 551] width 80 height 14
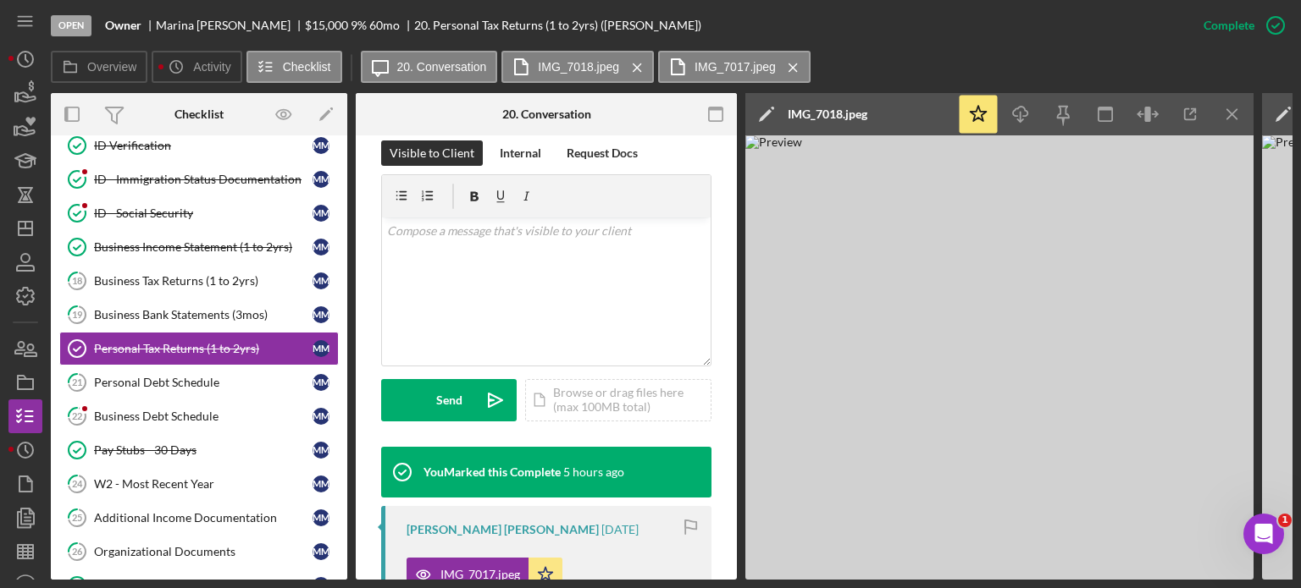
scroll to position [376, 0]
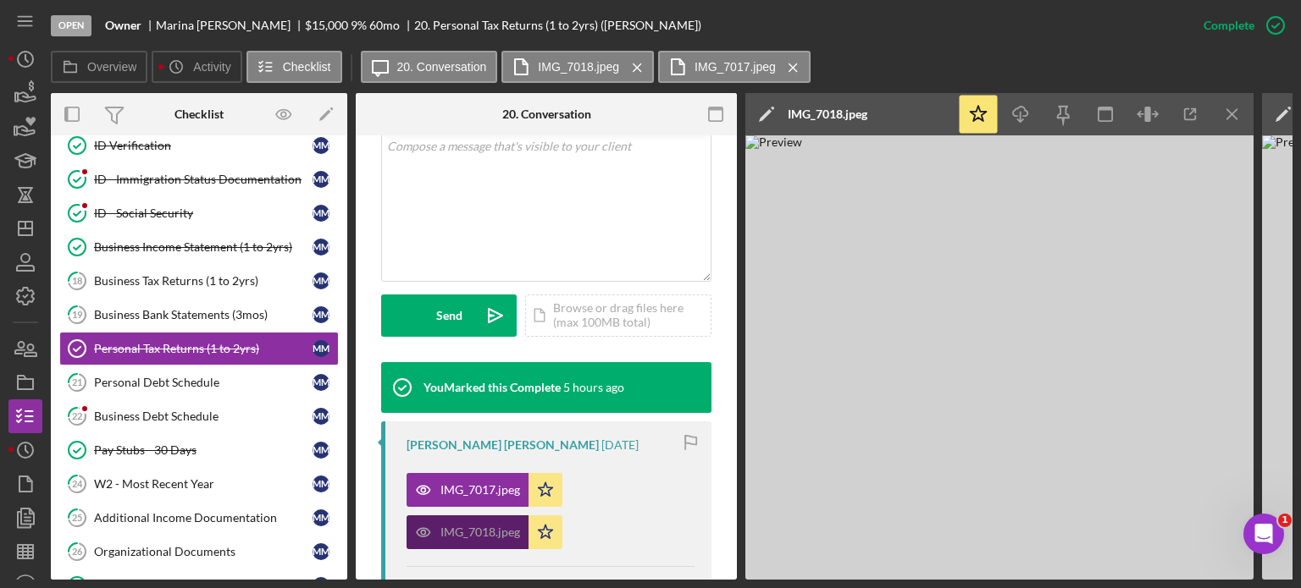
click at [483, 523] on div "IMG_7018.jpeg" at bounding box center [467, 533] width 122 height 34
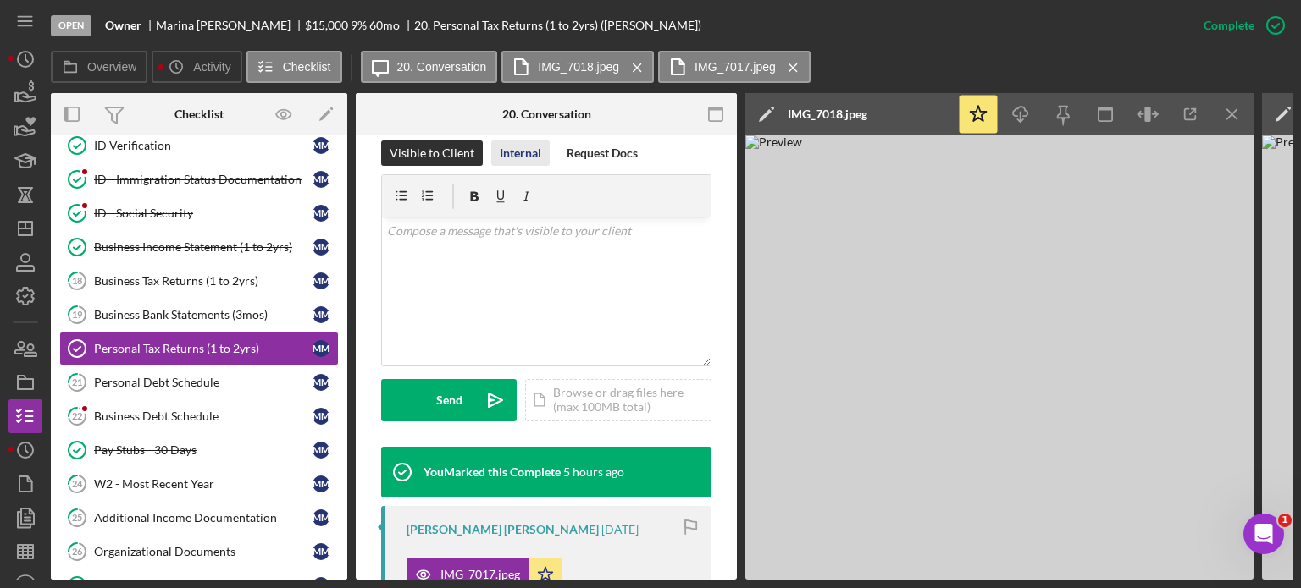
click at [518, 157] on div "Internal" at bounding box center [520, 153] width 41 height 25
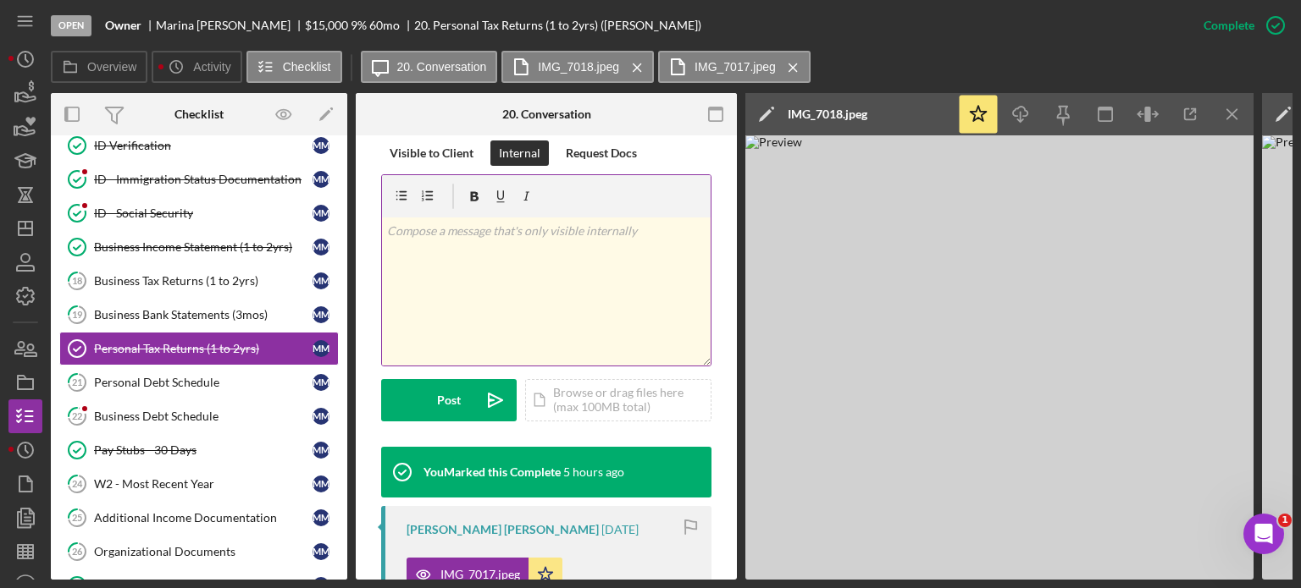
click at [486, 239] on p at bounding box center [546, 231] width 319 height 19
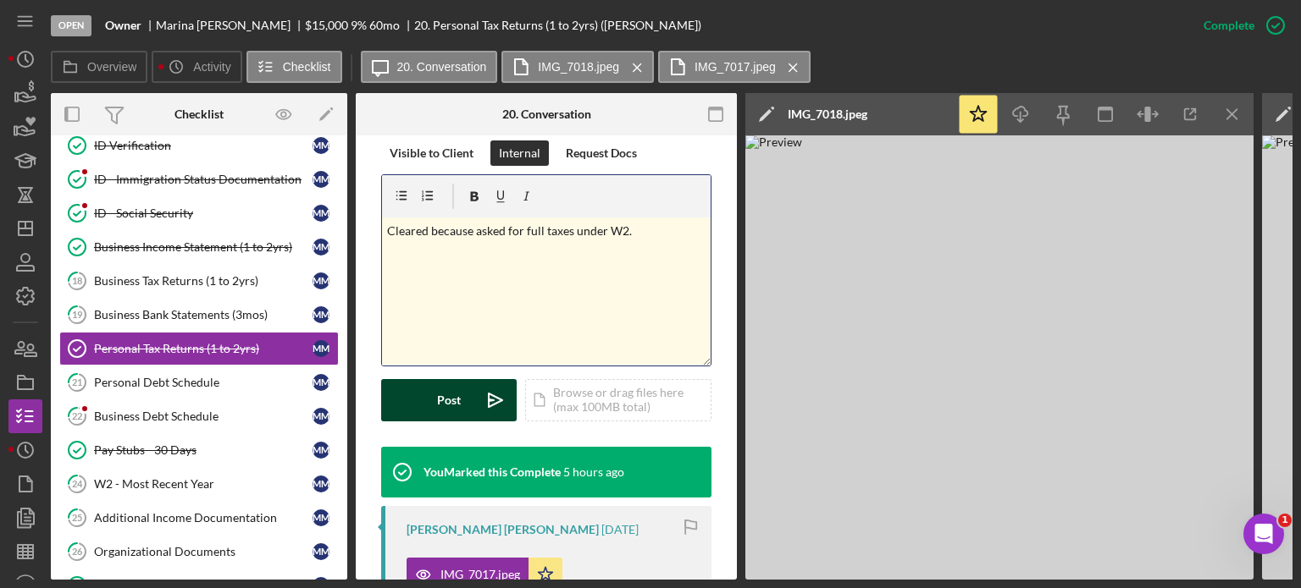
click at [461, 395] on div "Post" at bounding box center [449, 400] width 24 height 42
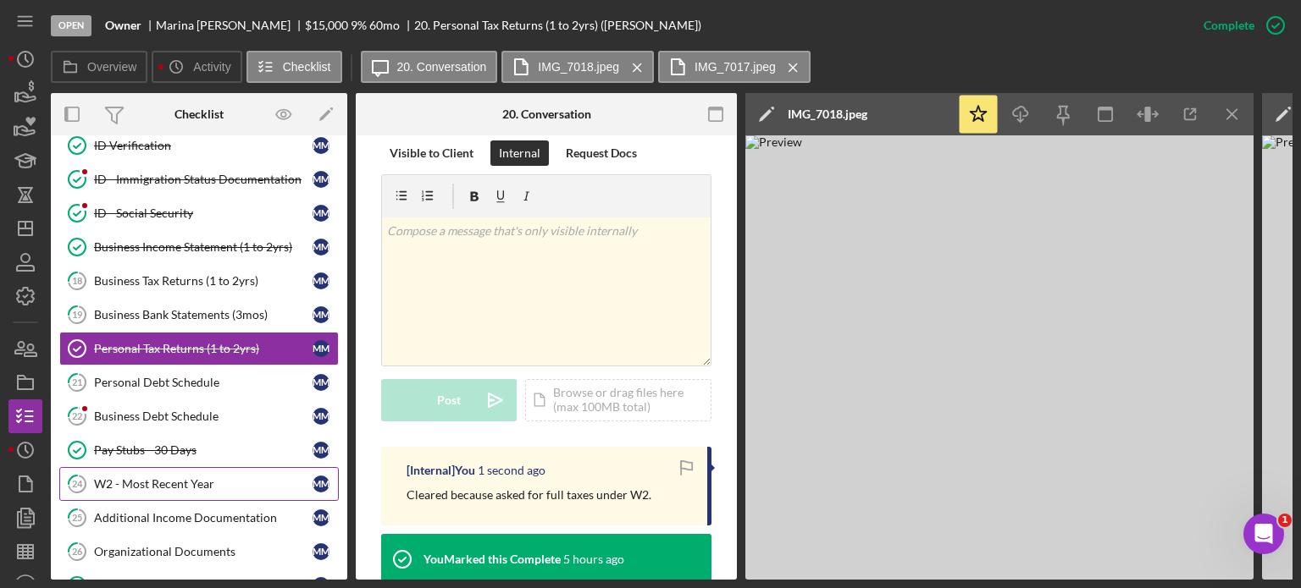
click at [193, 478] on div "W2 - Most Recent Year" at bounding box center [203, 485] width 218 height 14
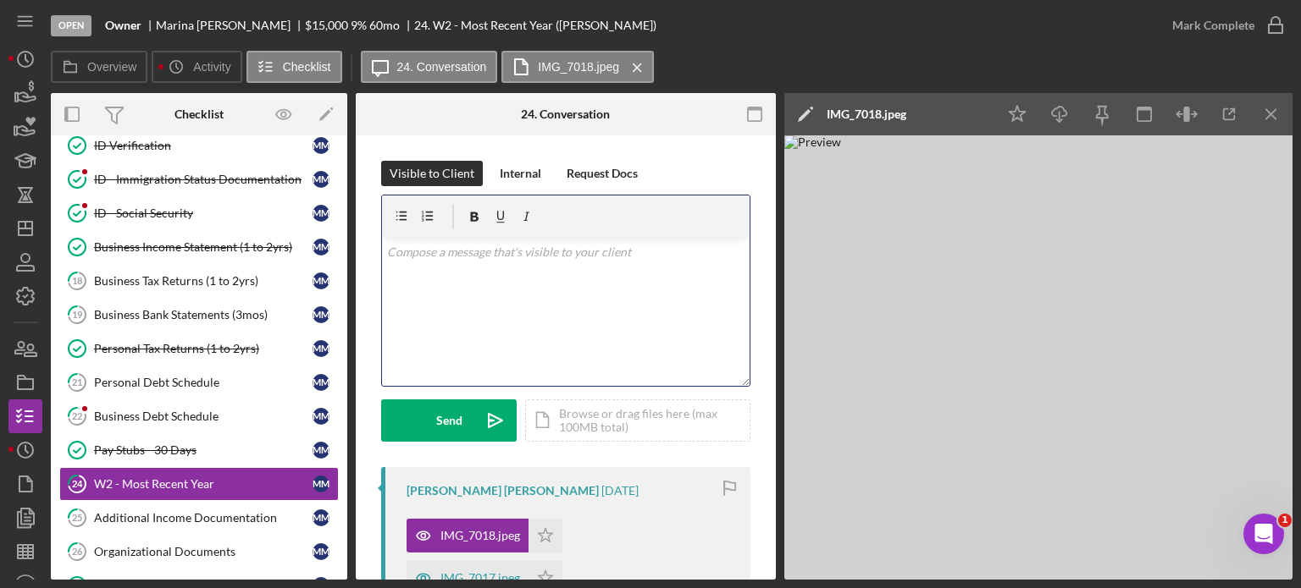
click at [437, 266] on div "v Color teal Color pink Remove color Add row above Add row below Add column bef…" at bounding box center [565, 312] width 367 height 148
click at [417, 270] on div "v Color teal Color pink Remove color Add row above Add row below Add column bef…" at bounding box center [565, 312] width 367 height 148
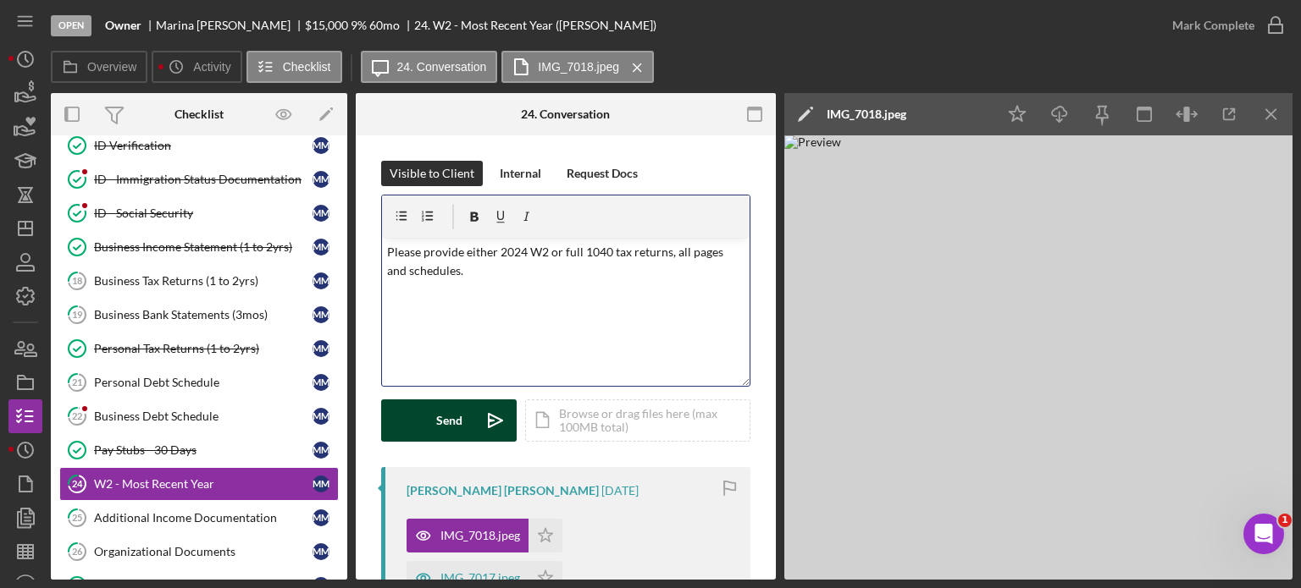
click at [442, 423] on div "Send" at bounding box center [449, 421] width 26 height 42
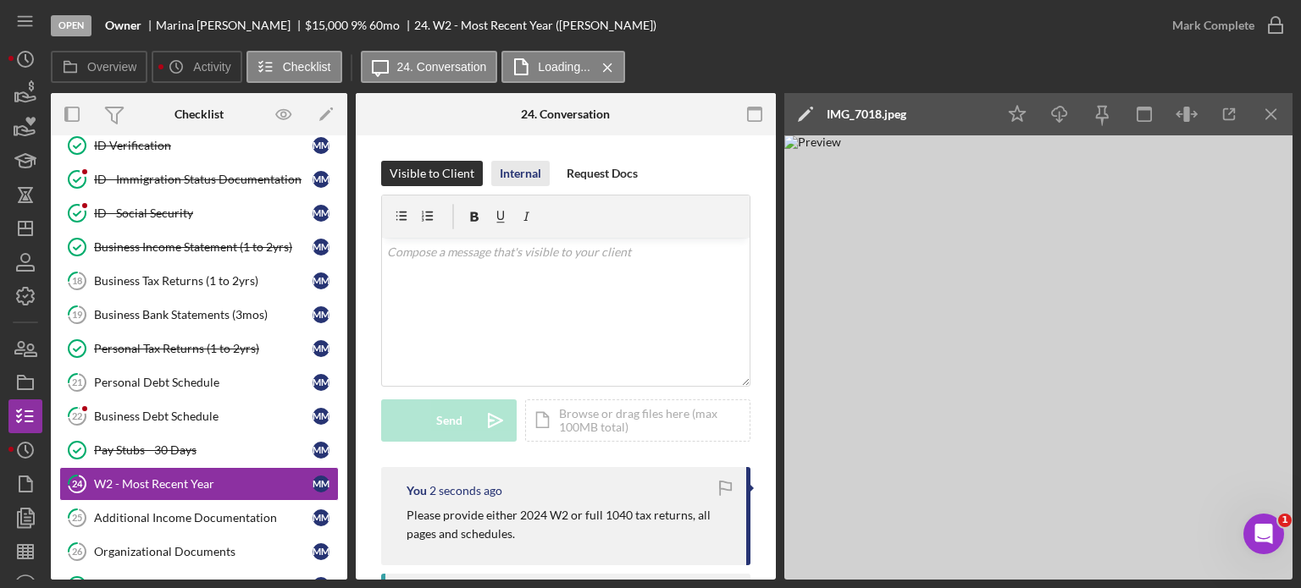
click at [513, 175] on div "Internal" at bounding box center [520, 173] width 41 height 25
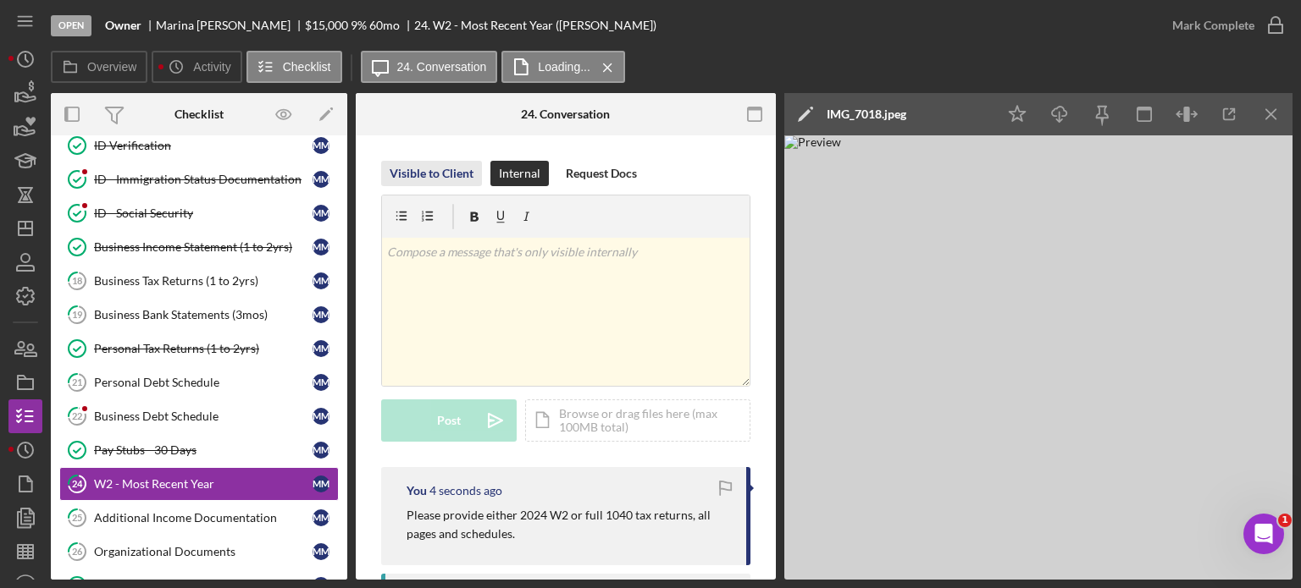
click at [446, 173] on div "Visible to Client" at bounding box center [431, 173] width 84 height 25
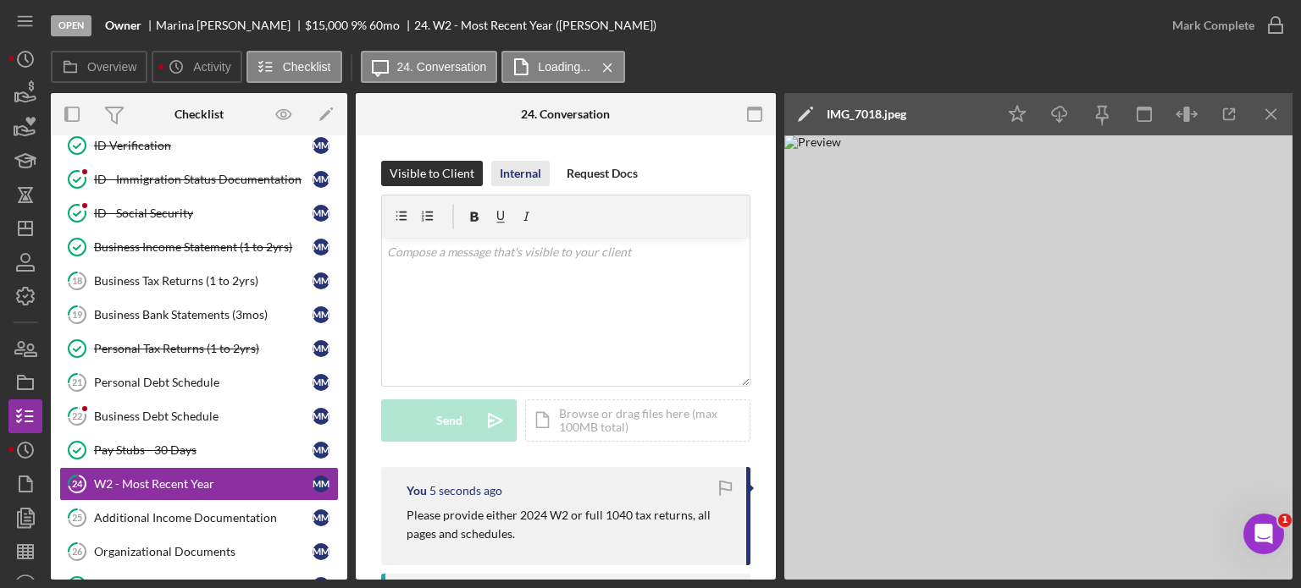
click at [522, 176] on div "Internal" at bounding box center [520, 173] width 41 height 25
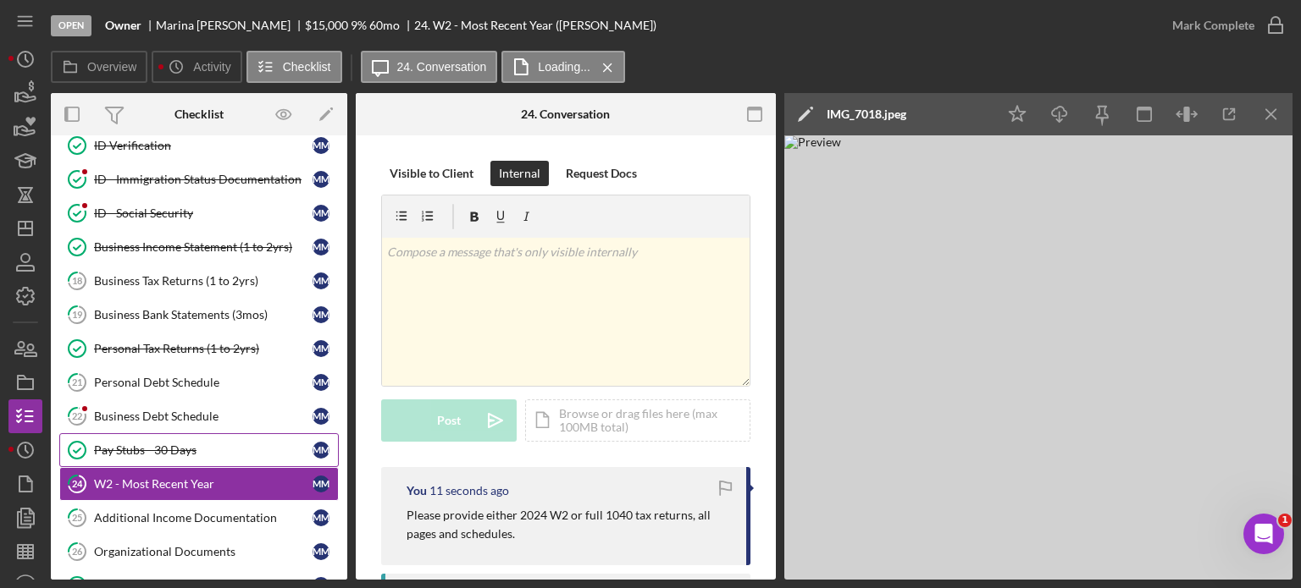
scroll to position [593, 0]
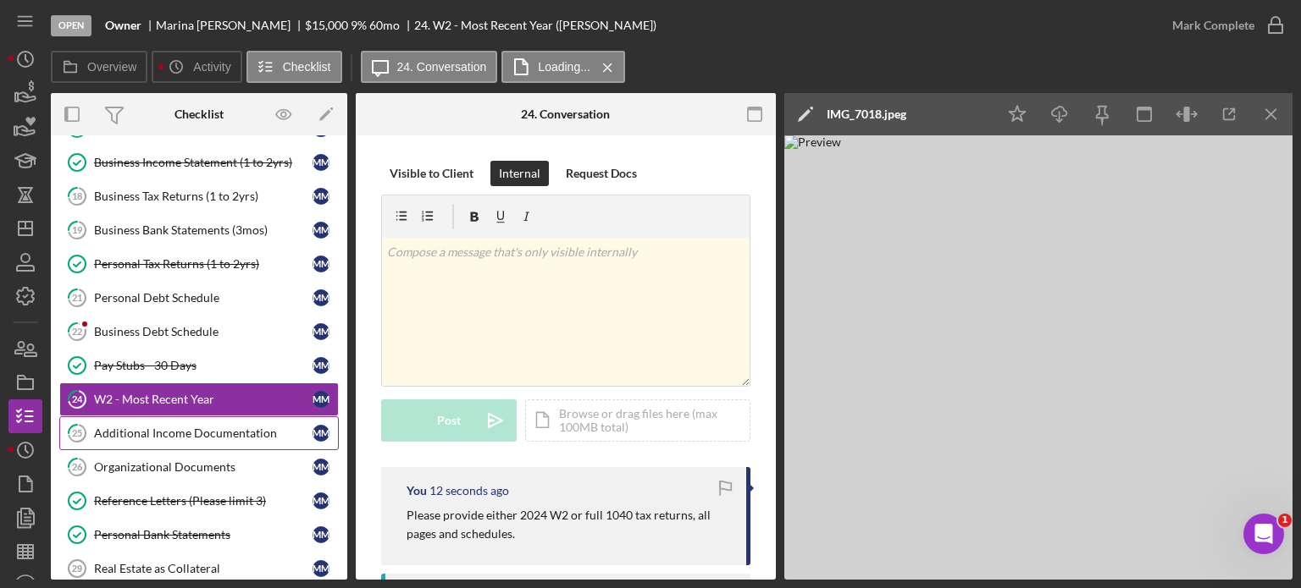
click at [221, 429] on div "Additional Income Documentation" at bounding box center [203, 434] width 218 height 14
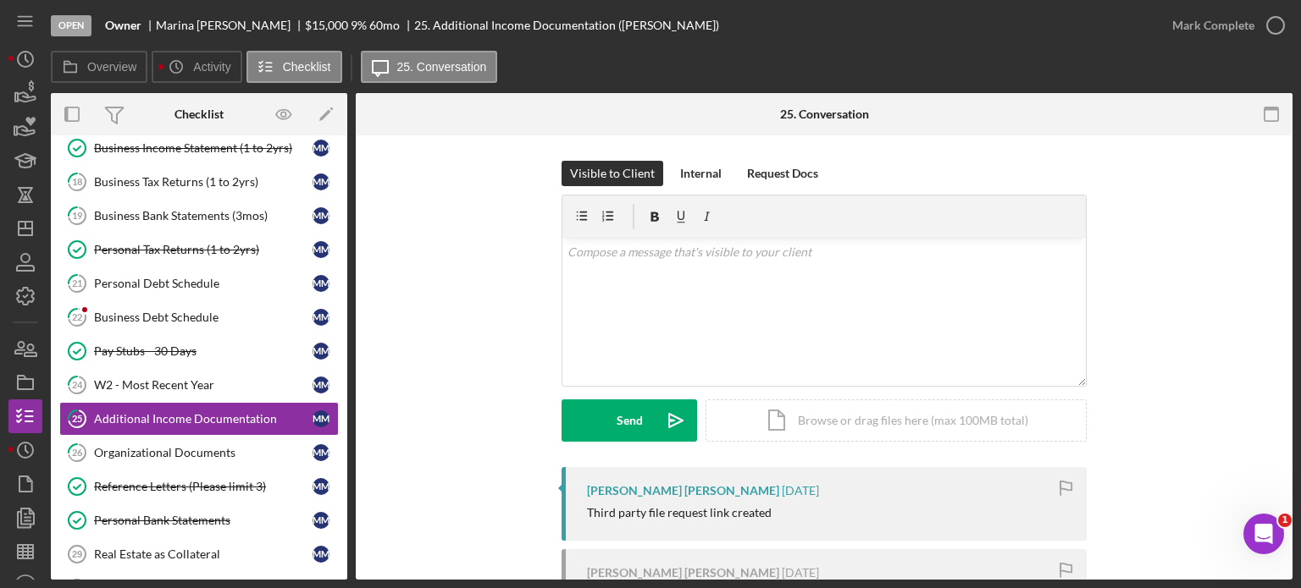
scroll to position [638, 0]
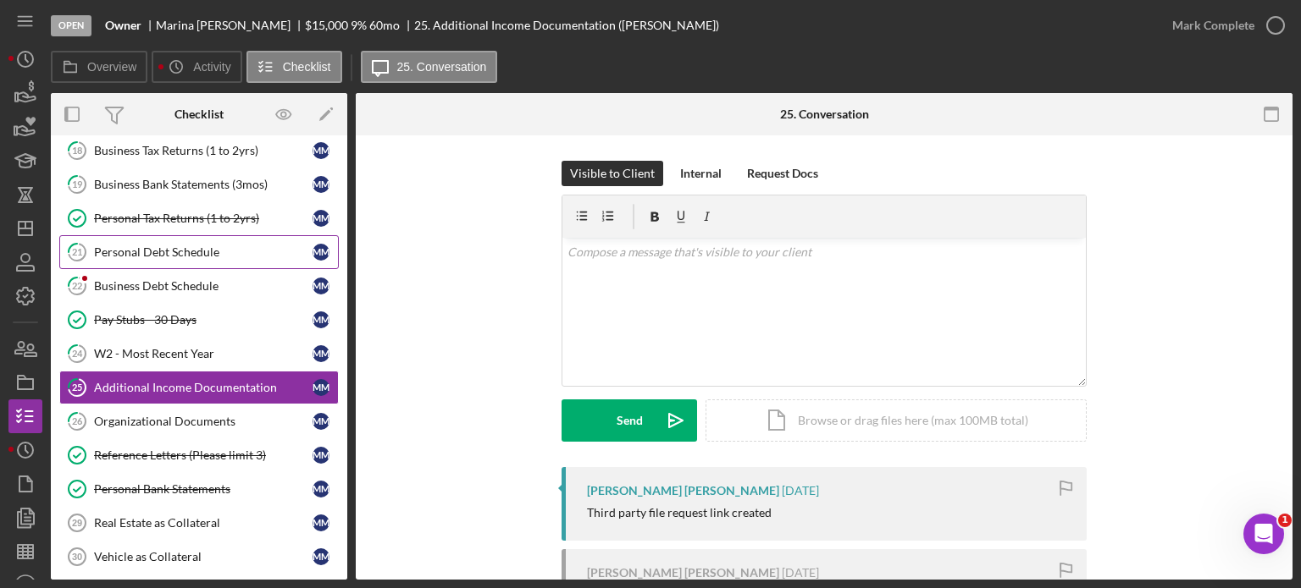
click at [216, 258] on link "21 Personal Debt Schedule M M" at bounding box center [198, 252] width 279 height 34
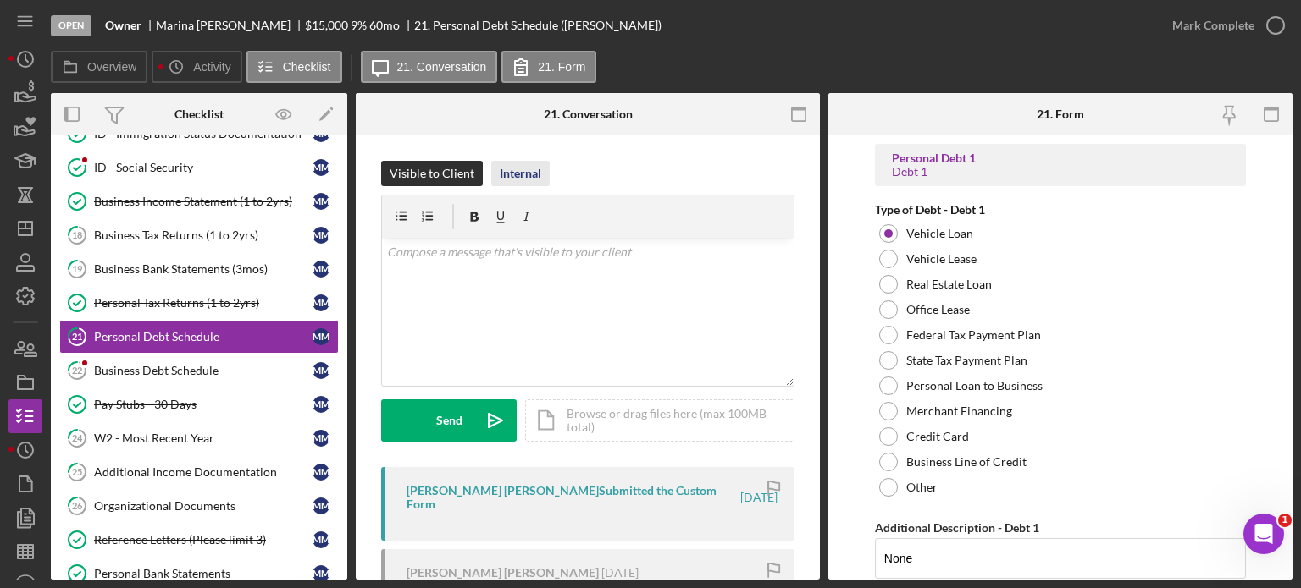
click at [522, 174] on div "Internal" at bounding box center [520, 173] width 41 height 25
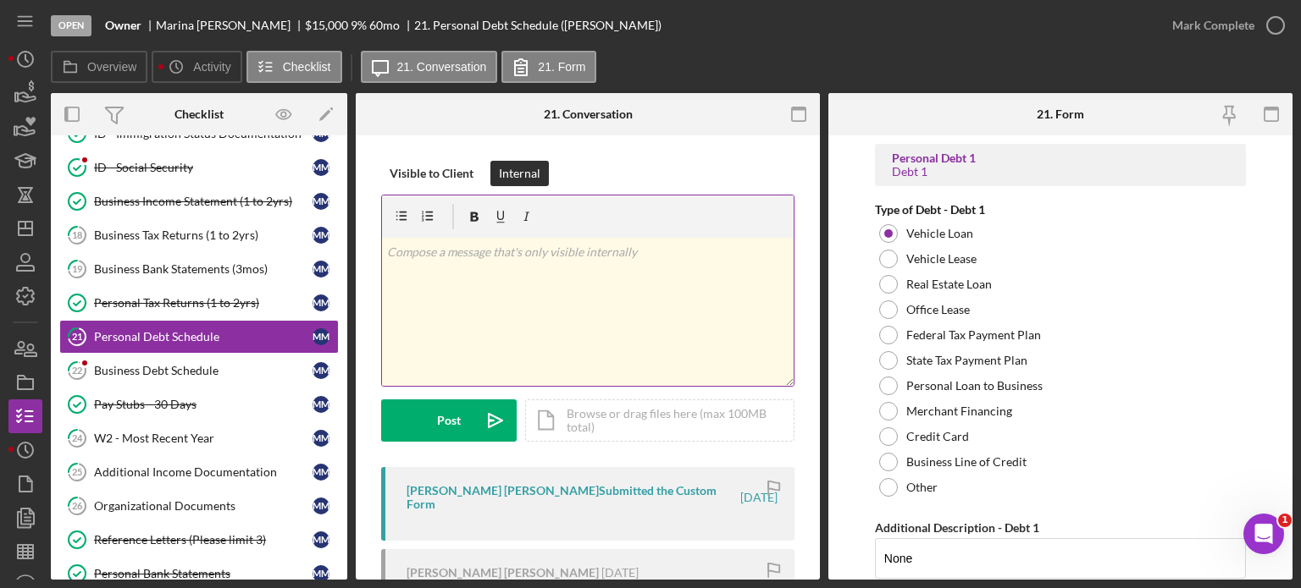
click at [528, 261] on p at bounding box center [588, 252] width 402 height 19
click at [1242, 36] on div "Mark Complete" at bounding box center [1213, 25] width 82 height 34
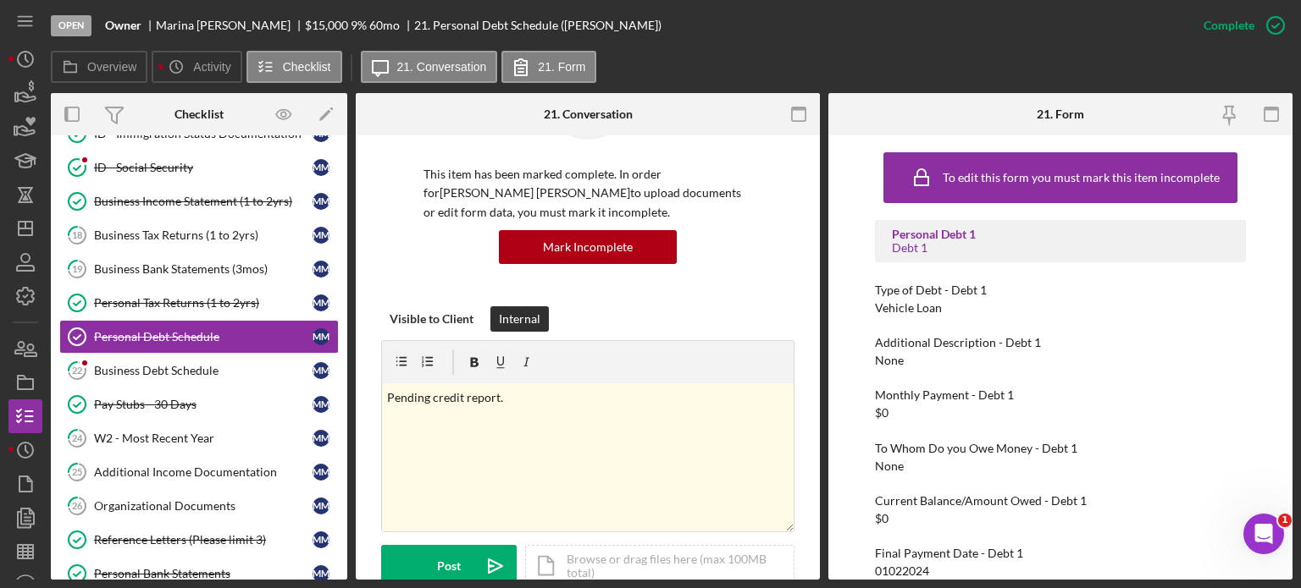
scroll to position [339, 0]
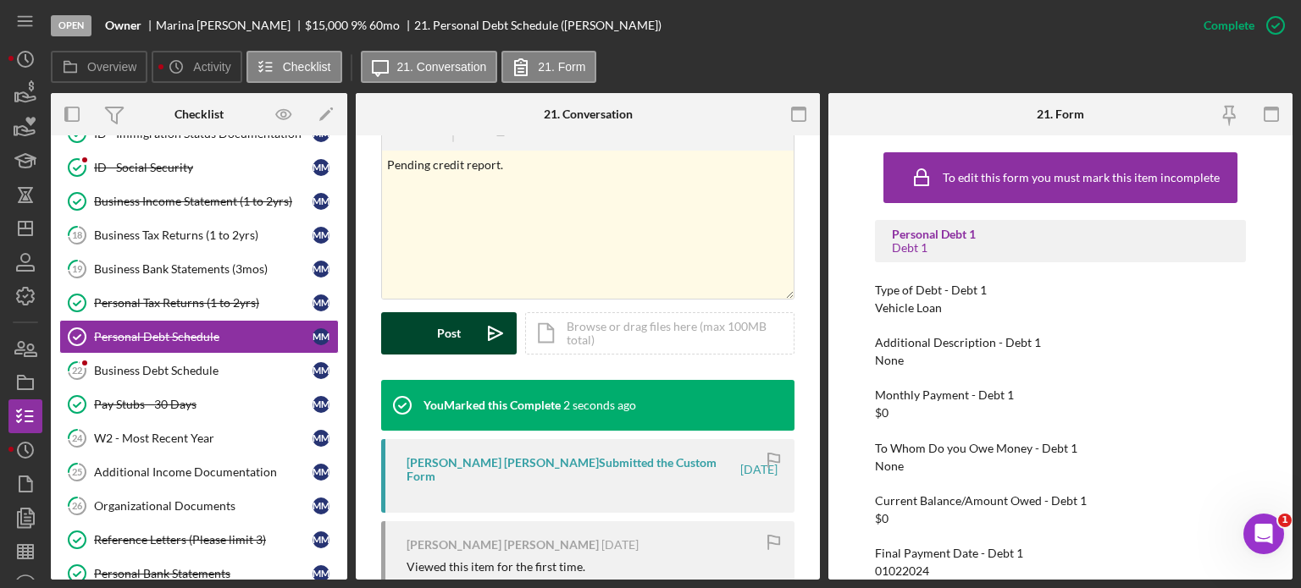
click at [450, 338] on div "Post" at bounding box center [449, 333] width 24 height 42
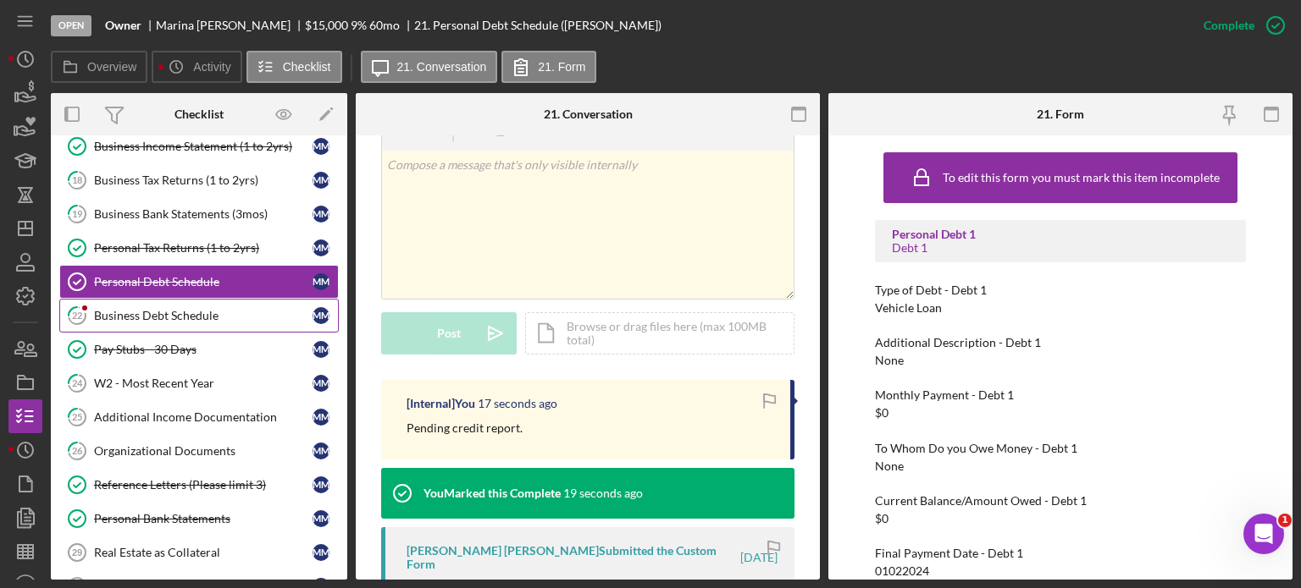
scroll to position [638, 0]
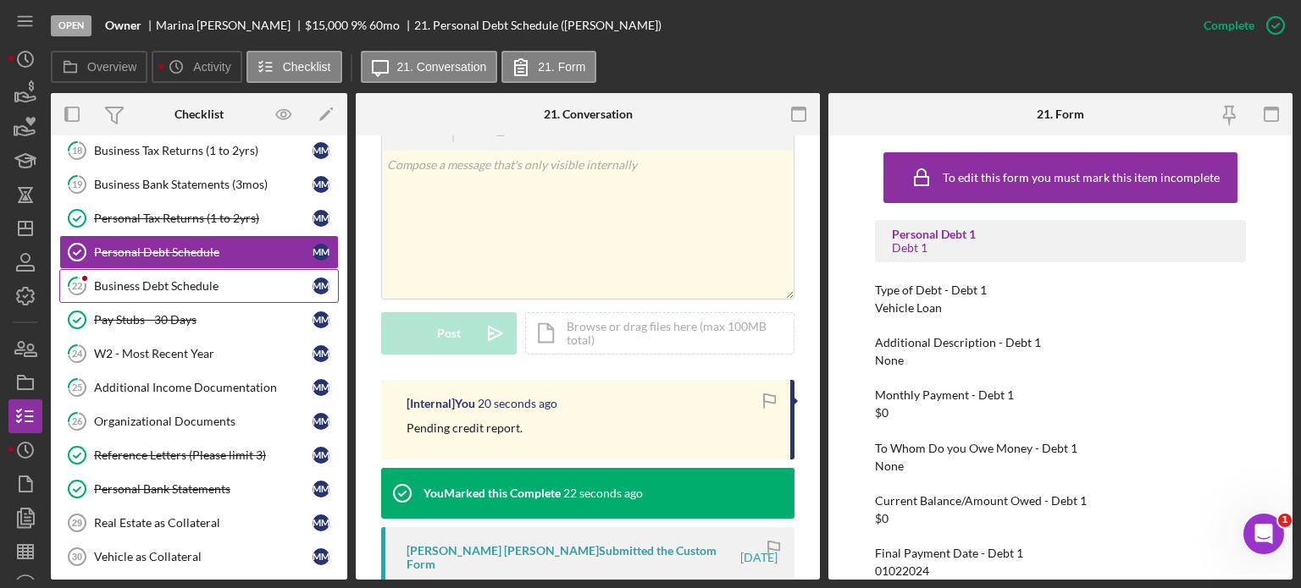
click at [168, 279] on div "Business Debt Schedule" at bounding box center [203, 286] width 218 height 14
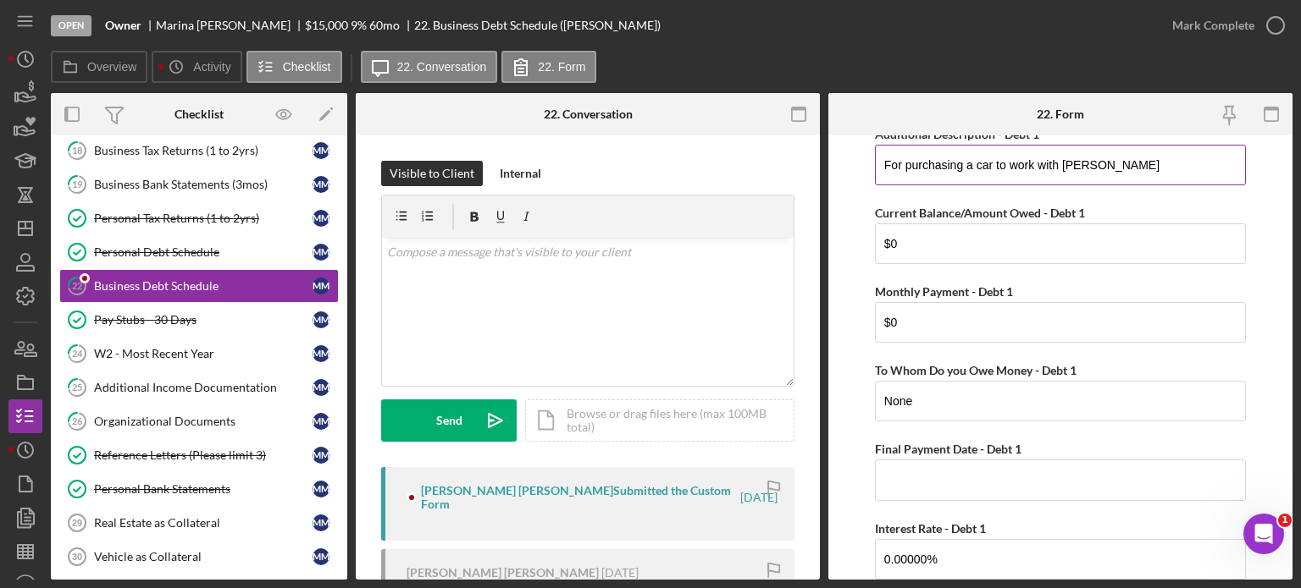
scroll to position [423, 0]
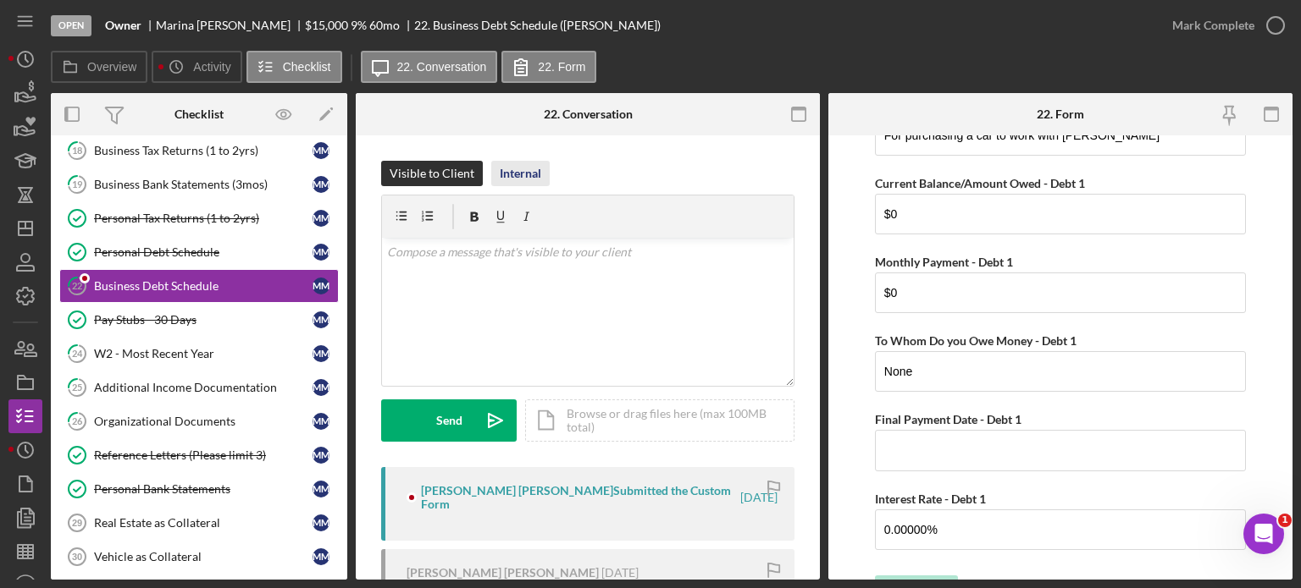
click at [518, 171] on div "Internal" at bounding box center [520, 173] width 41 height 25
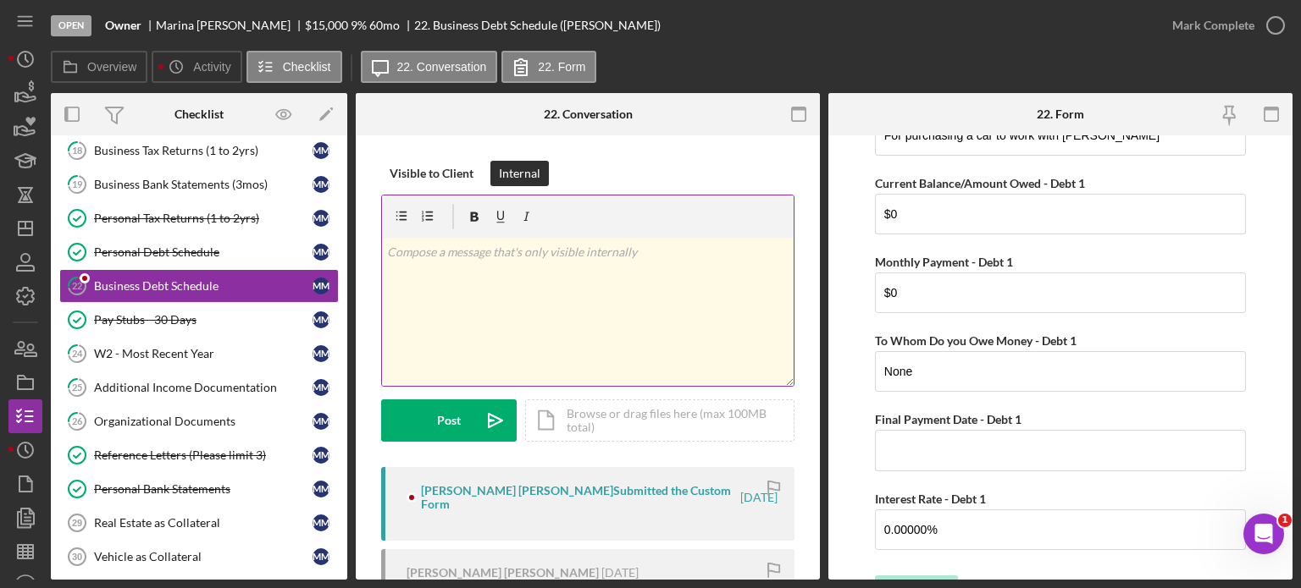
click at [493, 286] on div "v Color teal Color pink Remove color Add row above Add row below Add column bef…" at bounding box center [588, 312] width 412 height 148
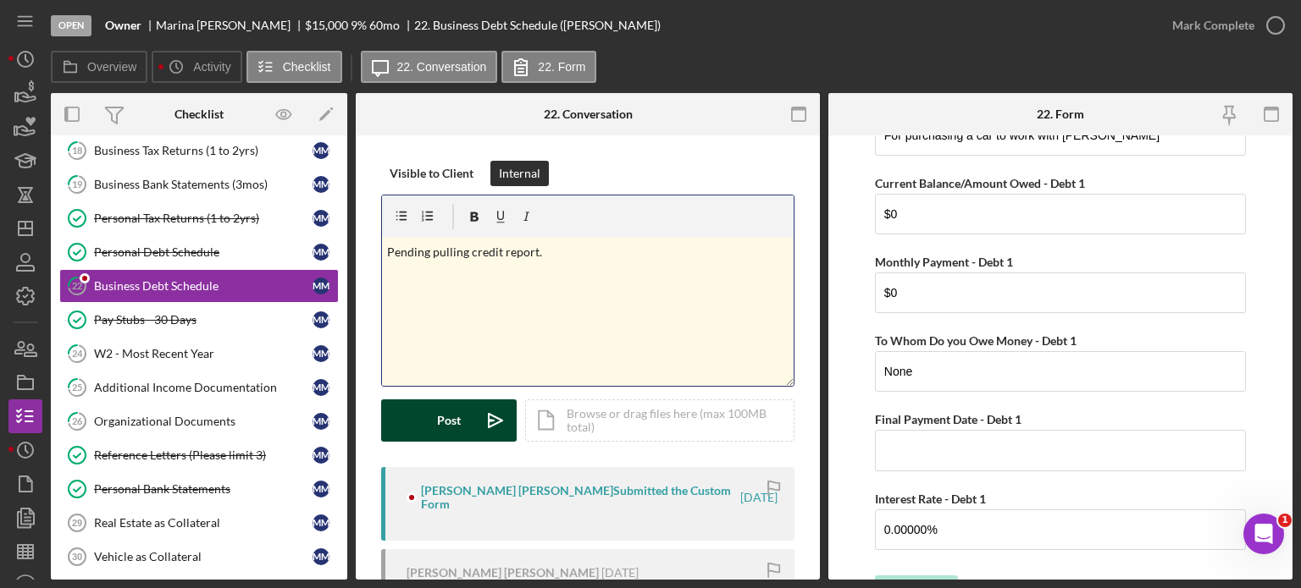
click at [439, 428] on div "Post" at bounding box center [449, 421] width 24 height 42
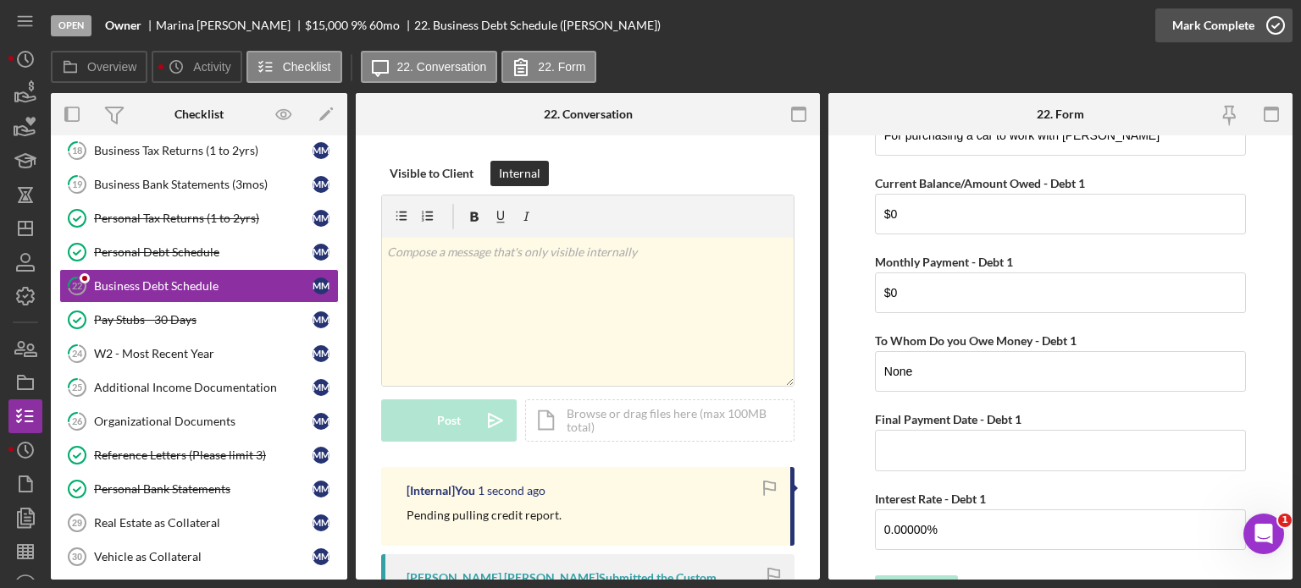
click at [1195, 14] on div "Mark Complete" at bounding box center [1213, 25] width 82 height 34
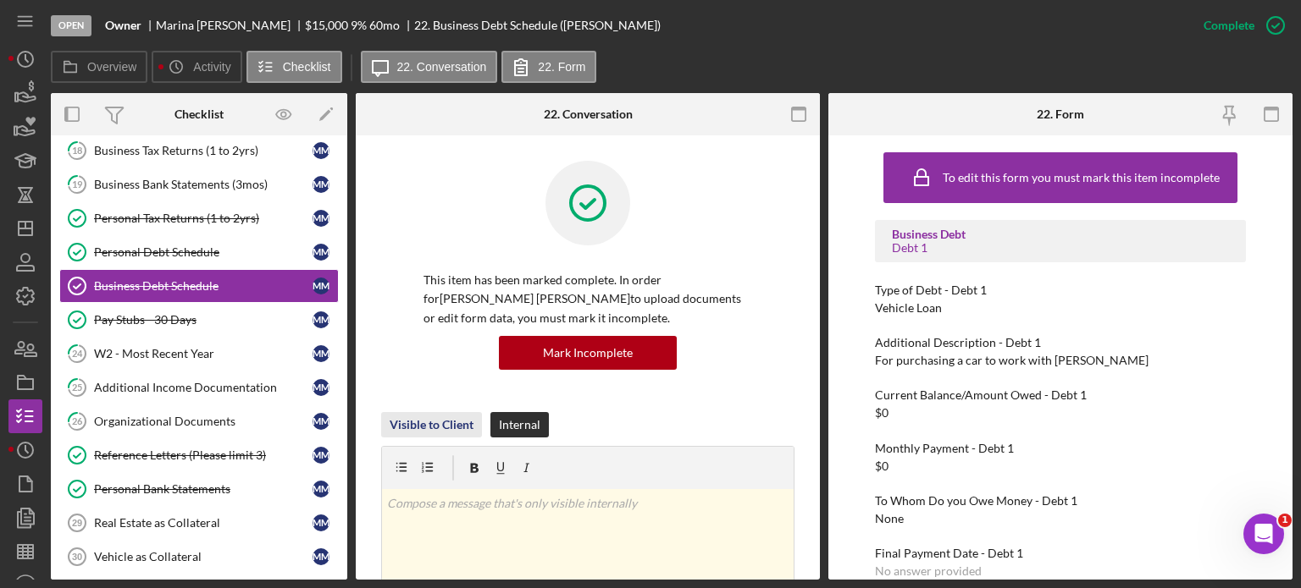
click at [435, 422] on div "Visible to Client" at bounding box center [431, 424] width 84 height 25
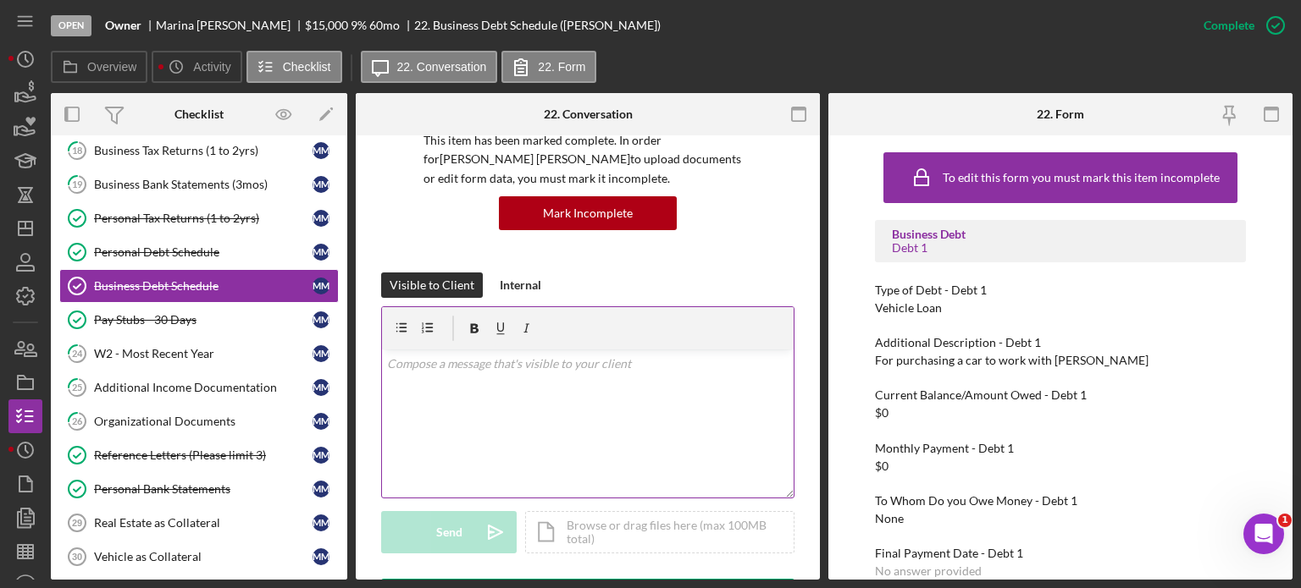
scroll to position [169, 0]
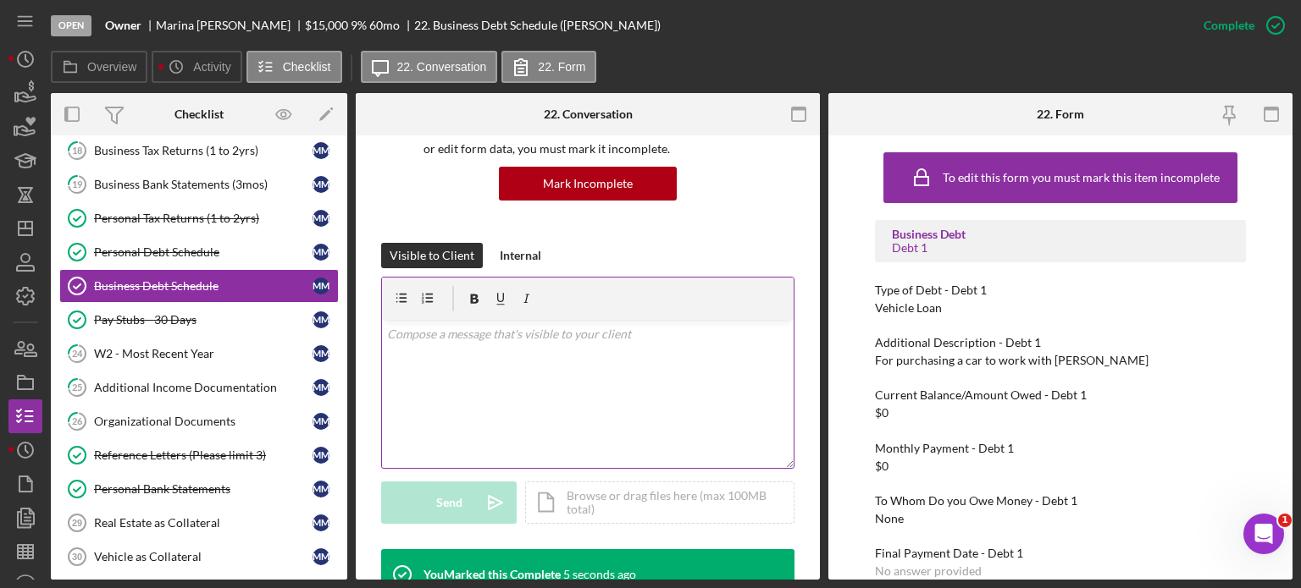
click at [530, 341] on p at bounding box center [588, 334] width 402 height 19
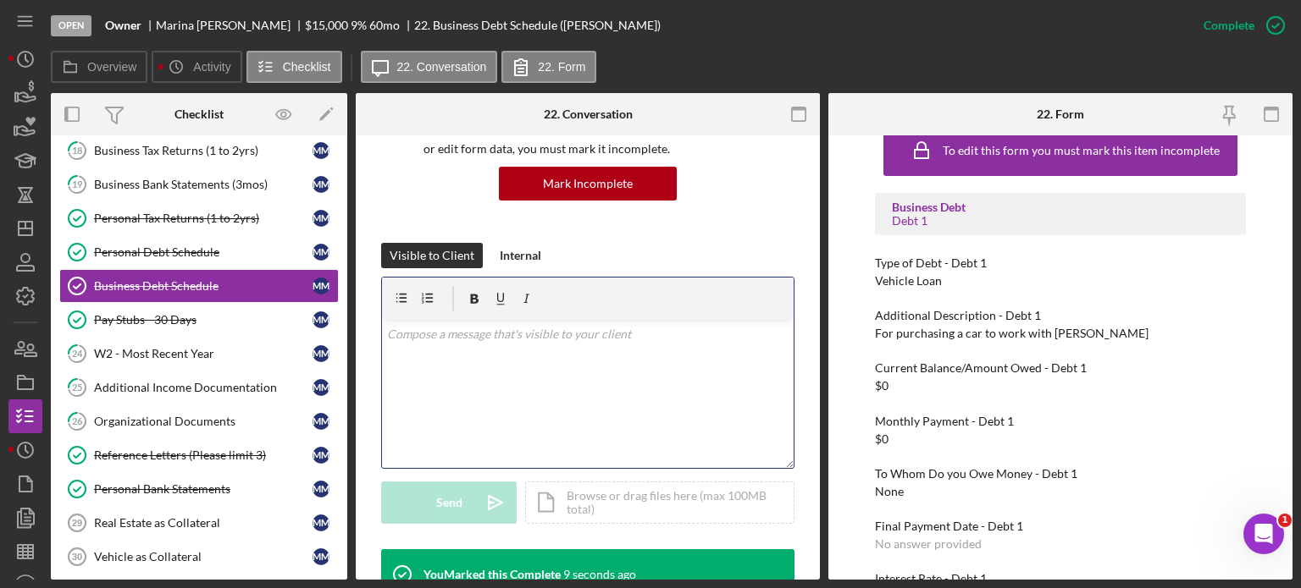
scroll to position [0, 0]
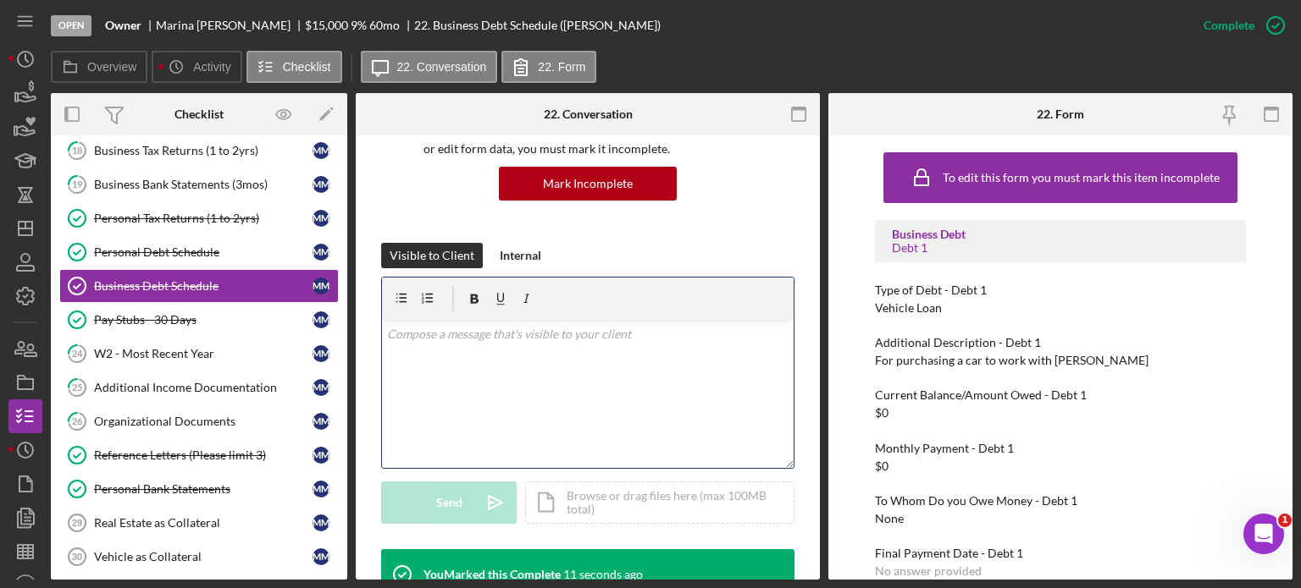
click at [515, 348] on div "v Color teal Color pink Remove color Add row above Add row below Add column bef…" at bounding box center [588, 394] width 412 height 148
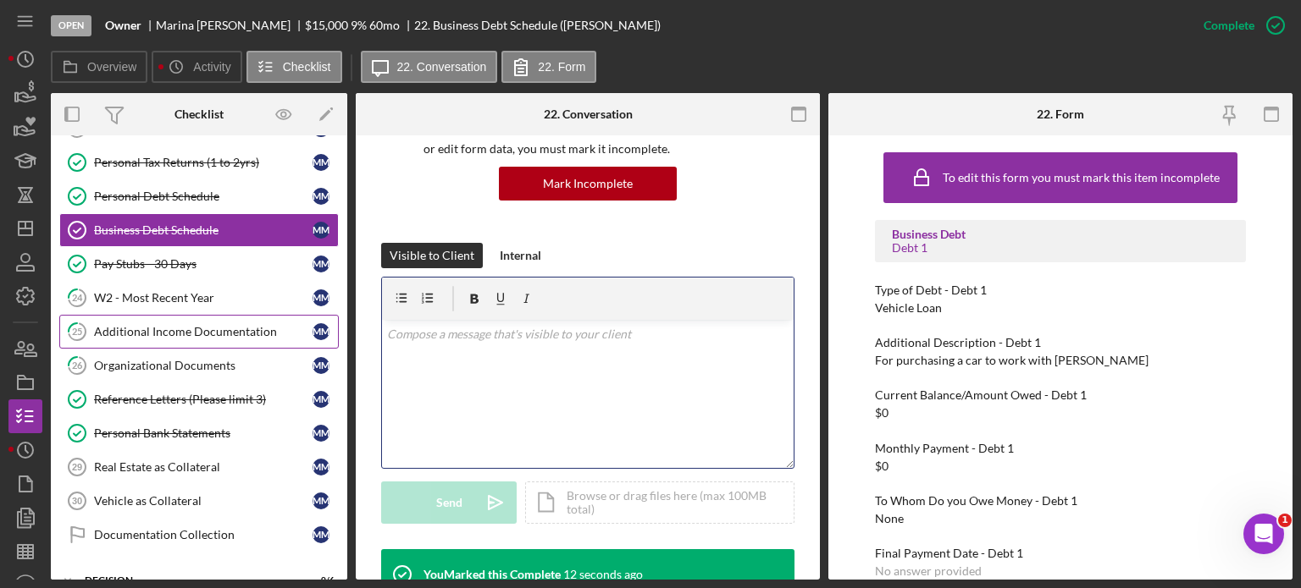
scroll to position [723, 0]
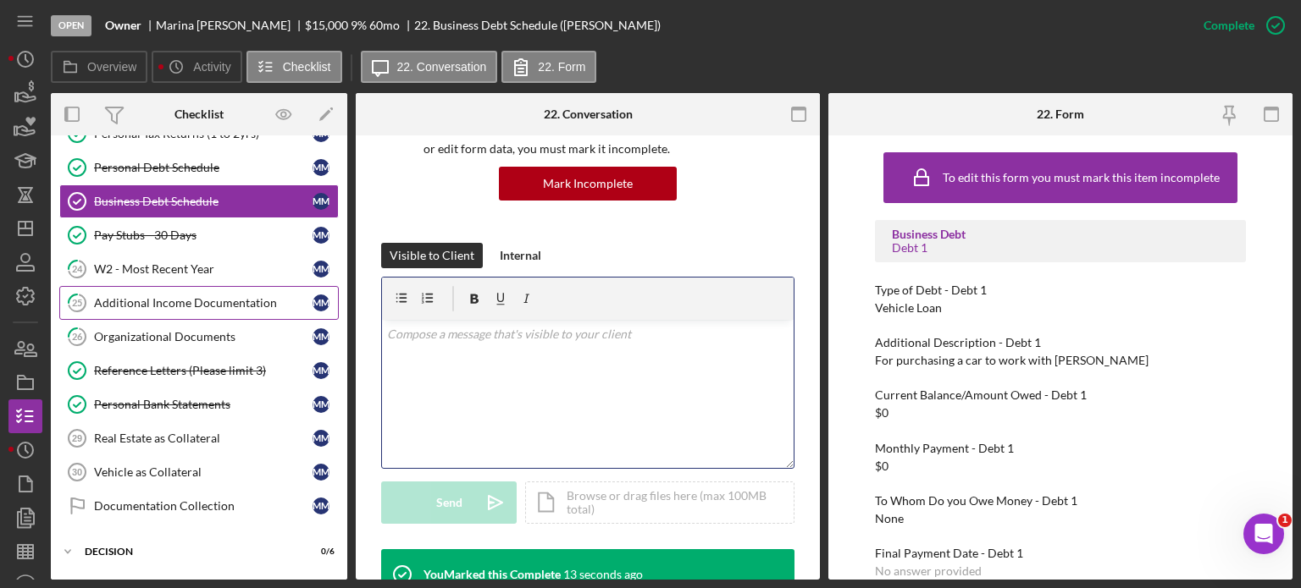
click at [165, 300] on div "Additional Income Documentation" at bounding box center [203, 303] width 218 height 14
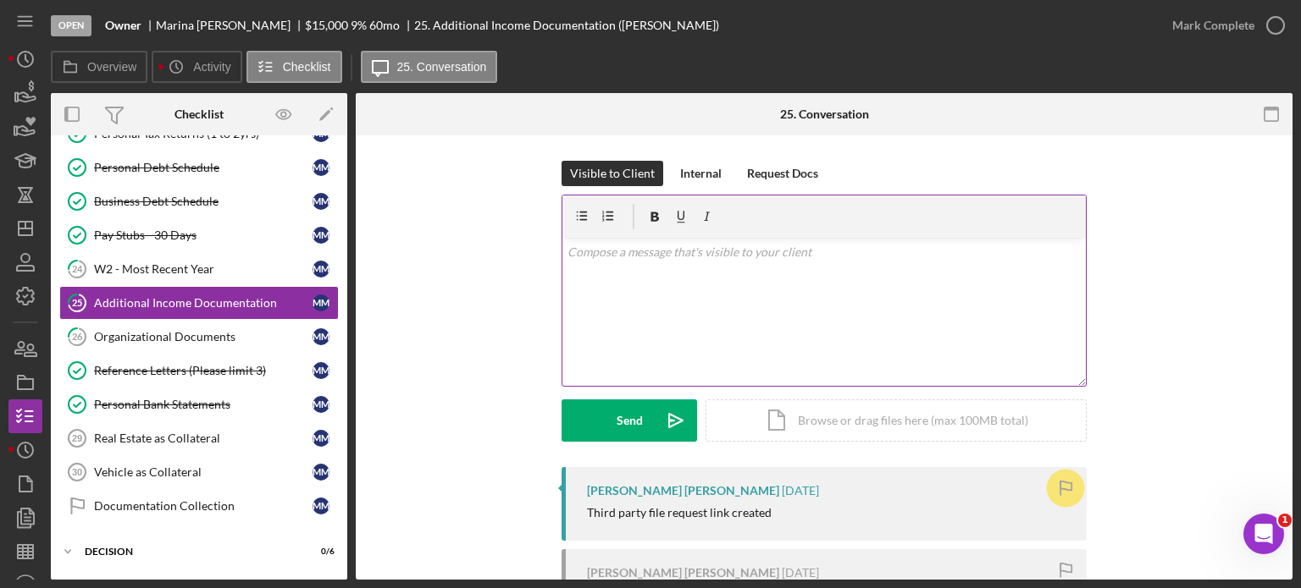
click at [624, 271] on div "v Color teal Color pink Remove color Add row above Add row below Add column bef…" at bounding box center [823, 312] width 523 height 148
drag, startPoint x: 966, startPoint y: 257, endPoint x: 796, endPoint y: 252, distance: 170.3
click at [796, 252] on p "Are you currently waiting for documentation from a source of income or" at bounding box center [824, 252] width 514 height 19
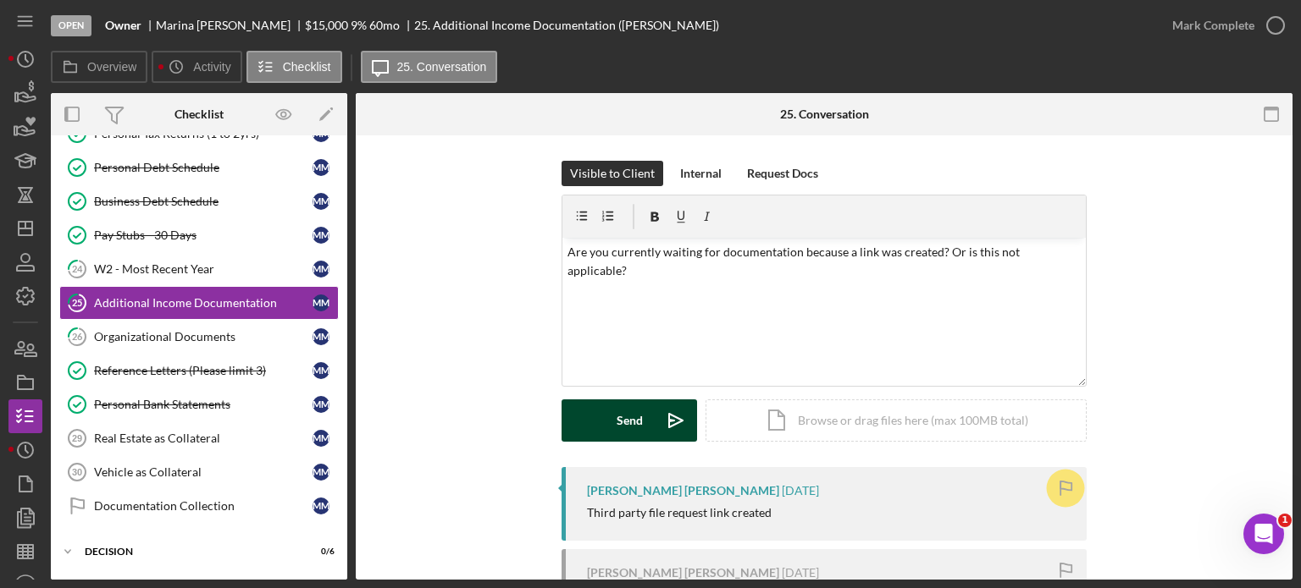
click at [627, 434] on div "Send" at bounding box center [629, 421] width 26 height 42
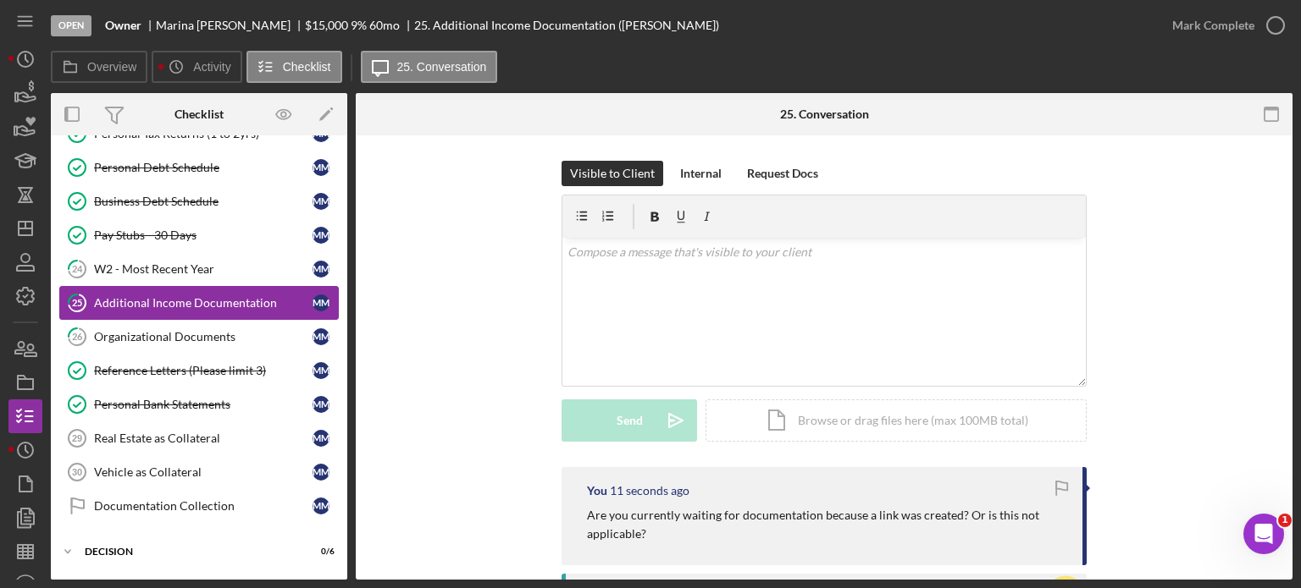
click at [149, 296] on div "Additional Income Documentation" at bounding box center [203, 303] width 218 height 14
click at [172, 296] on div "Additional Income Documentation" at bounding box center [203, 303] width 218 height 14
click at [165, 296] on div "Additional Income Documentation" at bounding box center [203, 303] width 218 height 14
click at [156, 330] on div "Organizational Documents" at bounding box center [203, 337] width 218 height 14
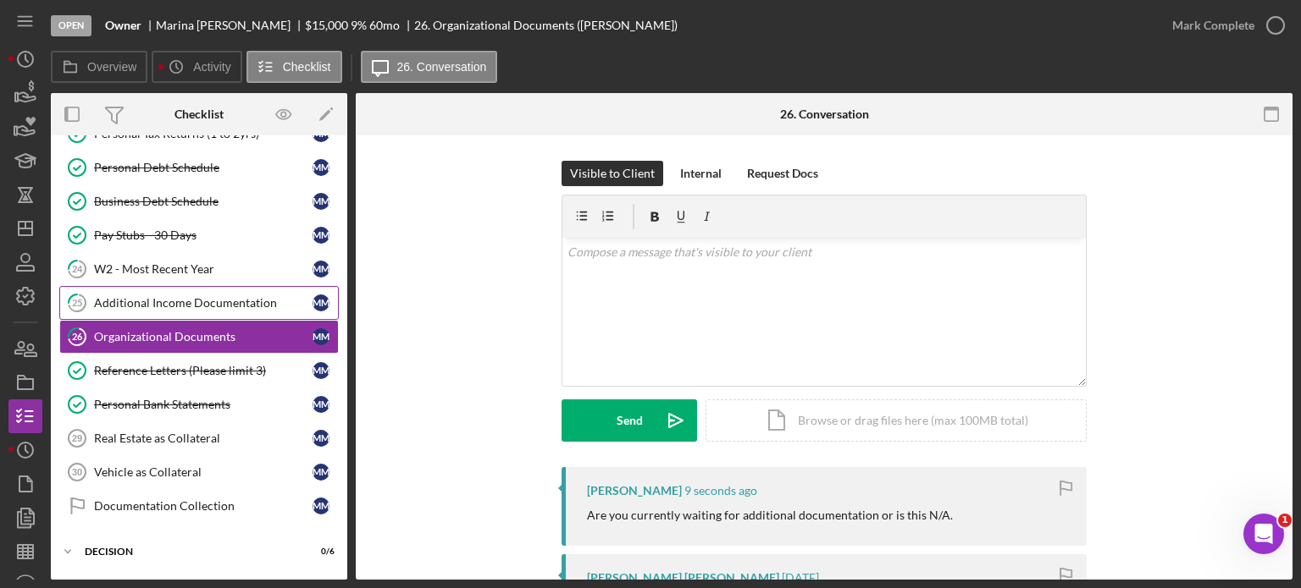
click at [140, 296] on div "Additional Income Documentation" at bounding box center [203, 303] width 218 height 14
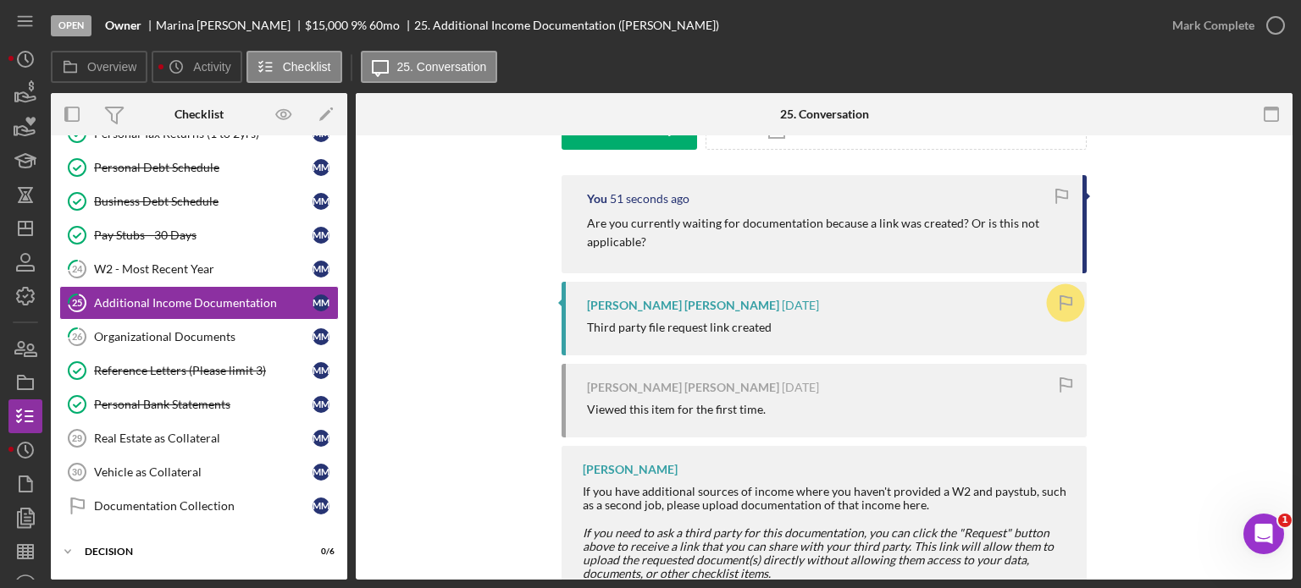
scroll to position [262, 0]
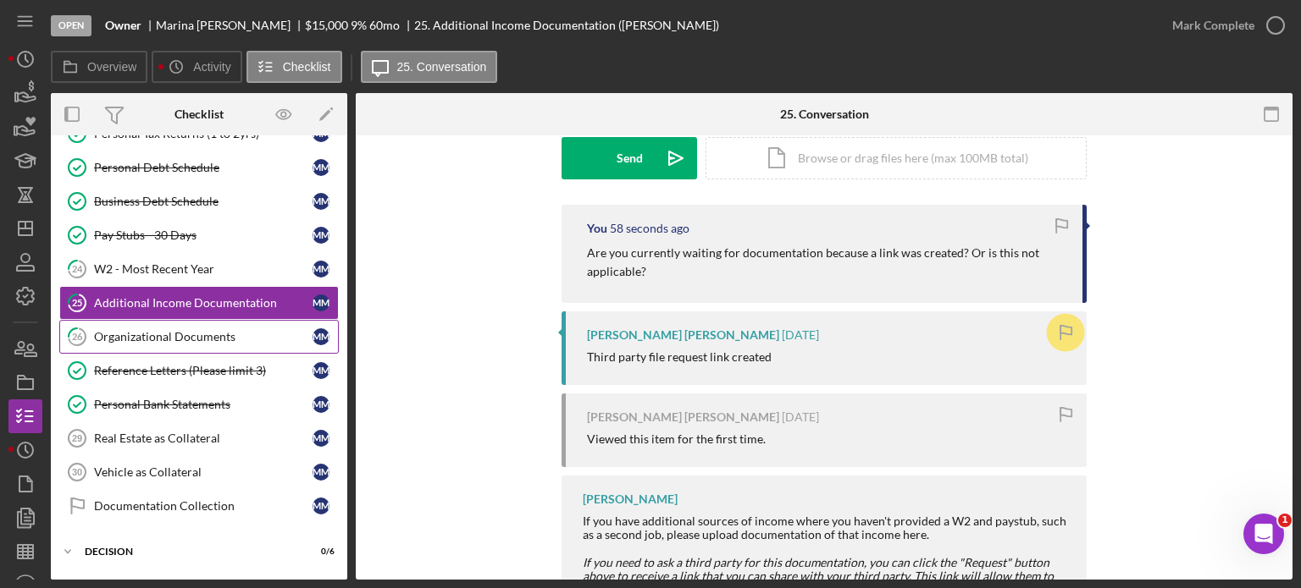
click at [169, 330] on div "Organizational Documents" at bounding box center [203, 337] width 218 height 14
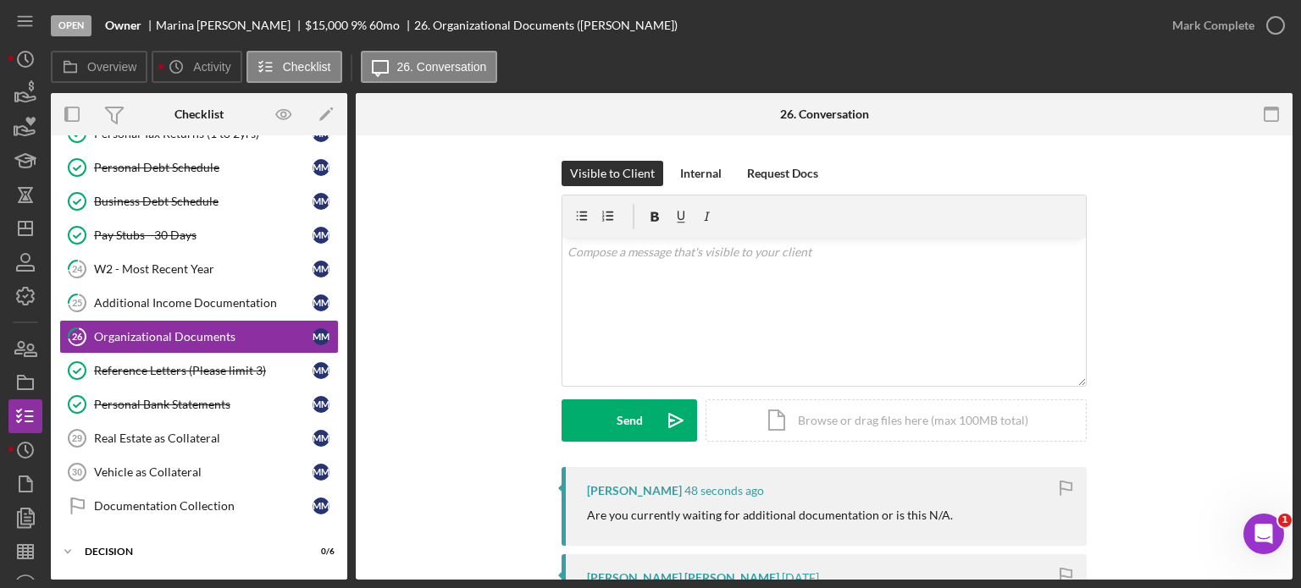
click at [381, 334] on div "Visible to Client Internal Request Docs v Color teal Color pink Remove color Ad…" at bounding box center [824, 574] width 936 height 879
click at [203, 286] on link "25 Additional Income Documentation M M" at bounding box center [198, 303] width 279 height 34
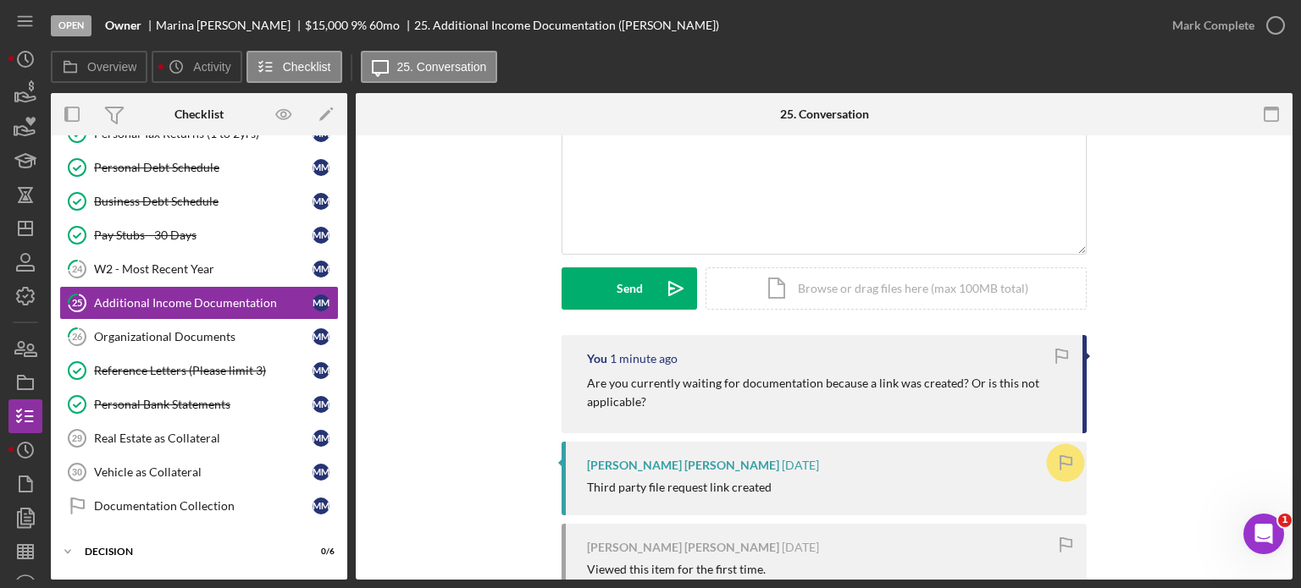
scroll to position [169, 0]
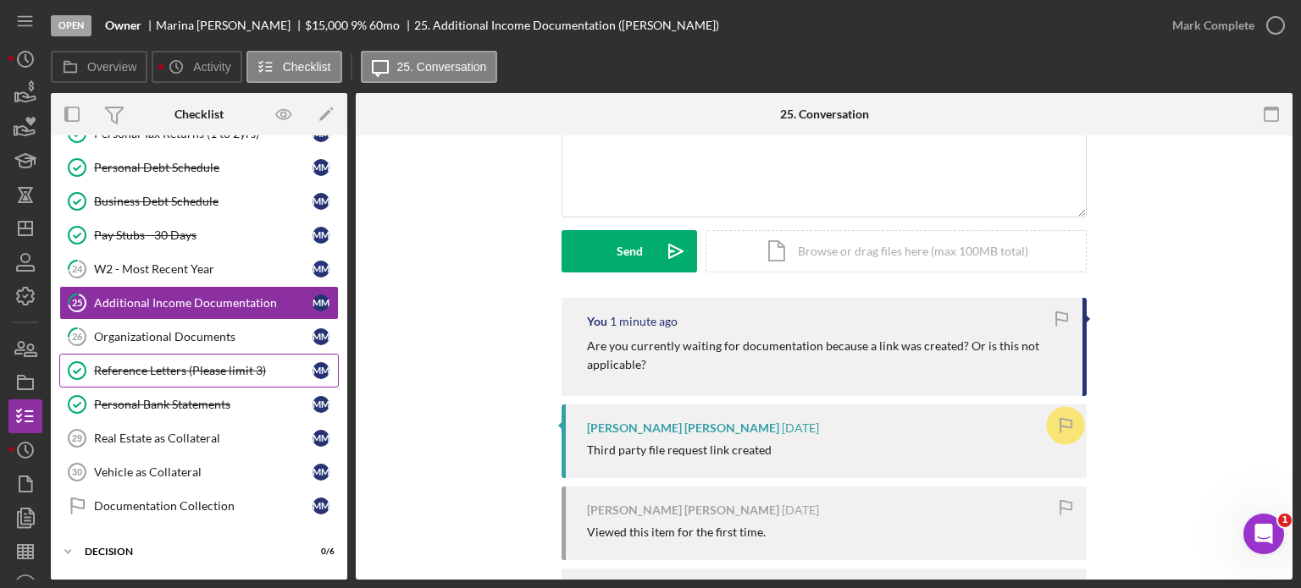
click at [171, 366] on div "Reference Letters (Please limit 3)" at bounding box center [203, 371] width 218 height 14
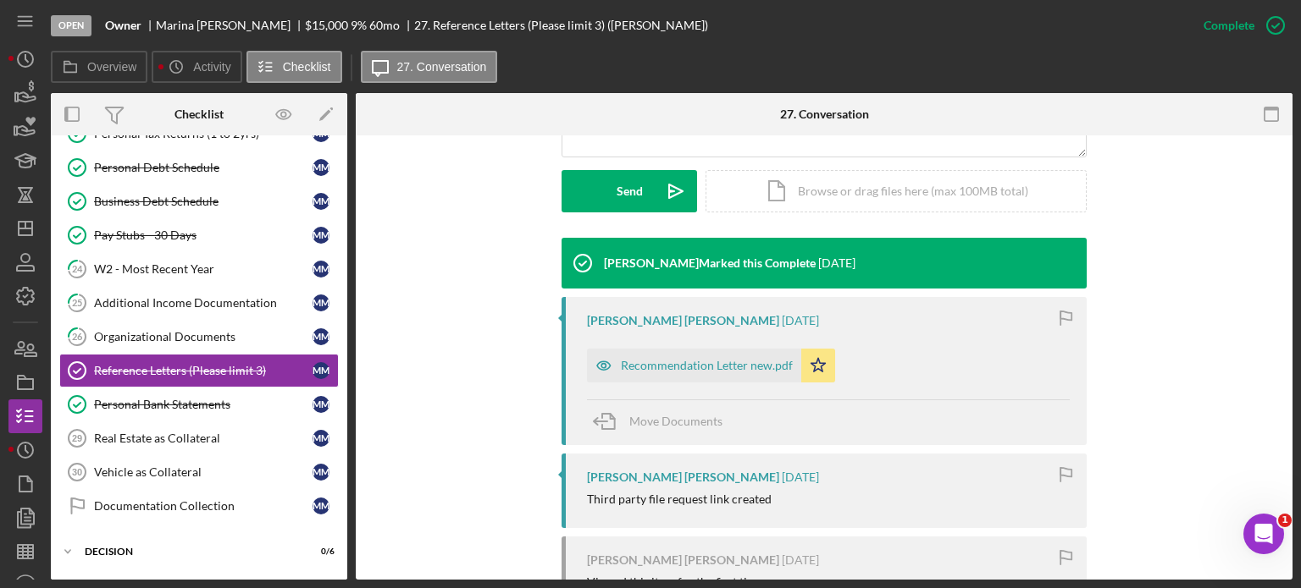
scroll to position [508, 0]
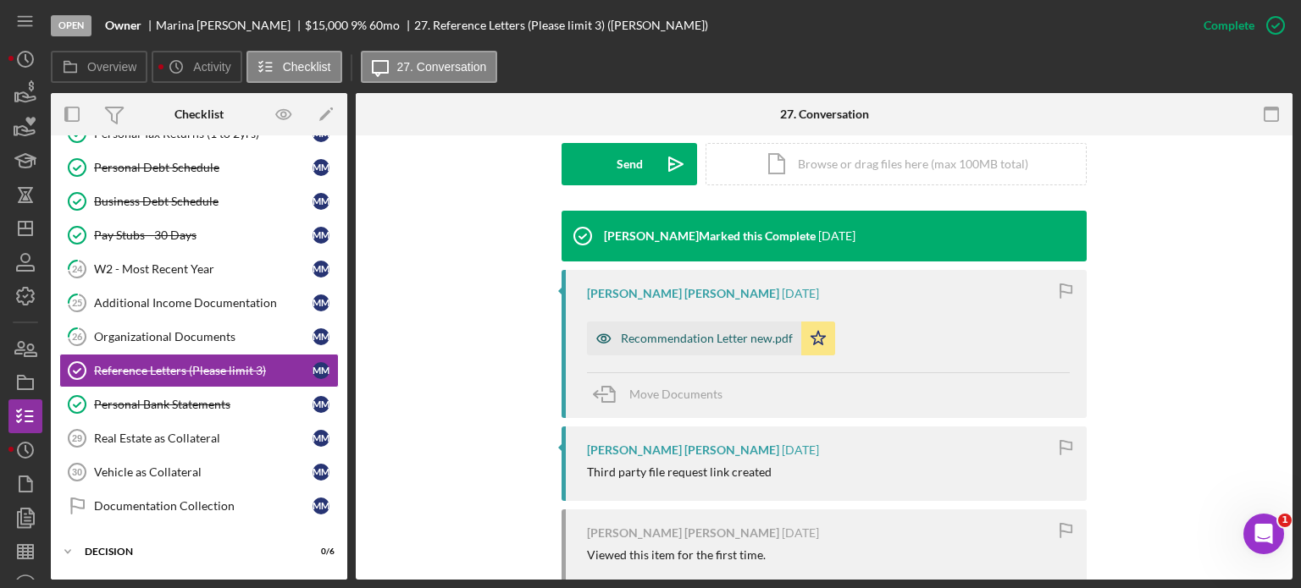
click at [706, 332] on div "Recommendation Letter new.pdf" at bounding box center [707, 339] width 172 height 14
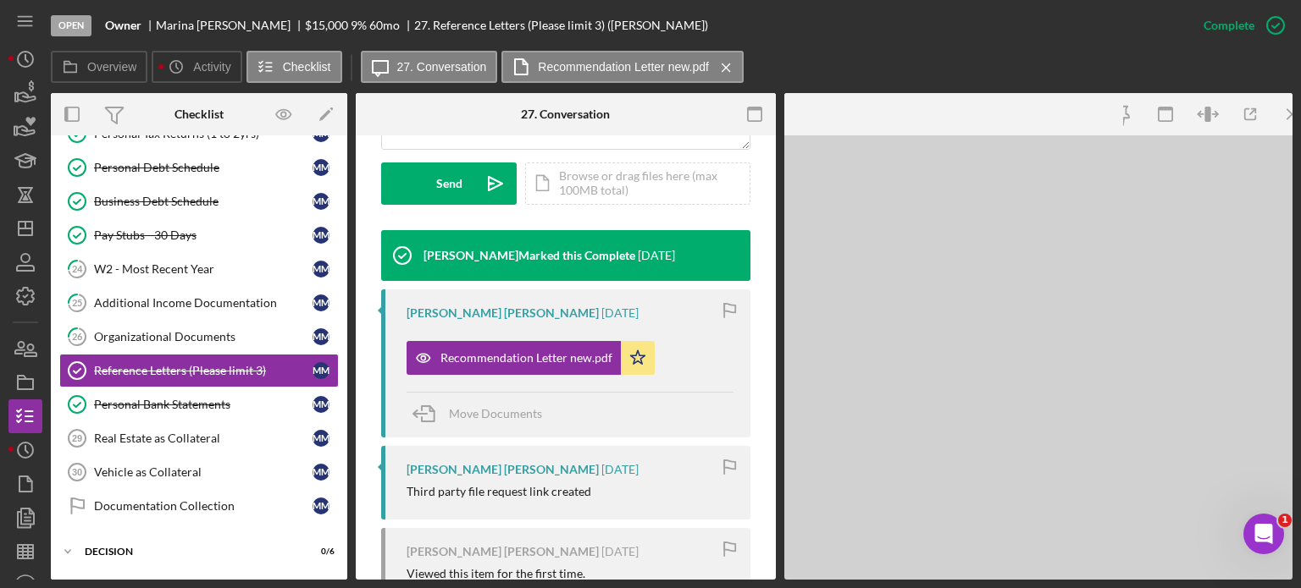
scroll to position [527, 0]
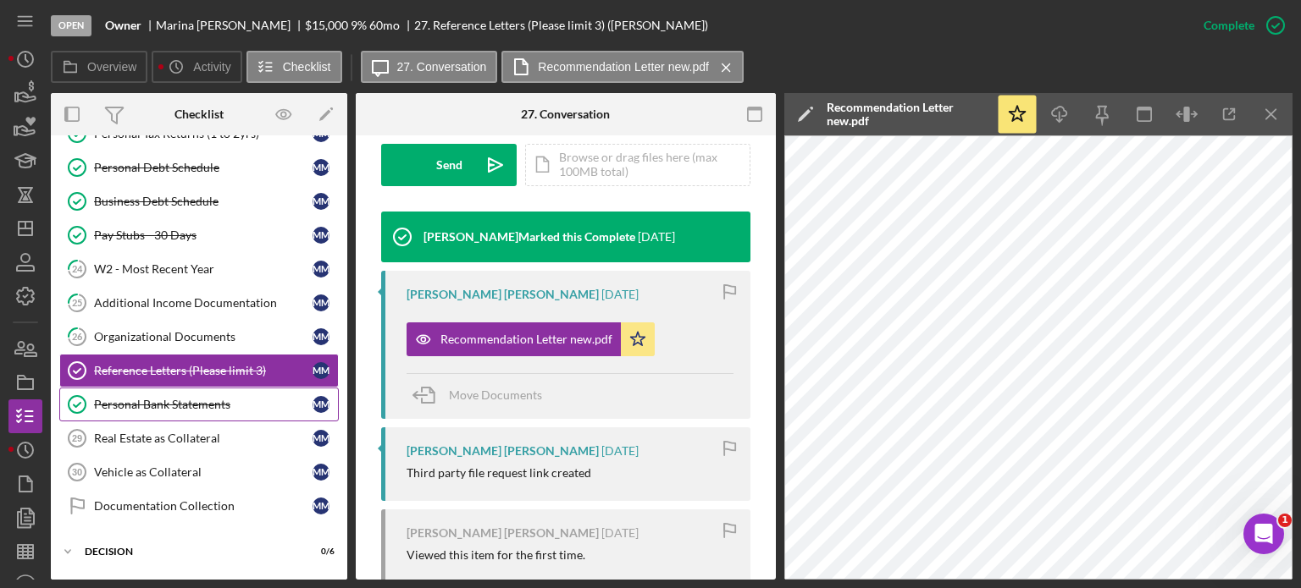
click at [170, 398] on div "Personal Bank Statements" at bounding box center [203, 405] width 218 height 14
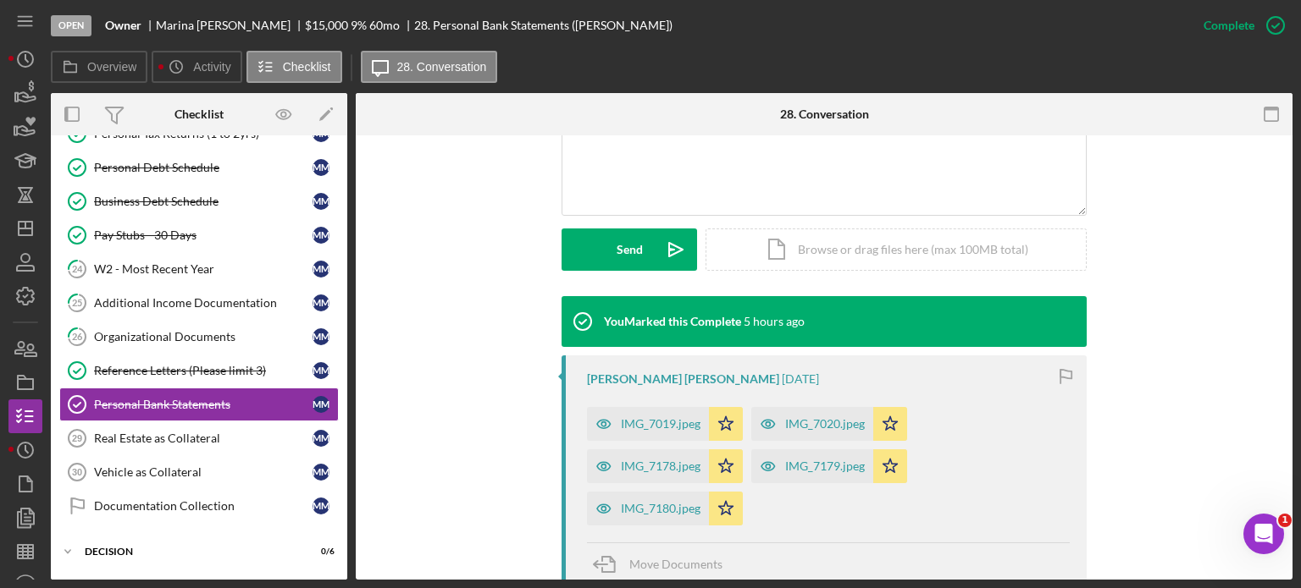
scroll to position [423, 0]
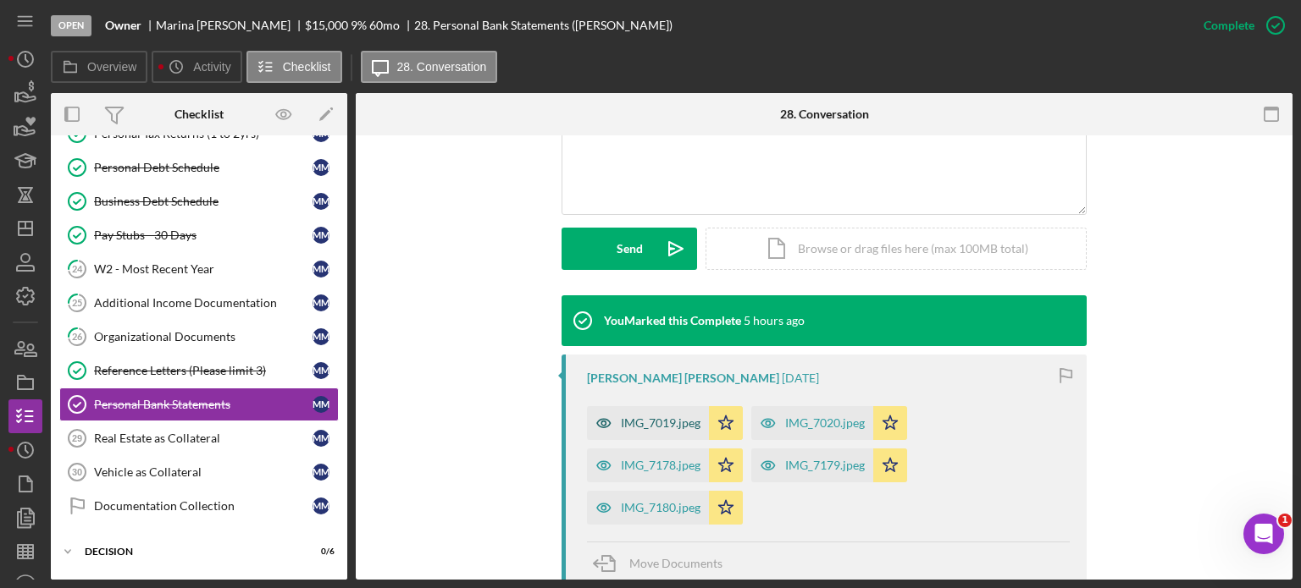
click at [639, 417] on div "IMG_7019.jpeg" at bounding box center [661, 424] width 80 height 14
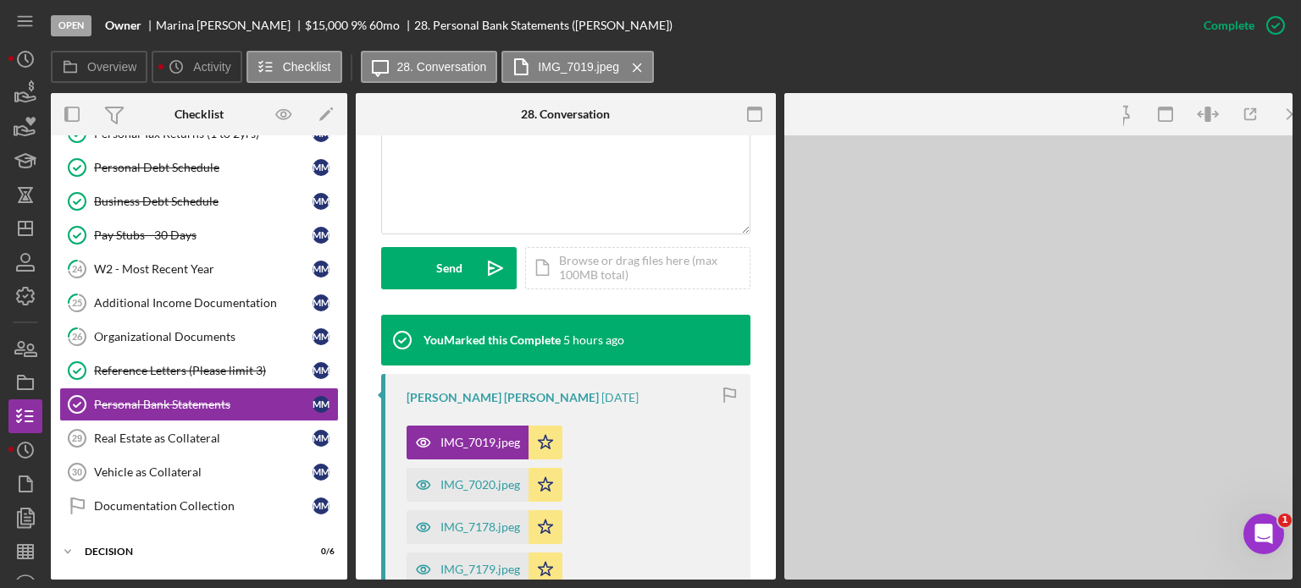
scroll to position [442, 0]
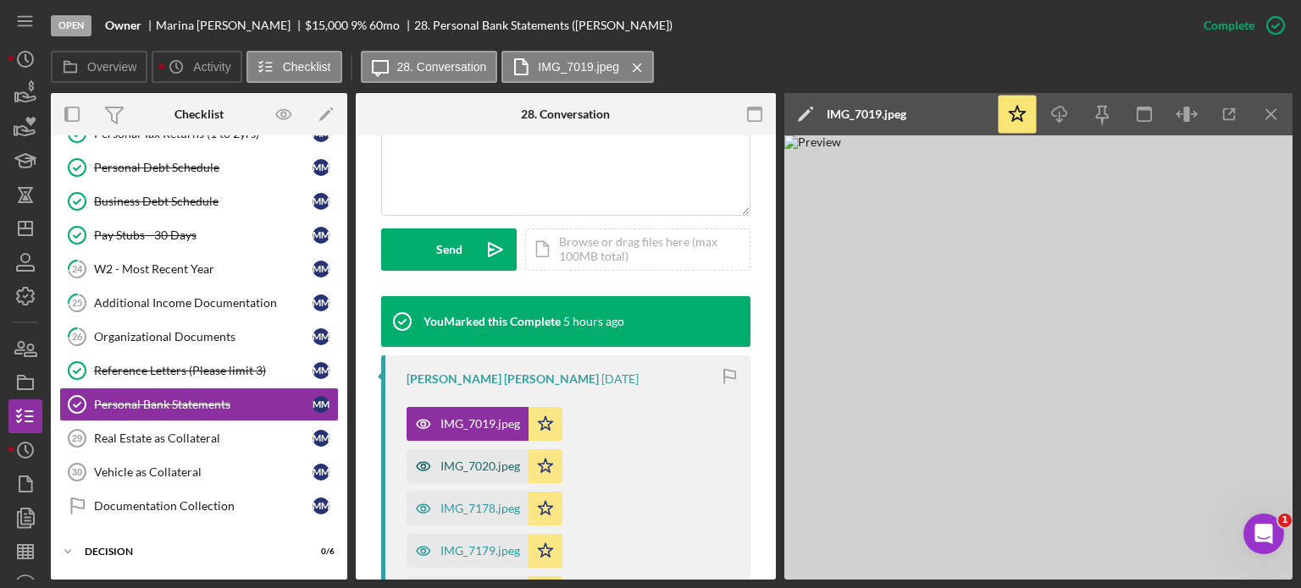
click at [453, 460] on div "IMG_7020.jpeg" at bounding box center [480, 467] width 80 height 14
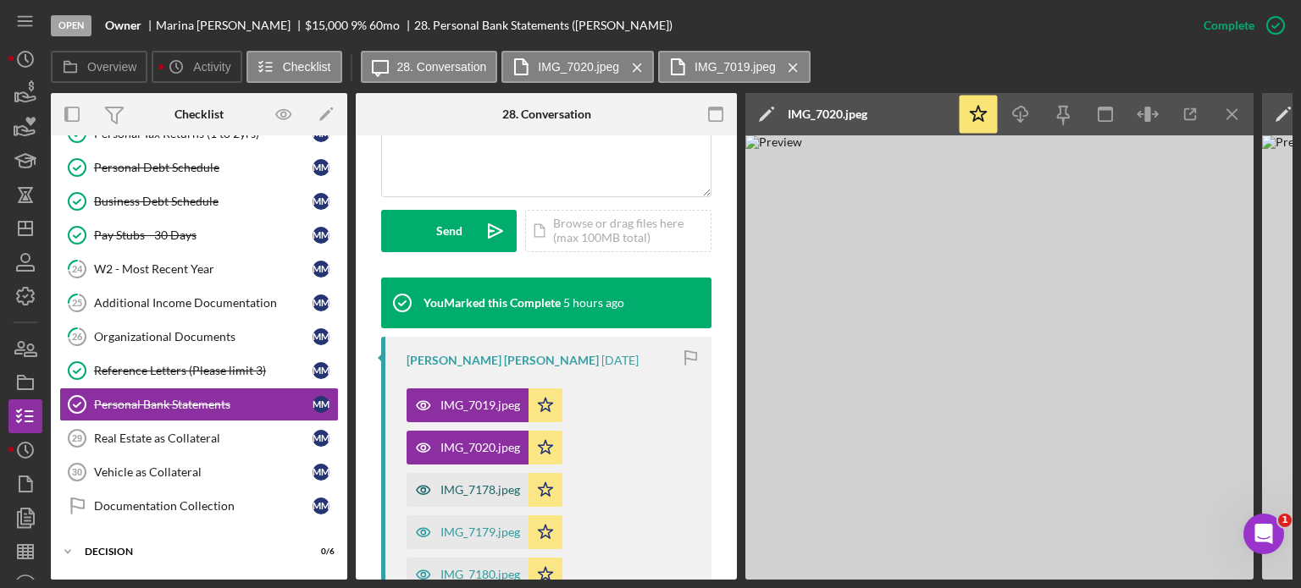
click at [457, 487] on div "IMG_7178.jpeg" at bounding box center [480, 490] width 80 height 14
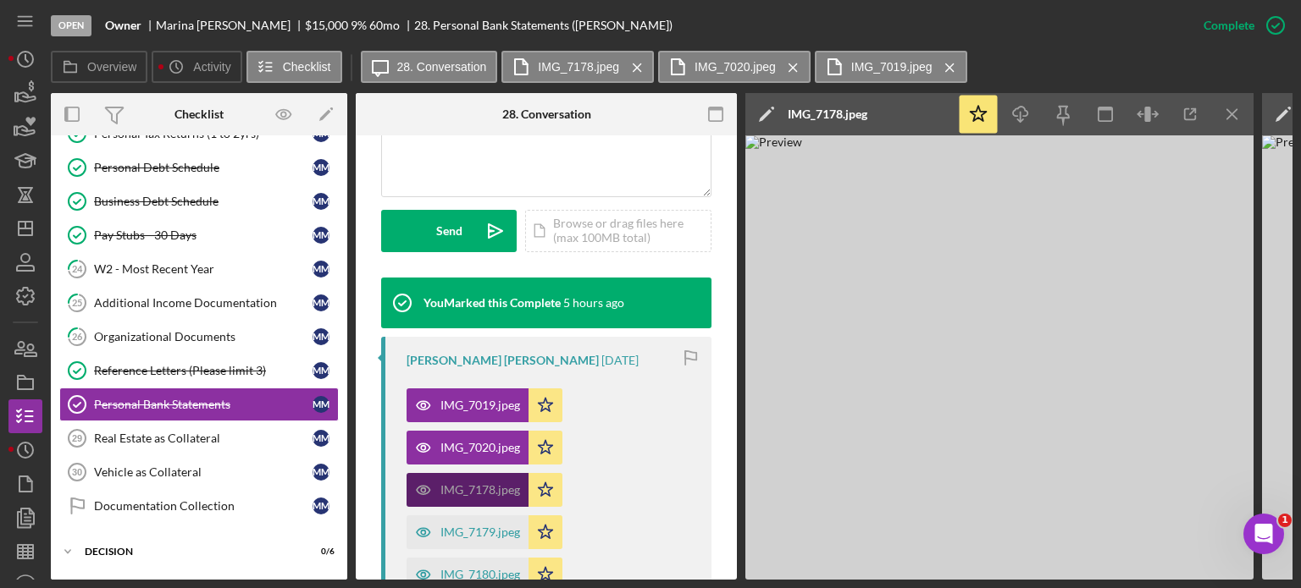
scroll to position [545, 0]
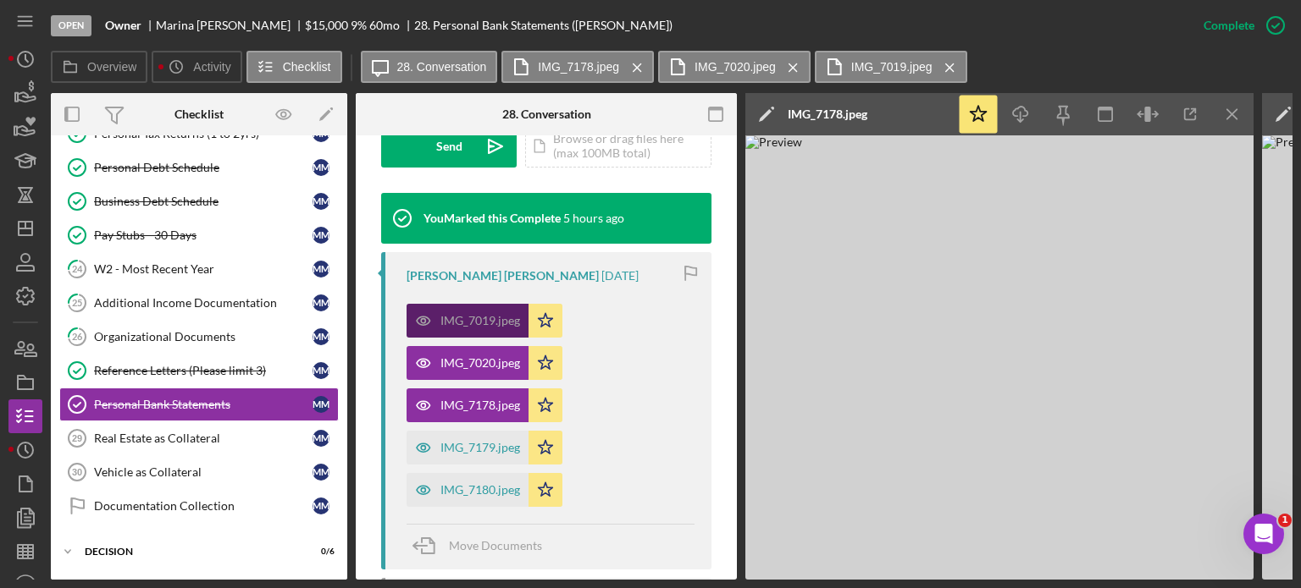
click at [461, 316] on div "IMG_7019.jpeg" at bounding box center [480, 321] width 80 height 14
click at [482, 441] on div "IMG_7179.jpeg" at bounding box center [480, 448] width 80 height 14
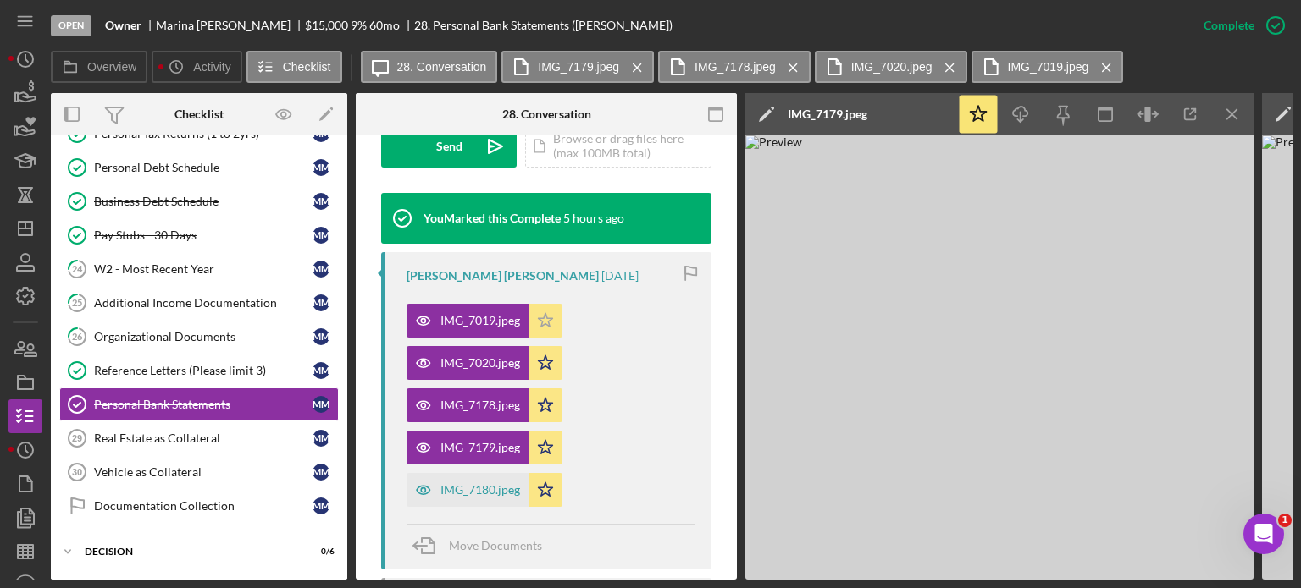
click at [555, 322] on icon "Icon/Star" at bounding box center [545, 321] width 34 height 34
click at [550, 356] on icon "Icon/Star" at bounding box center [545, 363] width 34 height 34
click at [546, 402] on polygon "button" at bounding box center [546, 405] width 14 height 14
click at [547, 446] on icon "Icon/Star" at bounding box center [545, 448] width 34 height 34
click at [552, 487] on icon "Icon/Star" at bounding box center [545, 490] width 34 height 34
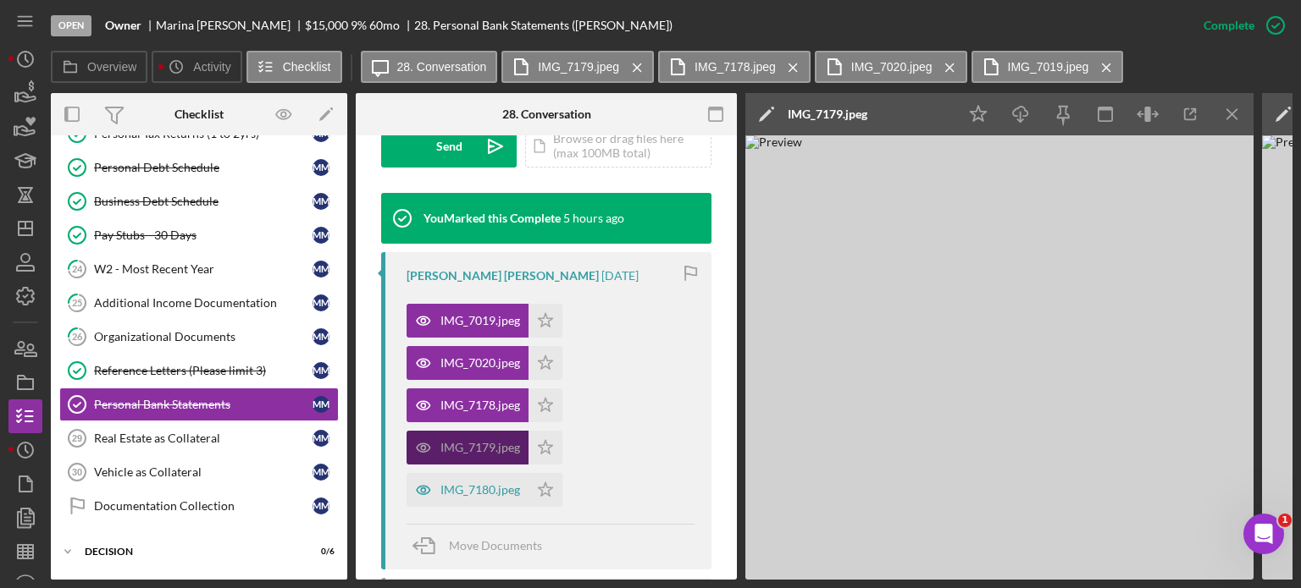
click at [501, 443] on div "IMG_7179.jpeg" at bounding box center [480, 448] width 80 height 14
click at [481, 407] on div "IMG_7178.jpeg" at bounding box center [480, 406] width 80 height 14
click at [498, 318] on div "IMG_7019.jpeg" at bounding box center [480, 321] width 80 height 14
click at [483, 318] on div "IMG_7019.jpeg" at bounding box center [480, 321] width 80 height 14
click at [490, 357] on div "IMG_7020.jpeg" at bounding box center [480, 363] width 80 height 14
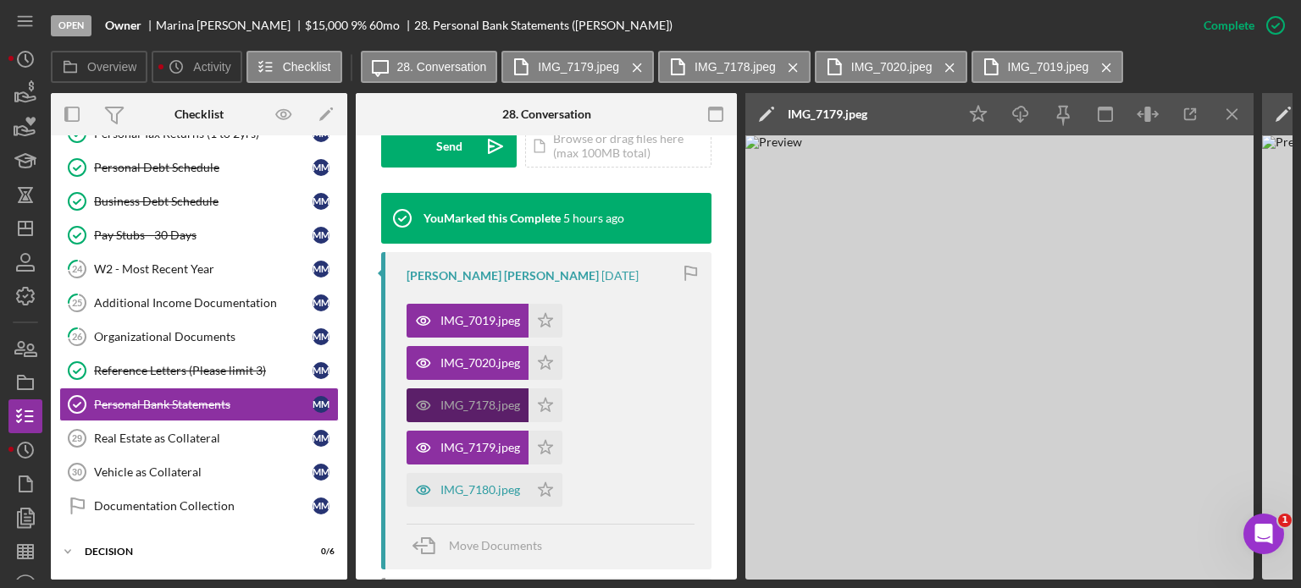
click at [491, 402] on div "IMG_7178.jpeg" at bounding box center [480, 406] width 80 height 14
click at [498, 451] on div "IMG_7179.jpeg" at bounding box center [480, 448] width 80 height 14
click at [499, 483] on div "IMG_7180.jpeg" at bounding box center [480, 490] width 80 height 14
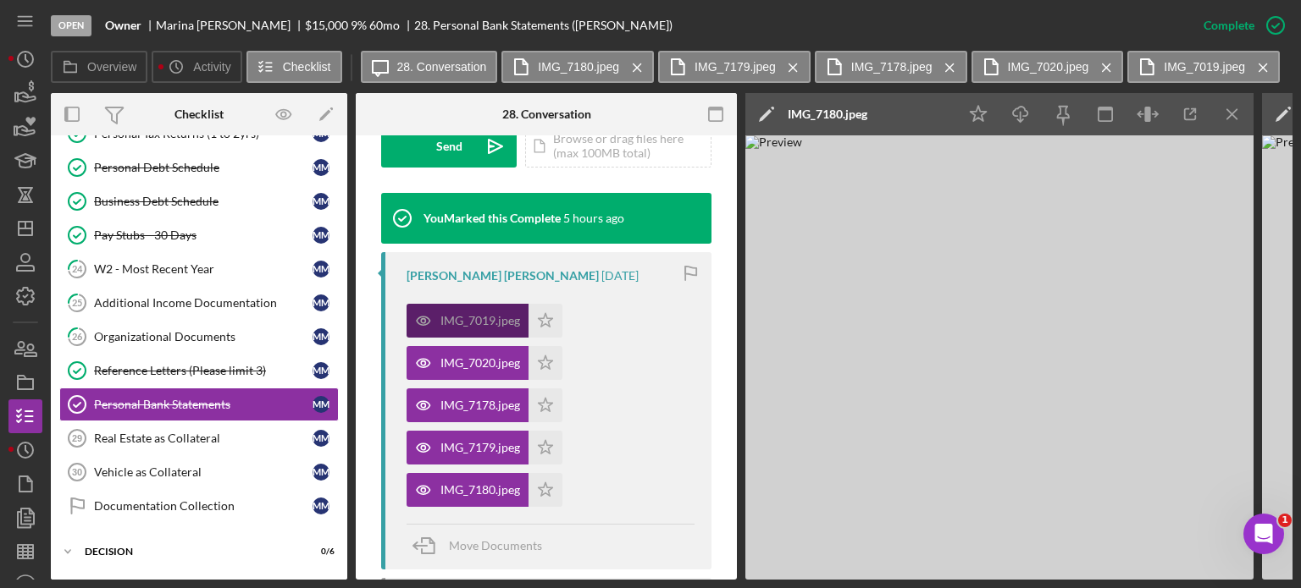
click at [459, 334] on div "IMG_7019.jpeg" at bounding box center [467, 321] width 122 height 34
click at [457, 317] on div "IMG_7019.jpeg" at bounding box center [480, 321] width 80 height 14
click at [494, 319] on div "IMG_7019.jpeg" at bounding box center [480, 321] width 80 height 14
click at [494, 348] on div "IMG_7020.jpeg" at bounding box center [467, 363] width 122 height 34
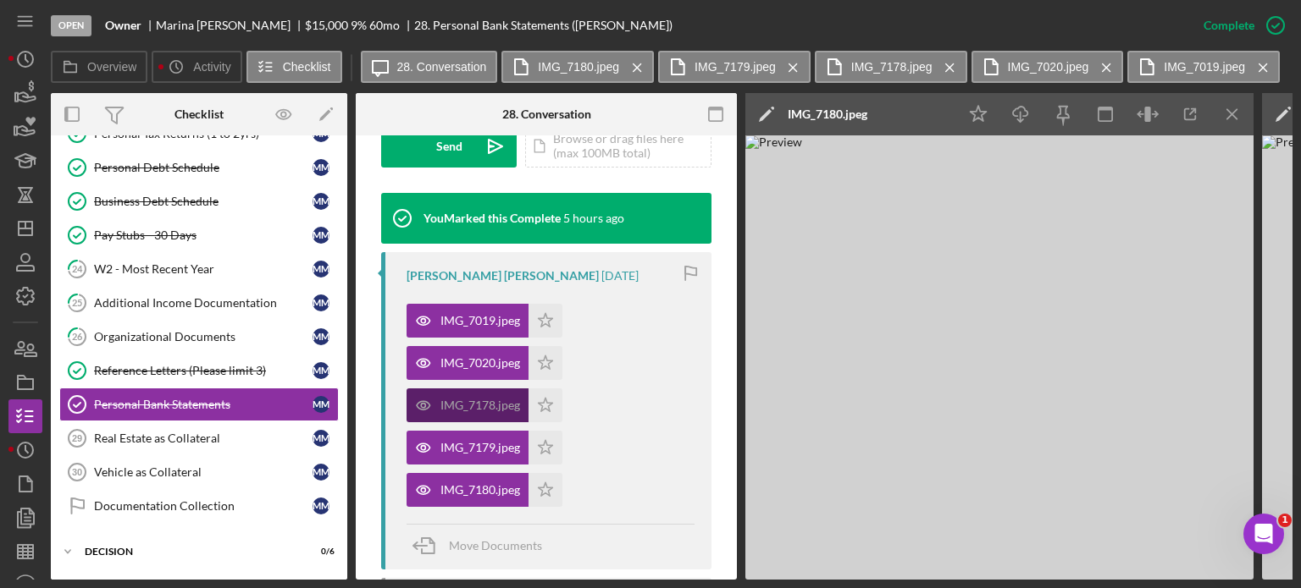
click at [489, 406] on div "IMG_7178.jpeg" at bounding box center [480, 406] width 80 height 14
click at [500, 465] on div "IMG_7180.jpeg Icon/Star" at bounding box center [488, 486] width 164 height 42
click at [500, 495] on div "IMG_7180.jpeg" at bounding box center [480, 490] width 80 height 14
click at [1141, 113] on icon "button" at bounding box center [1148, 115] width 38 height 38
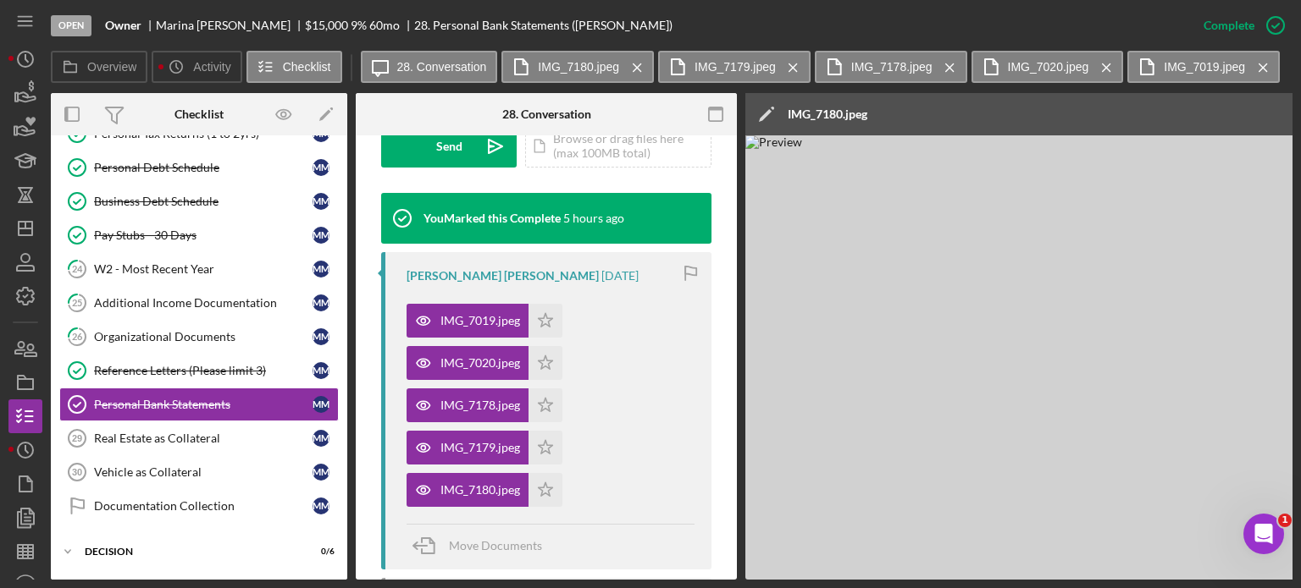
click at [1186, 114] on div "Icon/Edit IMG_7180.jpeg" at bounding box center [1105, 114] width 720 height 42
click at [1201, 150] on img at bounding box center [1253, 357] width 1016 height 445
click at [1225, 111] on div "Icon/Edit IMG_7180.jpeg" at bounding box center [1105, 114] width 720 height 42
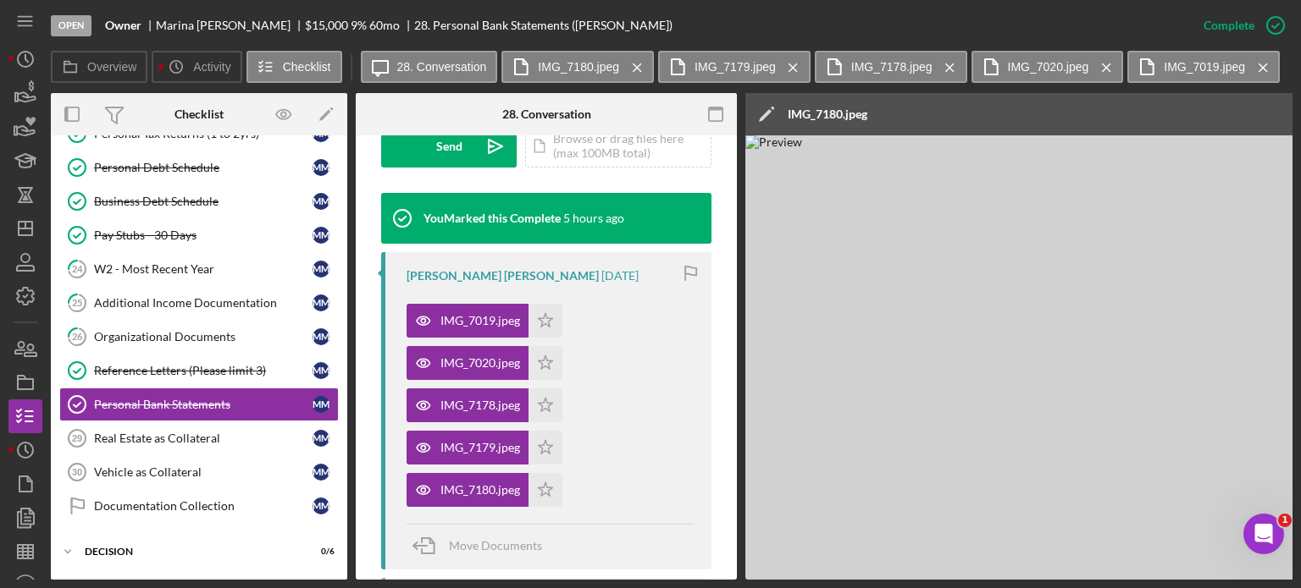
click at [975, 103] on div "Icon/Edit IMG_7180.jpeg" at bounding box center [1105, 114] width 720 height 42
click at [809, 103] on div "IMG_7180.jpeg" at bounding box center [827, 114] width 80 height 42
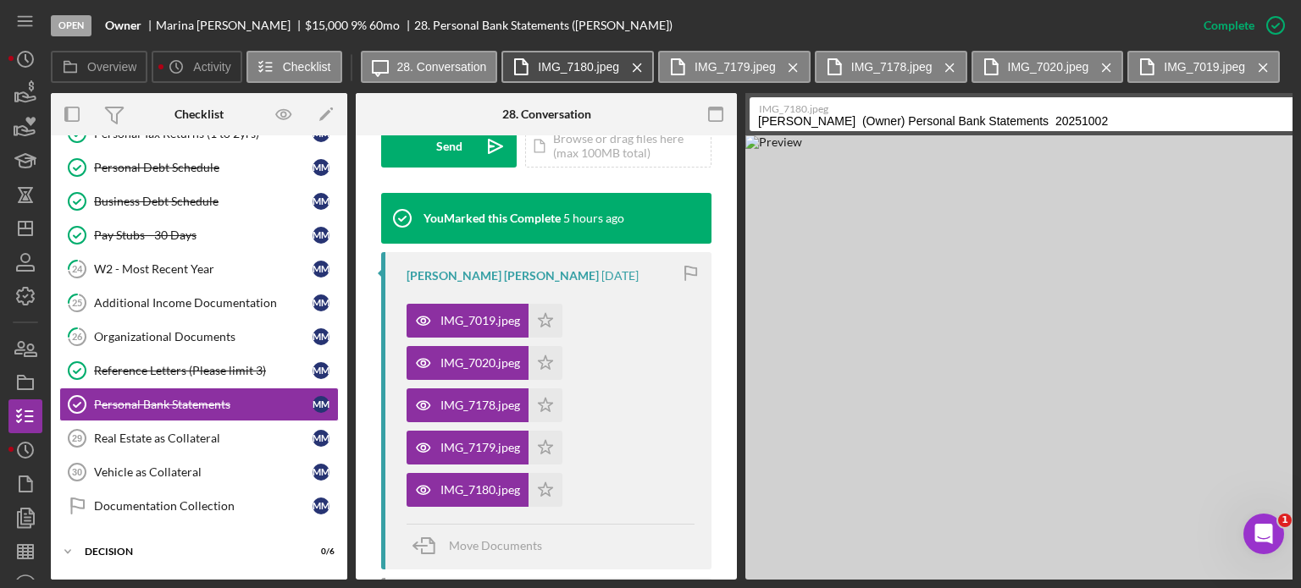
click at [572, 71] on label "IMG_7180.jpeg" at bounding box center [578, 67] width 81 height 14
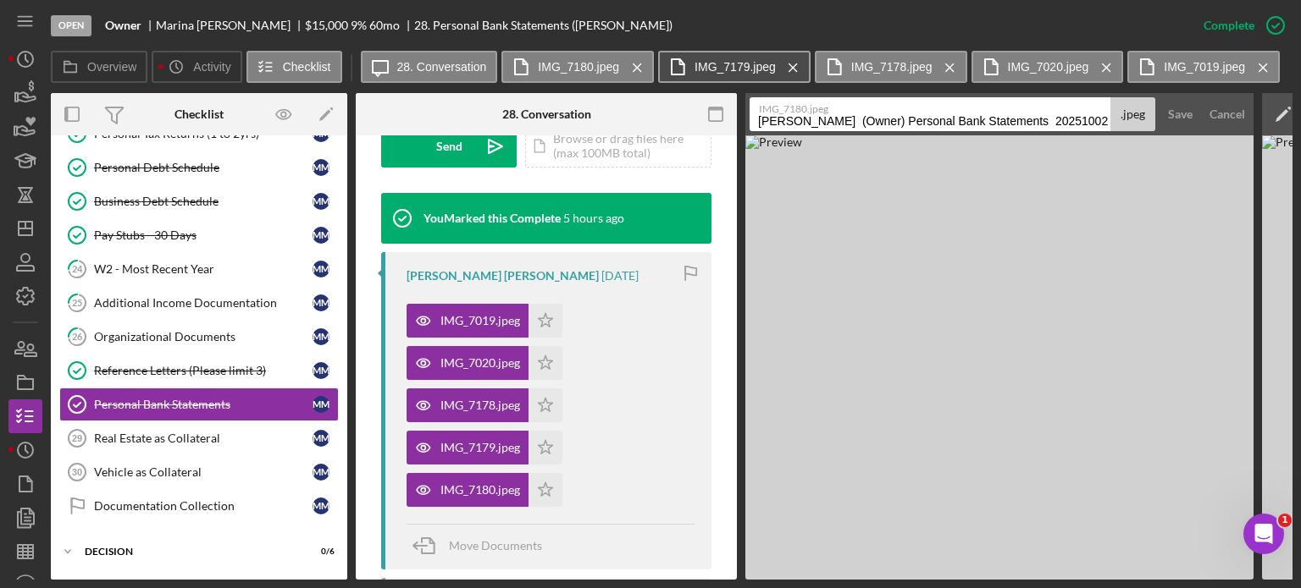
click at [701, 64] on label "IMG_7179.jpeg" at bounding box center [734, 67] width 81 height 14
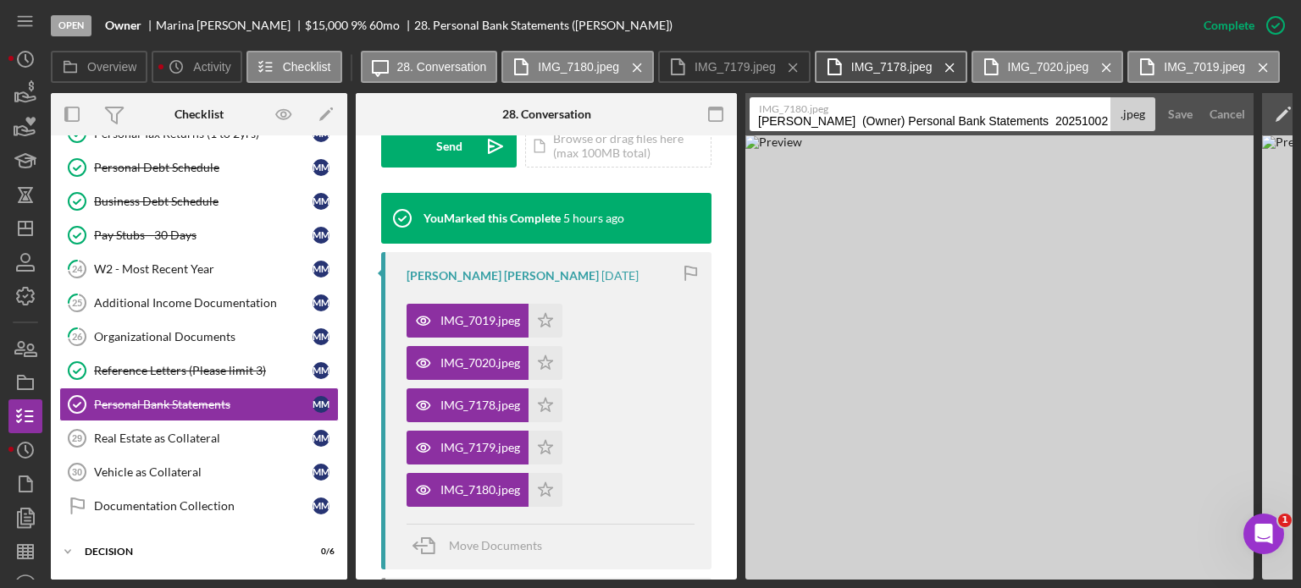
click at [851, 67] on label "IMG_7178.jpeg" at bounding box center [891, 67] width 81 height 14
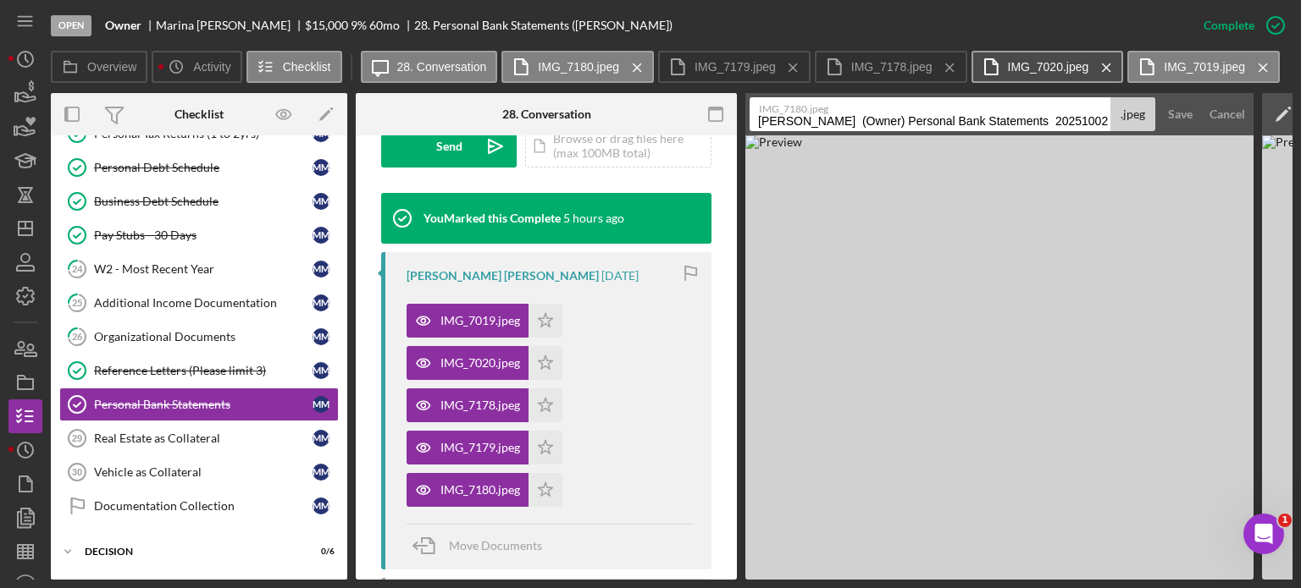
click at [1041, 66] on label "IMG_7020.jpeg" at bounding box center [1048, 67] width 81 height 14
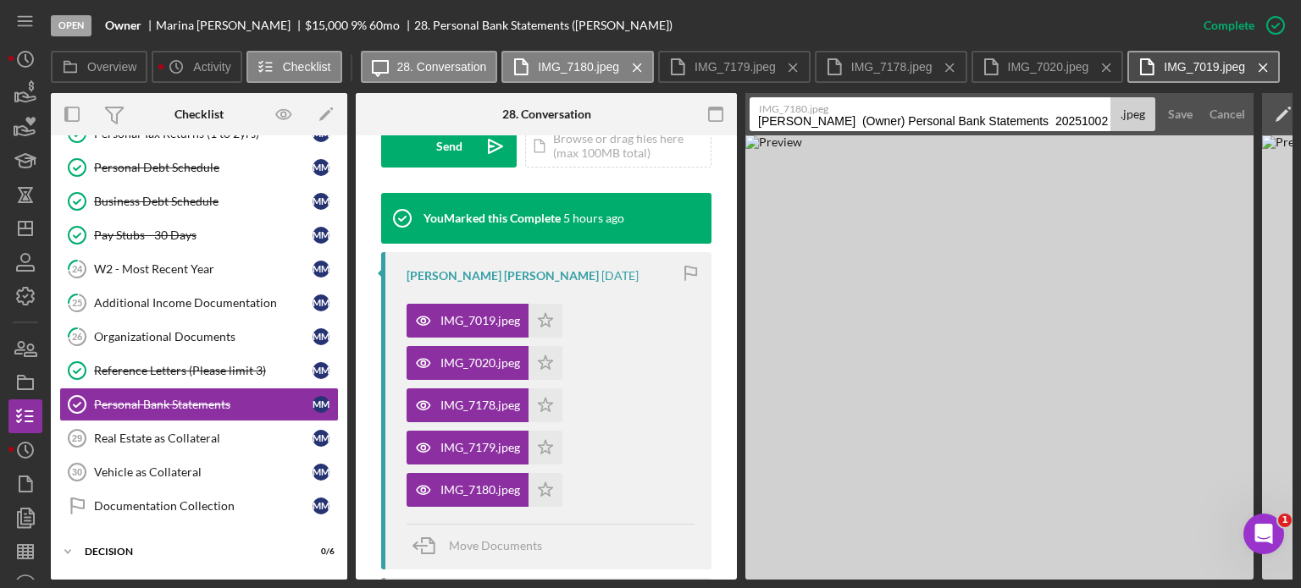
click at [1179, 62] on label "IMG_7019.jpeg" at bounding box center [1203, 67] width 81 height 14
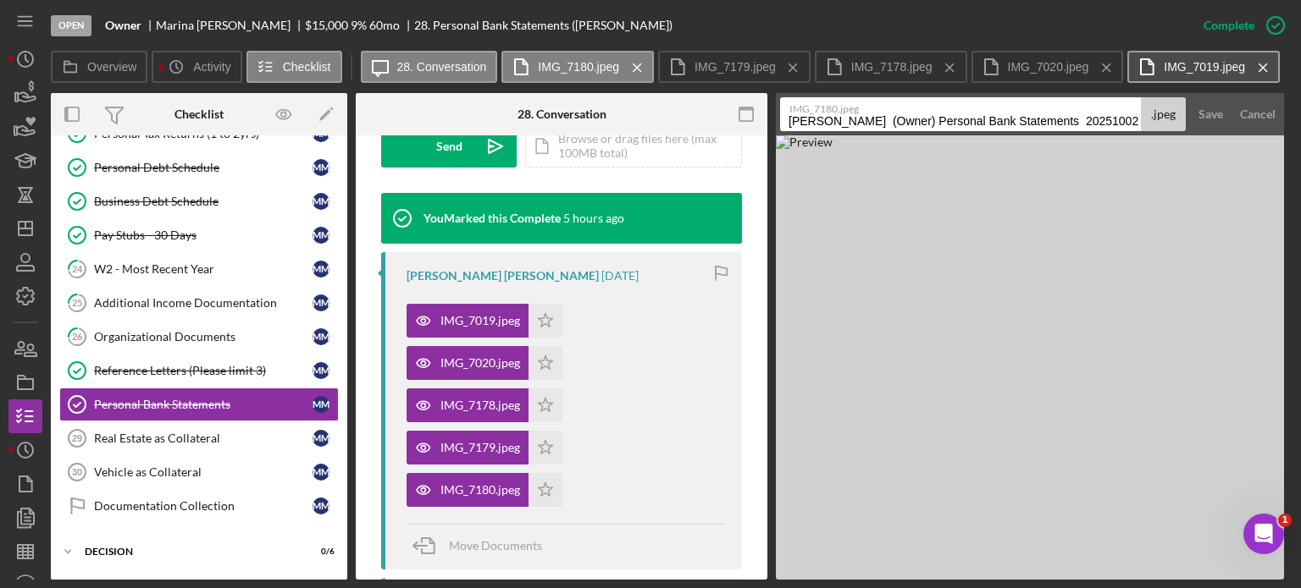
scroll to position [527, 0]
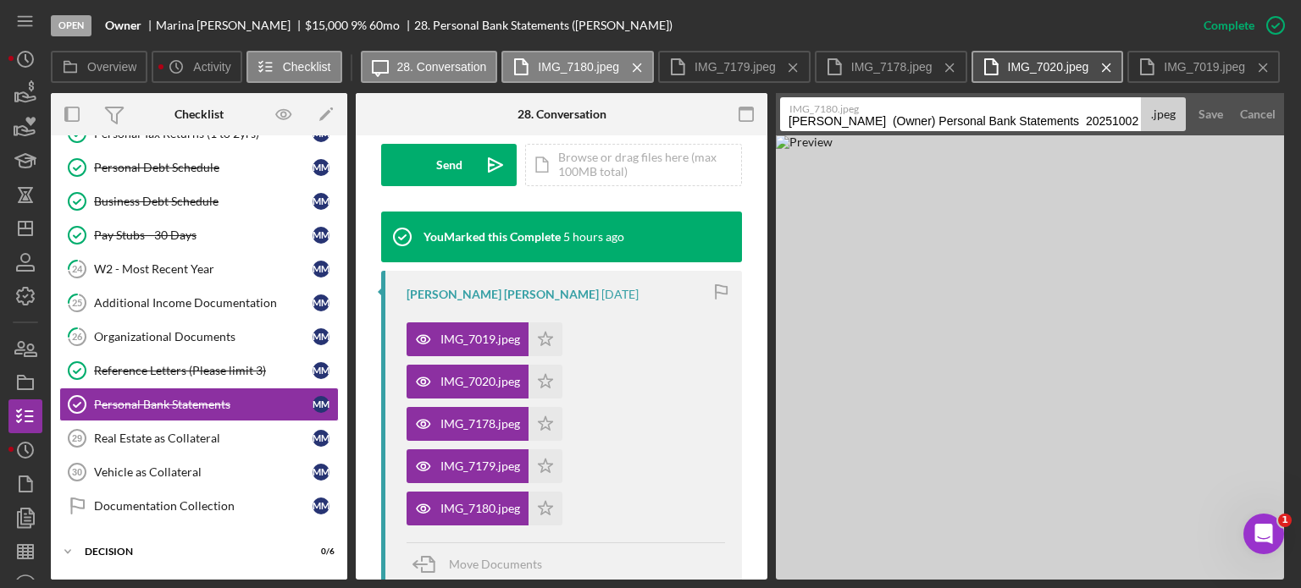
click at [1070, 60] on label "IMG_7020.jpeg" at bounding box center [1048, 67] width 81 height 14
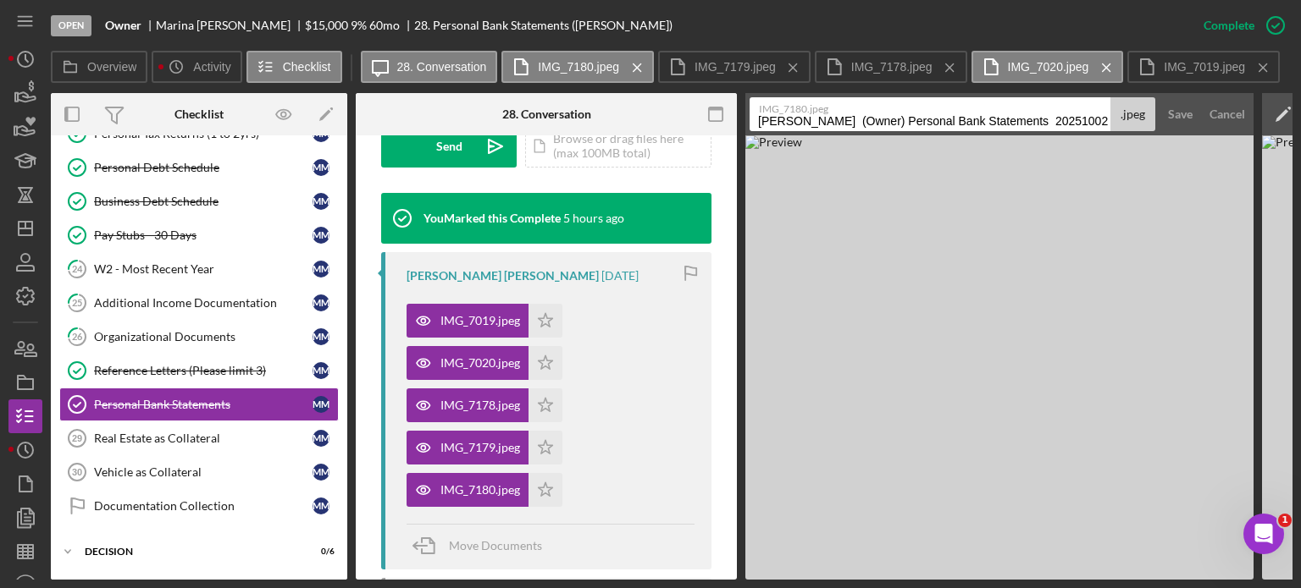
drag, startPoint x: 933, startPoint y: 581, endPoint x: 1019, endPoint y: 577, distance: 86.4
click at [1019, 577] on div "Open Owner [PERSON_NAME] [PERSON_NAME] $15,000 $15,000 9 % 60 mo 28. Personal B…" at bounding box center [650, 294] width 1301 height 588
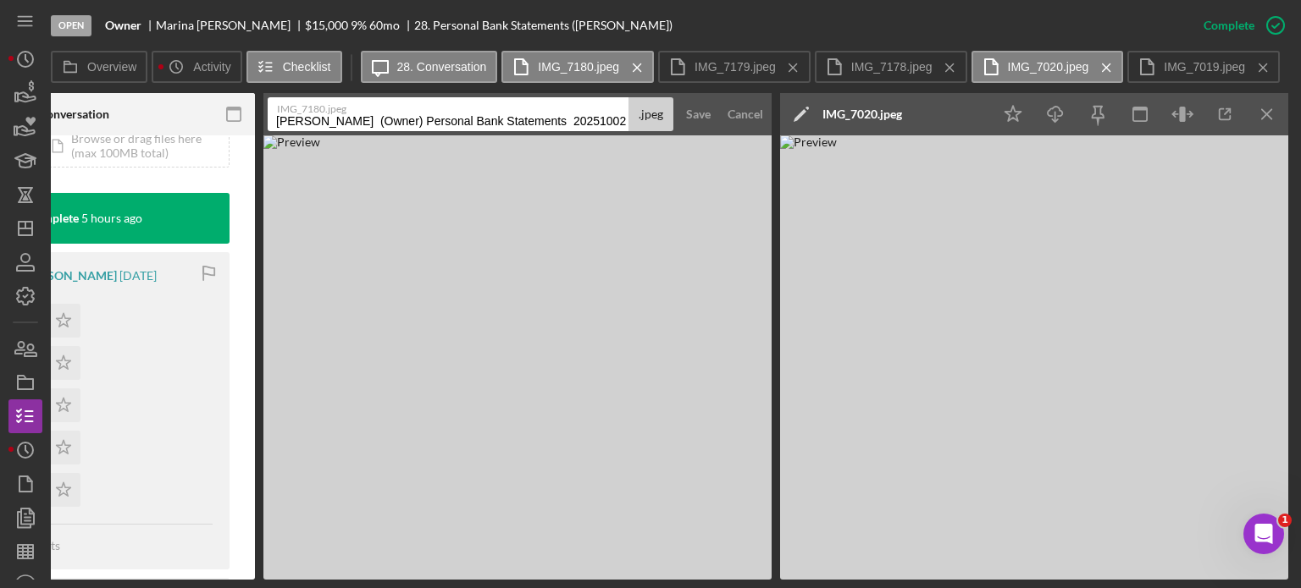
scroll to position [0, 485]
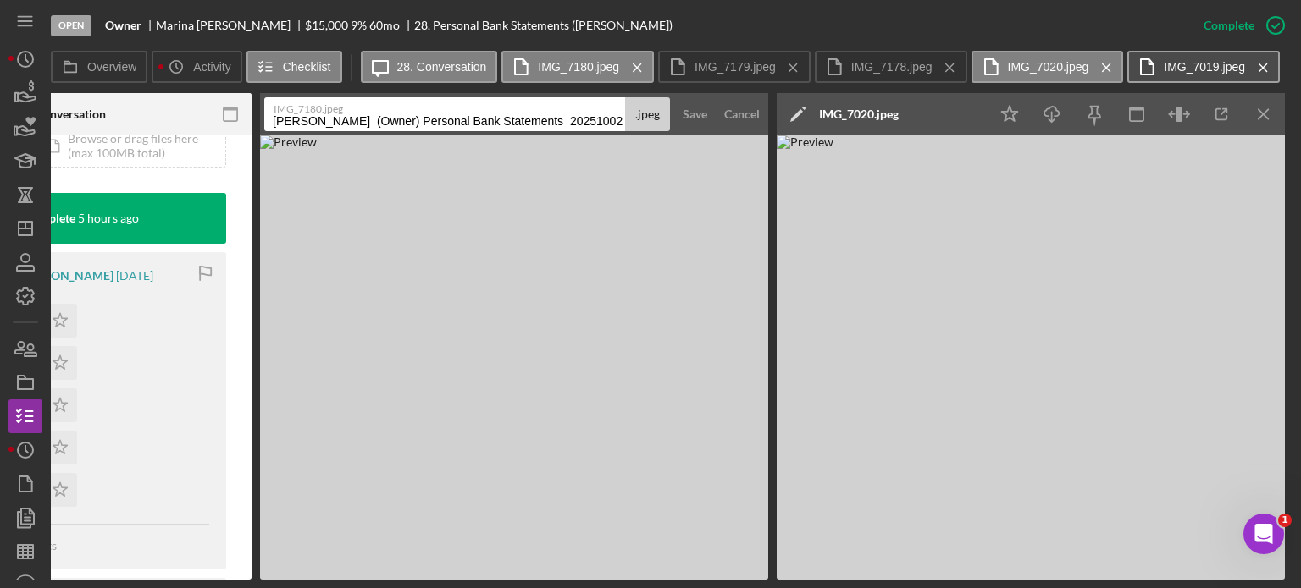
click at [1199, 54] on button "IMG_7019.jpeg Icon/Menu Close" at bounding box center [1203, 67] width 152 height 32
drag, startPoint x: 914, startPoint y: 582, endPoint x: 873, endPoint y: 583, distance: 40.7
click at [873, 583] on div "Open Owner [PERSON_NAME] [PERSON_NAME] $15,000 $15,000 9 % 60 mo 28. Personal B…" at bounding box center [650, 294] width 1301 height 588
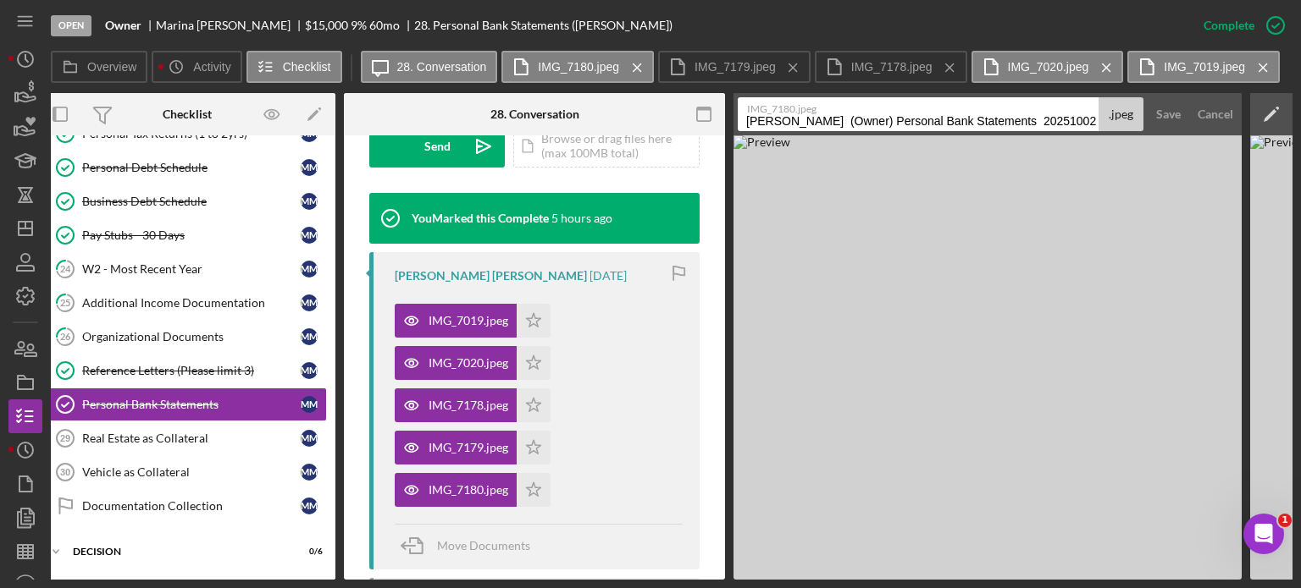
scroll to position [0, 0]
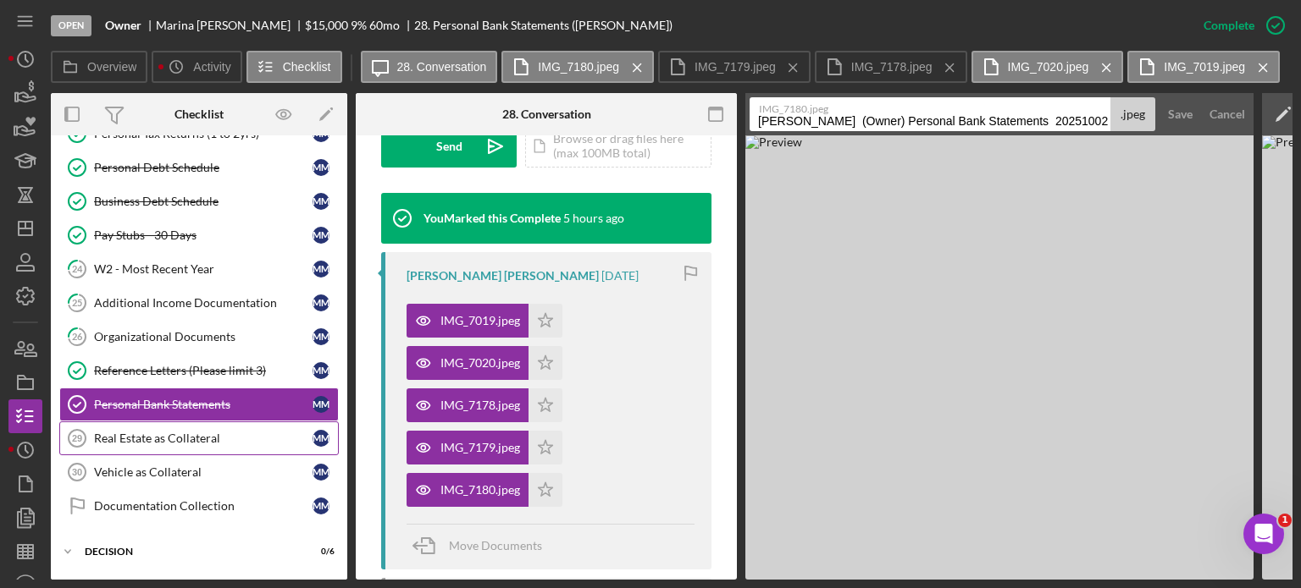
drag, startPoint x: 173, startPoint y: 426, endPoint x: 214, endPoint y: 426, distance: 41.5
click at [173, 432] on div "Real Estate as Collateral" at bounding box center [203, 439] width 218 height 14
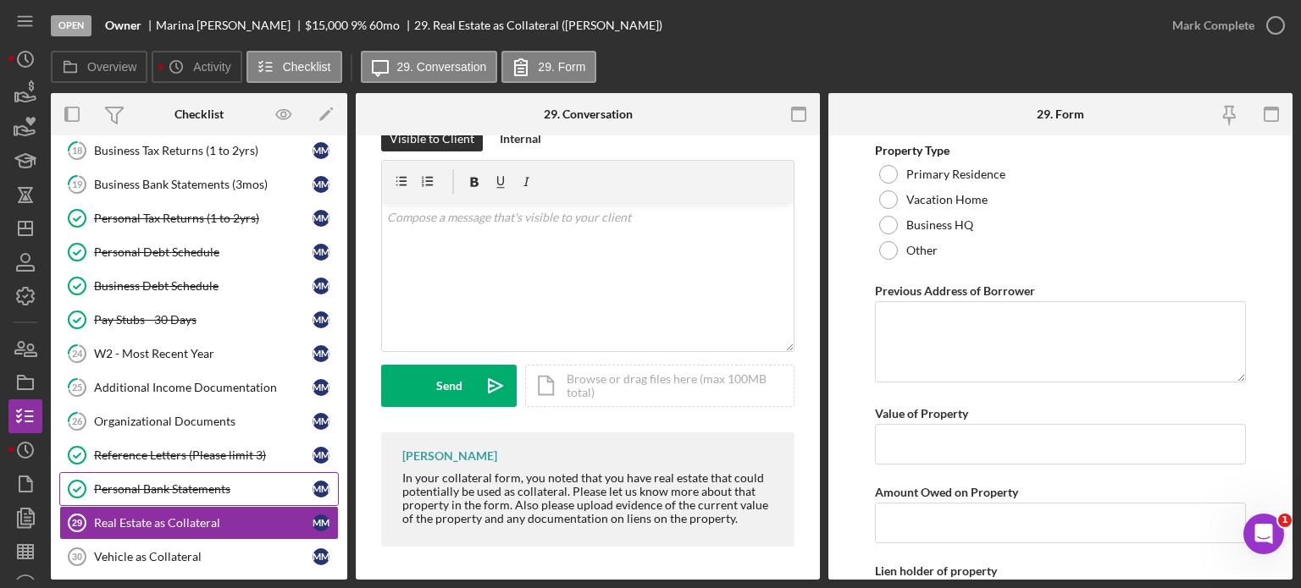
scroll to position [723, 0]
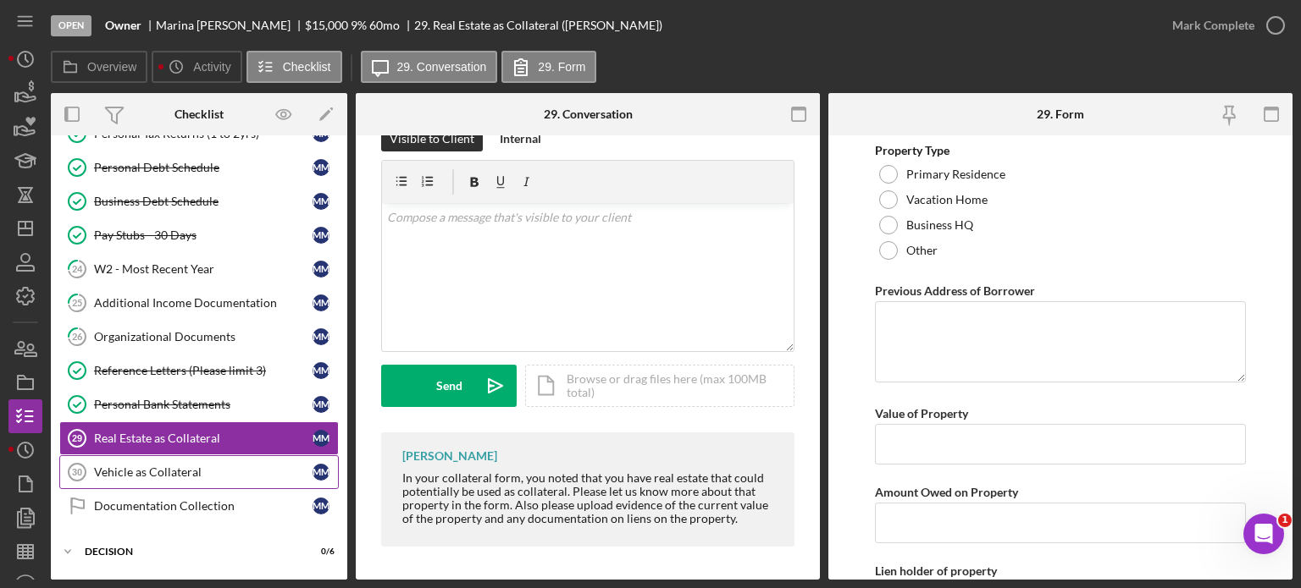
click at [166, 466] on div "Vehicle as Collateral" at bounding box center [203, 473] width 218 height 14
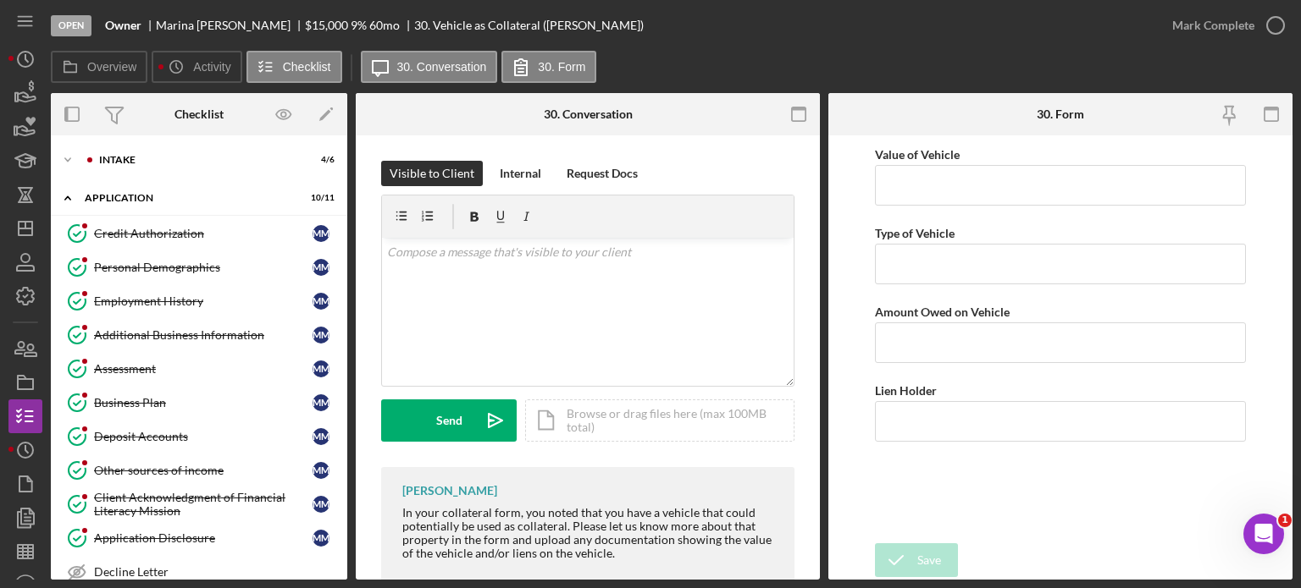
drag, startPoint x: 348, startPoint y: 241, endPoint x: 341, endPoint y: 263, distance: 23.0
click at [341, 263] on div "Overview Internal Workflow Stage Open Icon/Dropdown Arrow Archive (can unarchiv…" at bounding box center [671, 336] width 1241 height 487
drag, startPoint x: 347, startPoint y: 260, endPoint x: 335, endPoint y: 294, distance: 35.9
click at [335, 294] on div "Overview Internal Workflow Stage Open Icon/Dropdown Arrow Archive (can unarchiv…" at bounding box center [671, 336] width 1241 height 487
click at [104, 157] on div "Intake" at bounding box center [212, 160] width 227 height 10
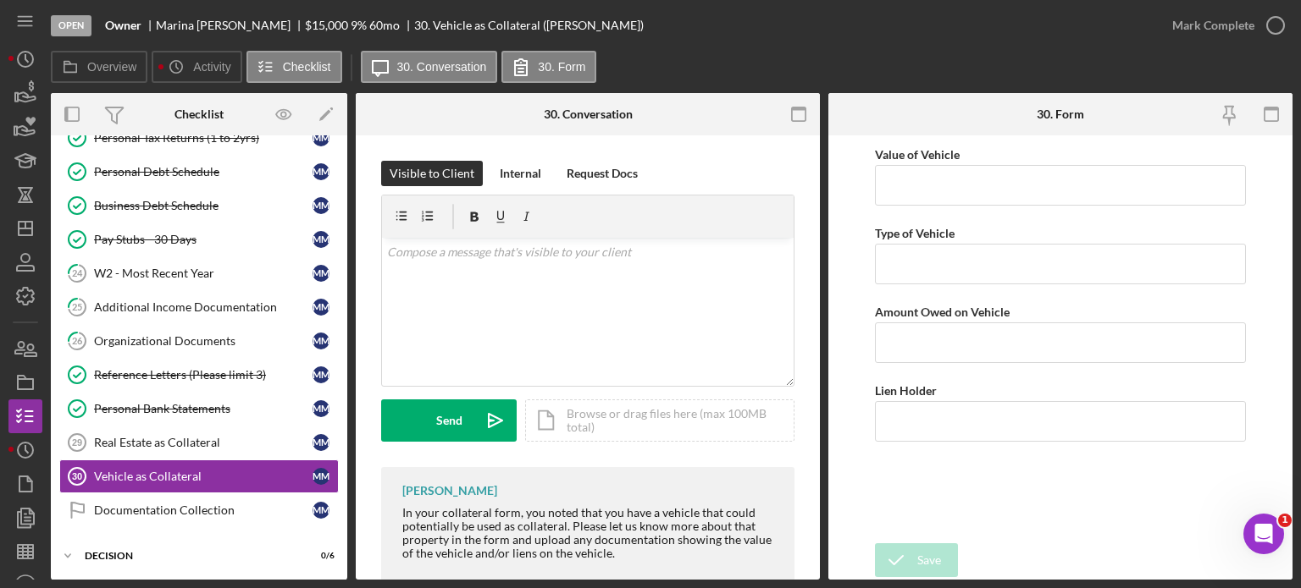
scroll to position [997, 0]
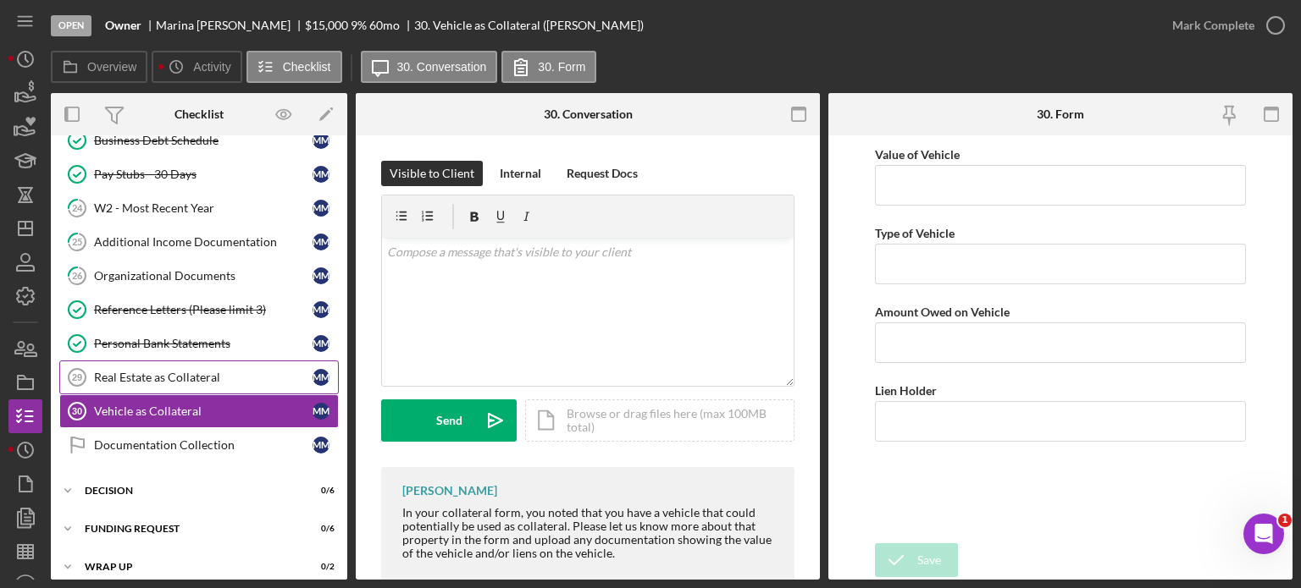
click at [146, 371] on div "Real Estate as Collateral" at bounding box center [203, 378] width 218 height 14
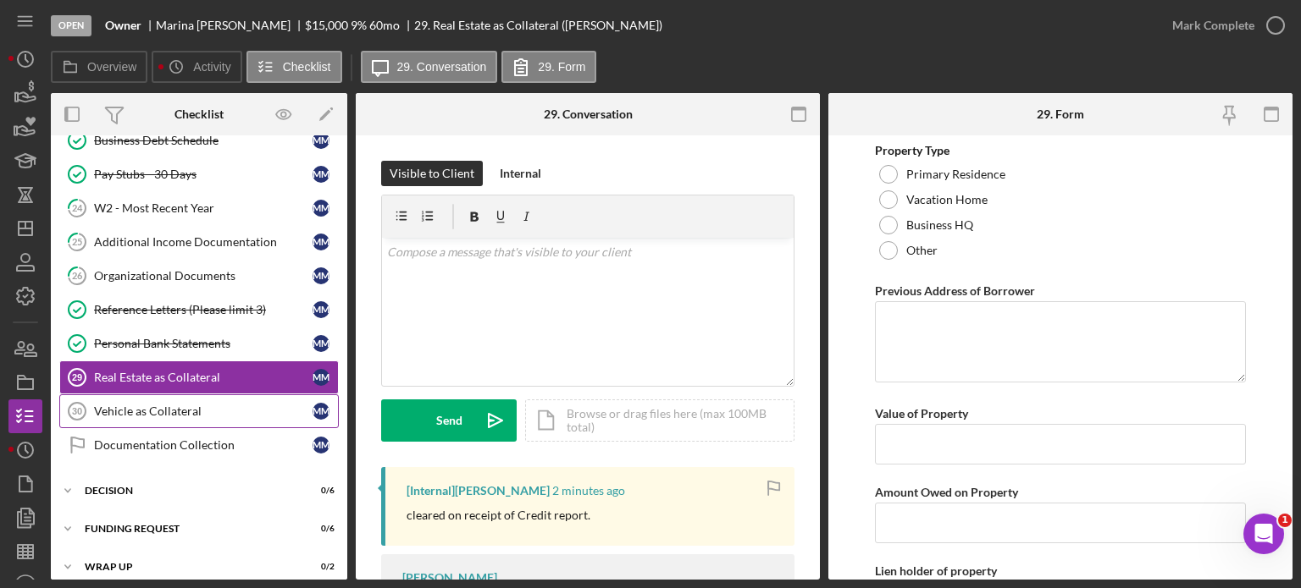
click at [173, 405] on div "Vehicle as Collateral" at bounding box center [203, 412] width 218 height 14
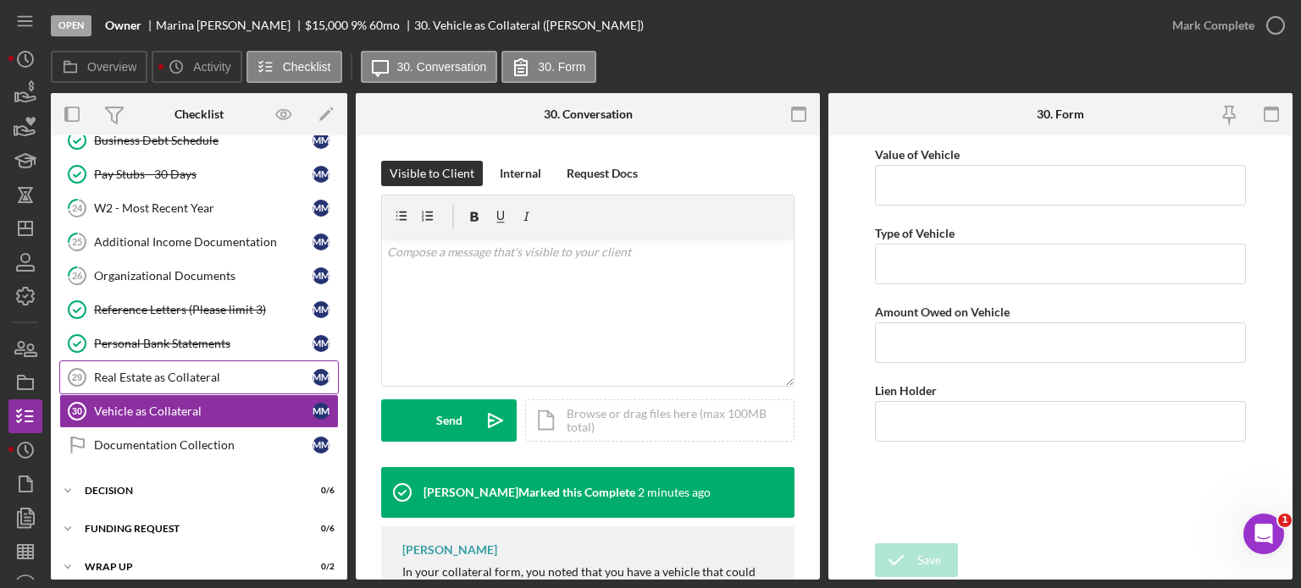
click at [160, 371] on div "Real Estate as Collateral" at bounding box center [203, 378] width 218 height 14
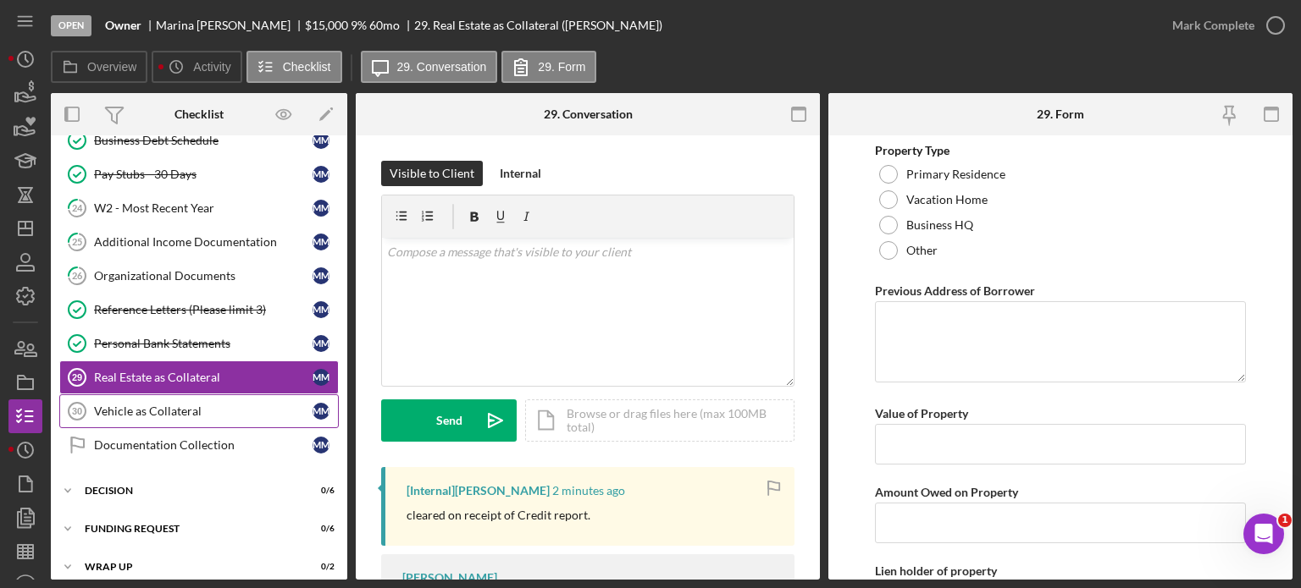
click at [207, 405] on div "Vehicle as Collateral" at bounding box center [203, 412] width 218 height 14
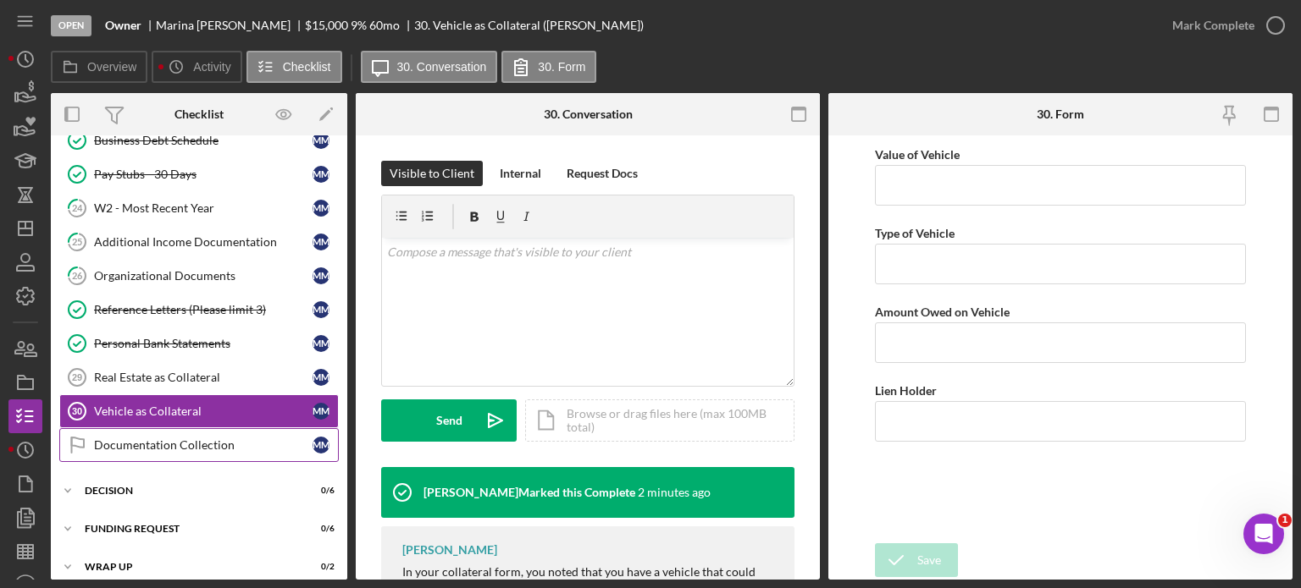
click at [191, 439] on div "Documentation Collection" at bounding box center [203, 446] width 218 height 14
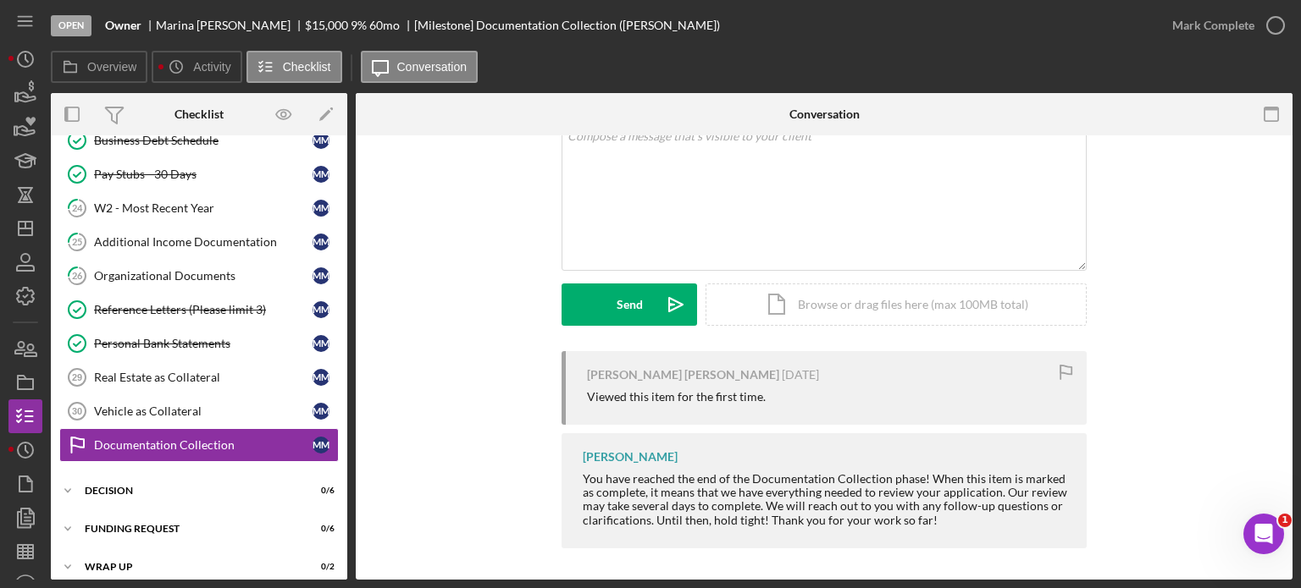
scroll to position [117, 0]
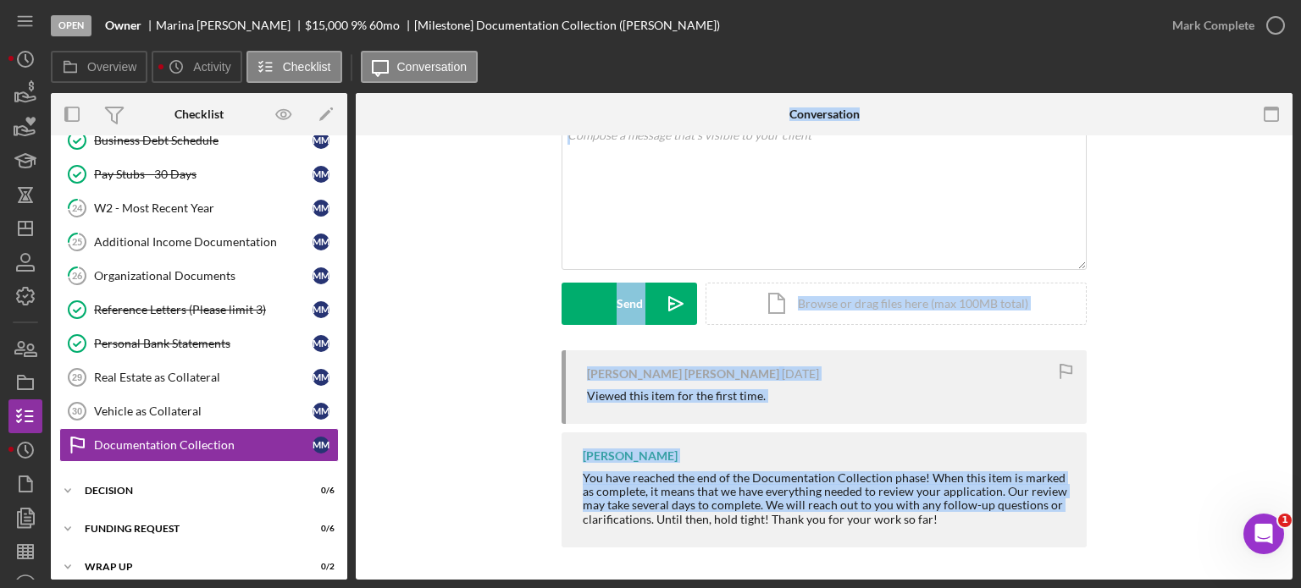
drag, startPoint x: 350, startPoint y: 528, endPoint x: 351, endPoint y: 512, distance: 15.3
click at [351, 512] on div "Overview Internal Workflow Stage Open Icon/Dropdown Arrow Archive (can unarchiv…" at bounding box center [671, 336] width 1241 height 487
click at [422, 450] on div "[PERSON_NAME] [PERSON_NAME] [DATE] Viewed this item for the first time. [PERSON…" at bounding box center [824, 454] width 886 height 206
